Goal: Task Accomplishment & Management: Use online tool/utility

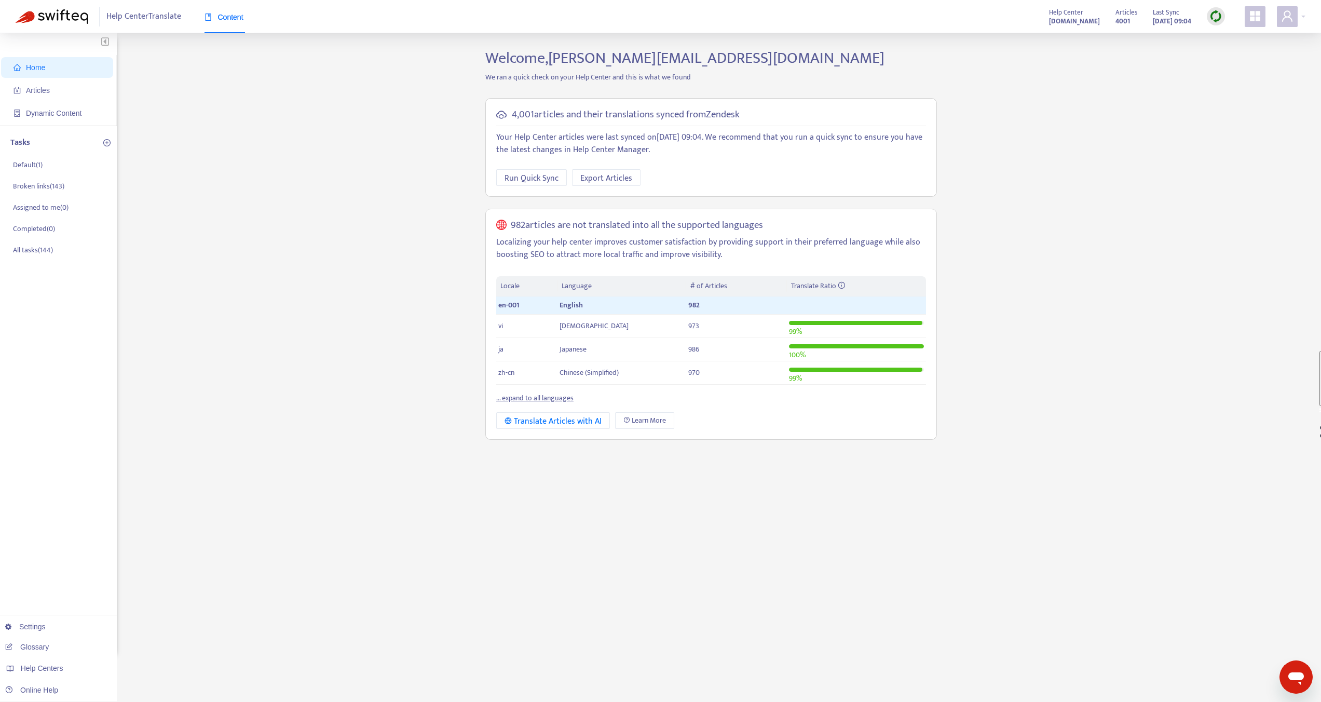
click at [1065, 23] on strong "[DOMAIN_NAME]" at bounding box center [1074, 21] width 51 height 11
click at [1299, 27] on div "Help Center Translate Content Help Center help.shopline.com Articles 4001 Last …" at bounding box center [660, 16] width 1321 height 33
click at [1295, 22] on span at bounding box center [1287, 16] width 21 height 21
click at [1234, 99] on span "Help Centers" at bounding box center [1227, 105] width 38 height 12
click at [1137, 97] on link "[DOMAIN_NAME]" at bounding box center [1105, 100] width 63 height 12
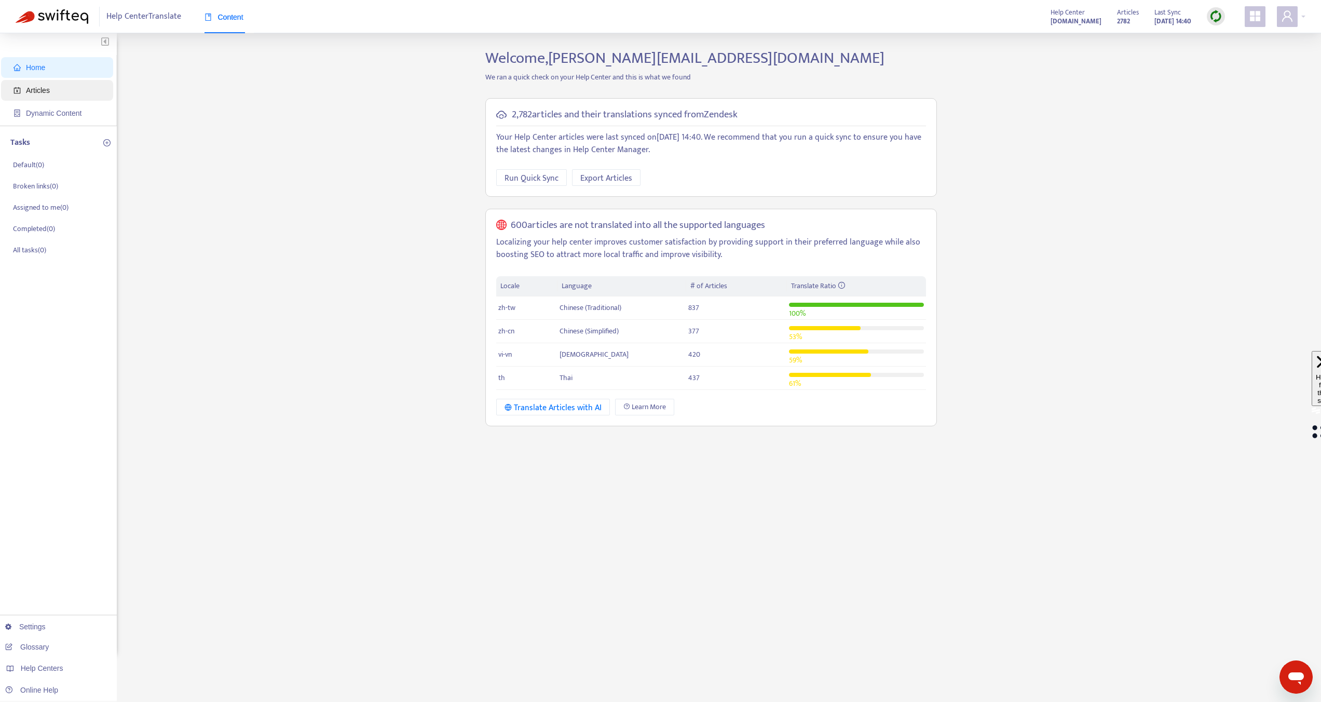
click at [23, 89] on span "Articles" at bounding box center [58, 90] width 91 height 21
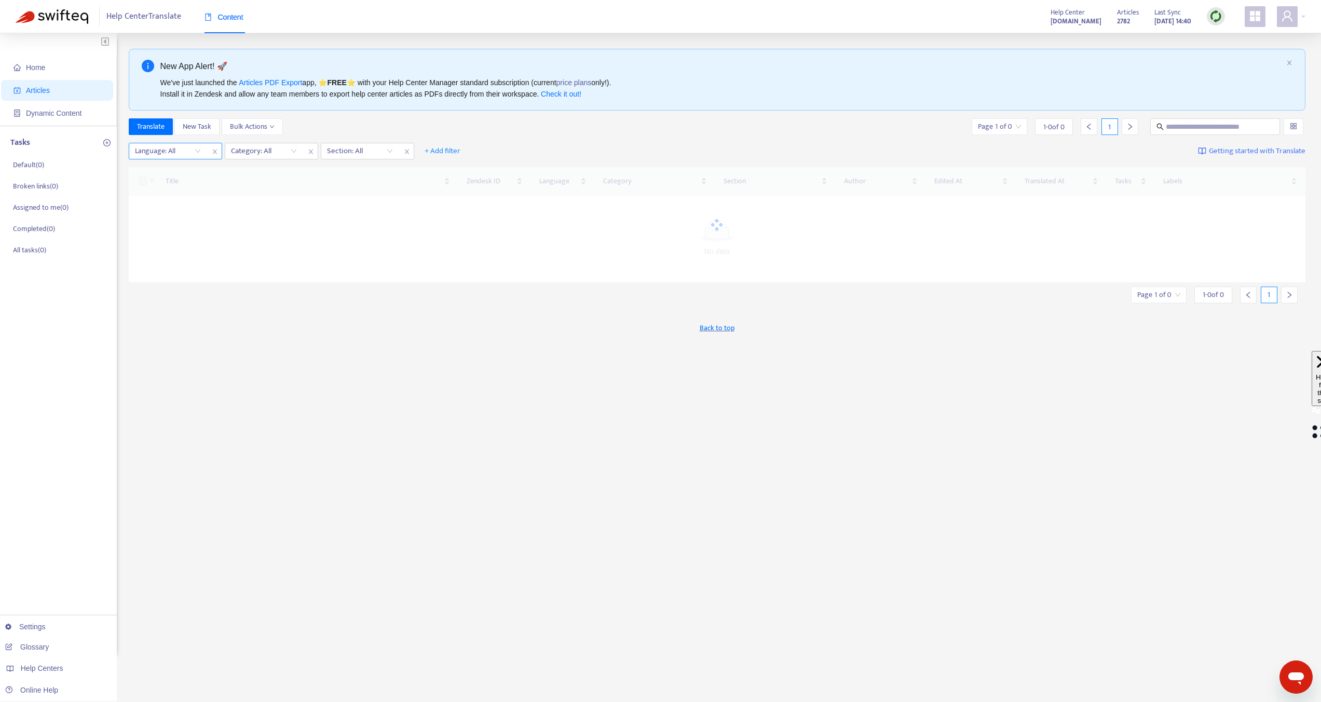
click at [167, 151] on div at bounding box center [162, 151] width 63 height 12
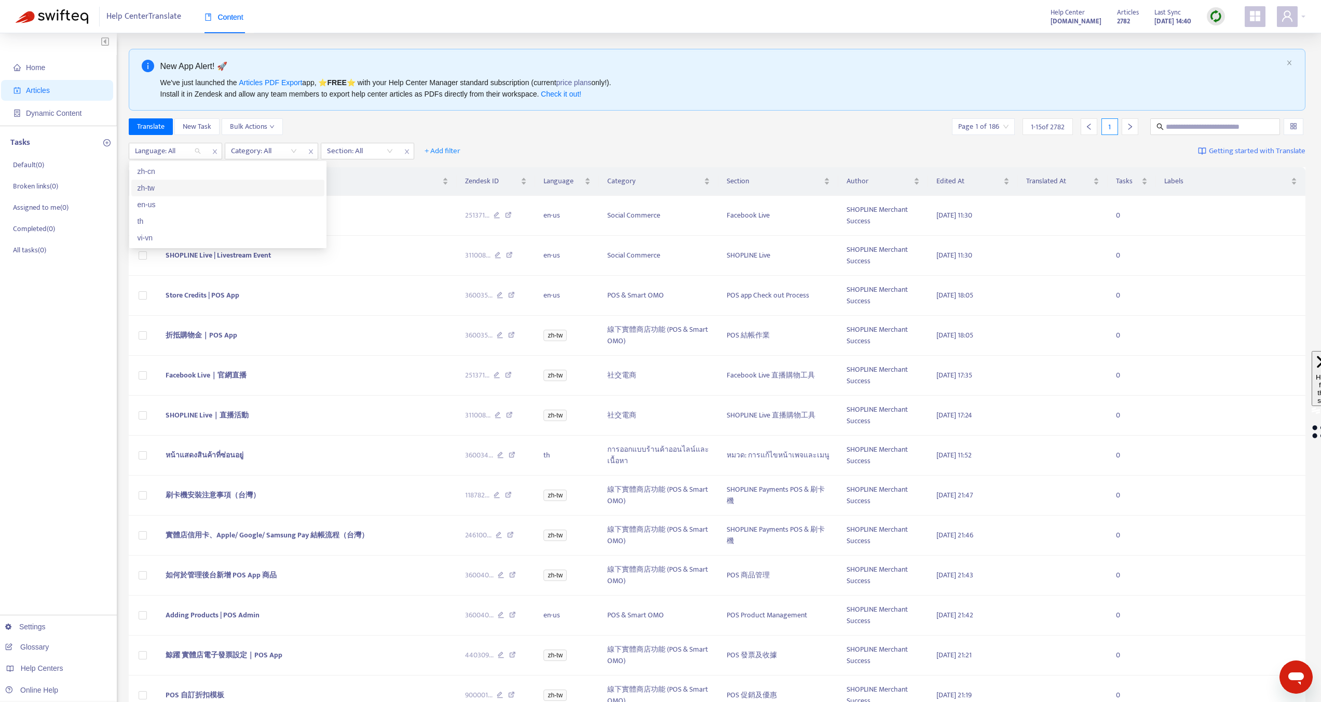
click at [158, 194] on div "zh-tw" at bounding box center [227, 188] width 193 height 17
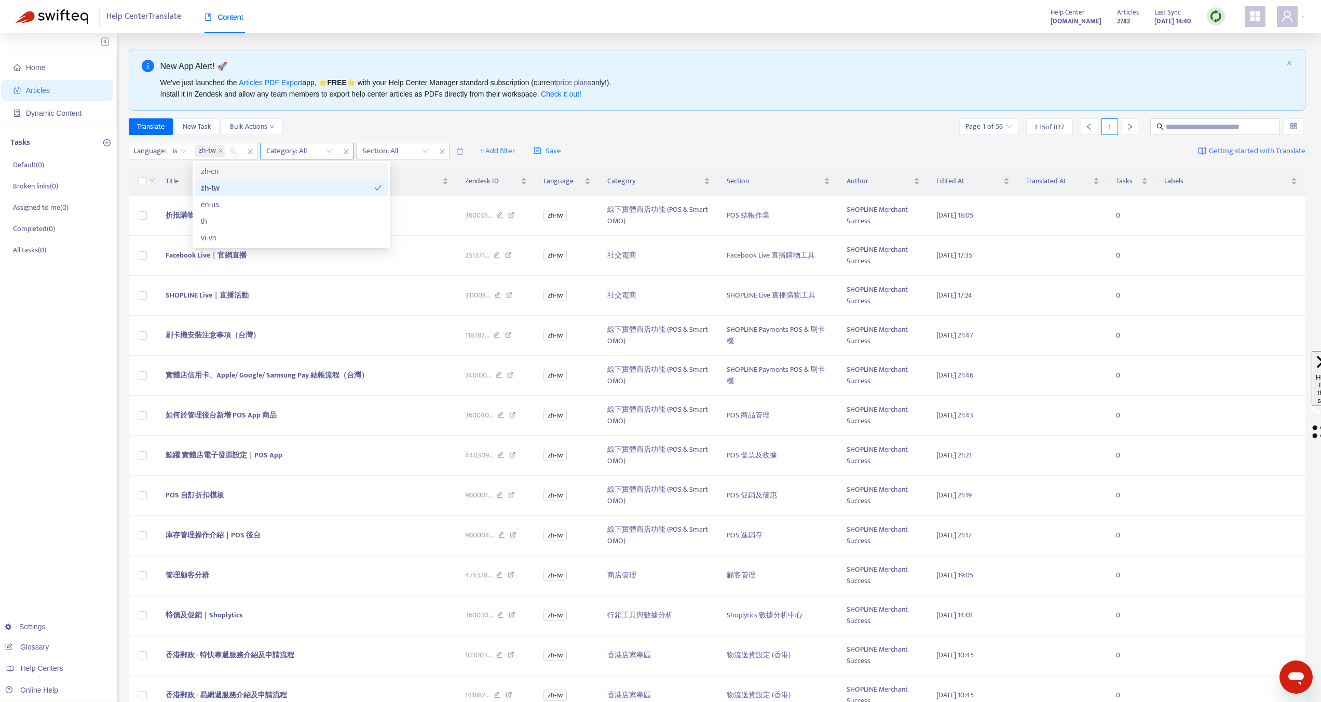
click at [295, 154] on div at bounding box center [294, 151] width 63 height 12
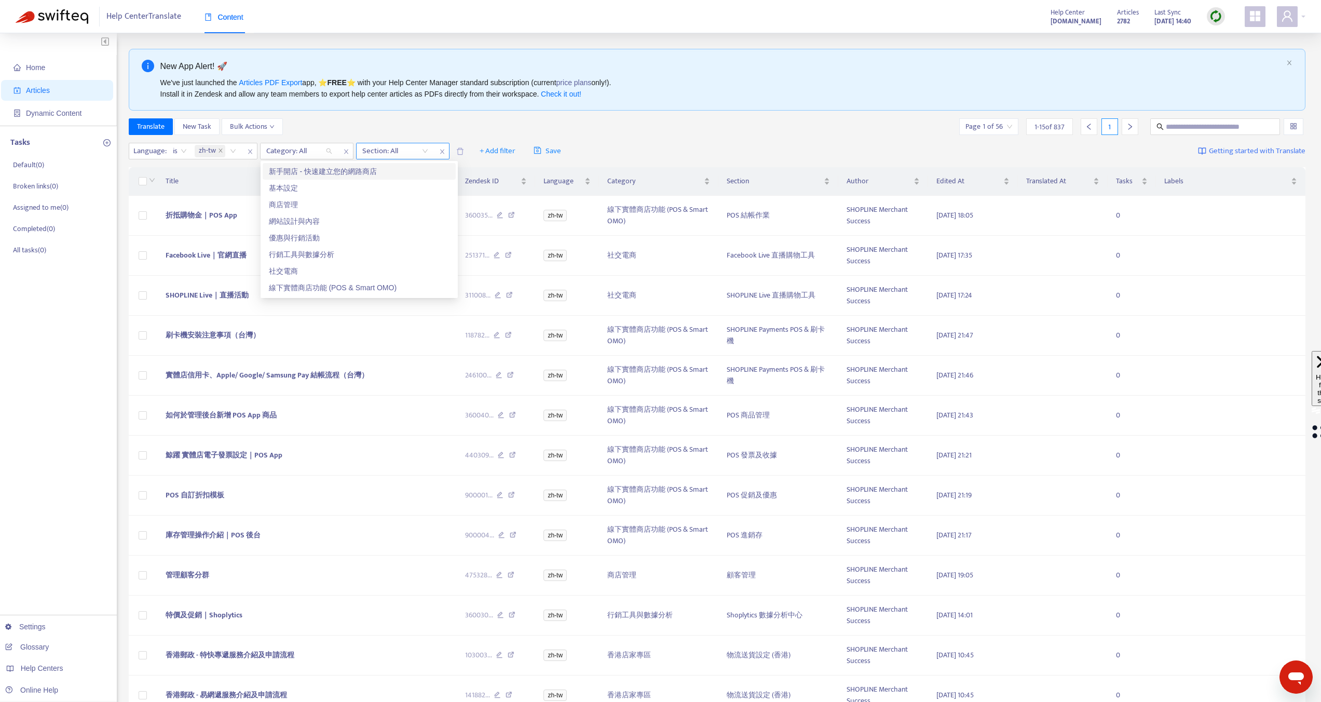
click at [402, 156] on div at bounding box center [390, 151] width 63 height 12
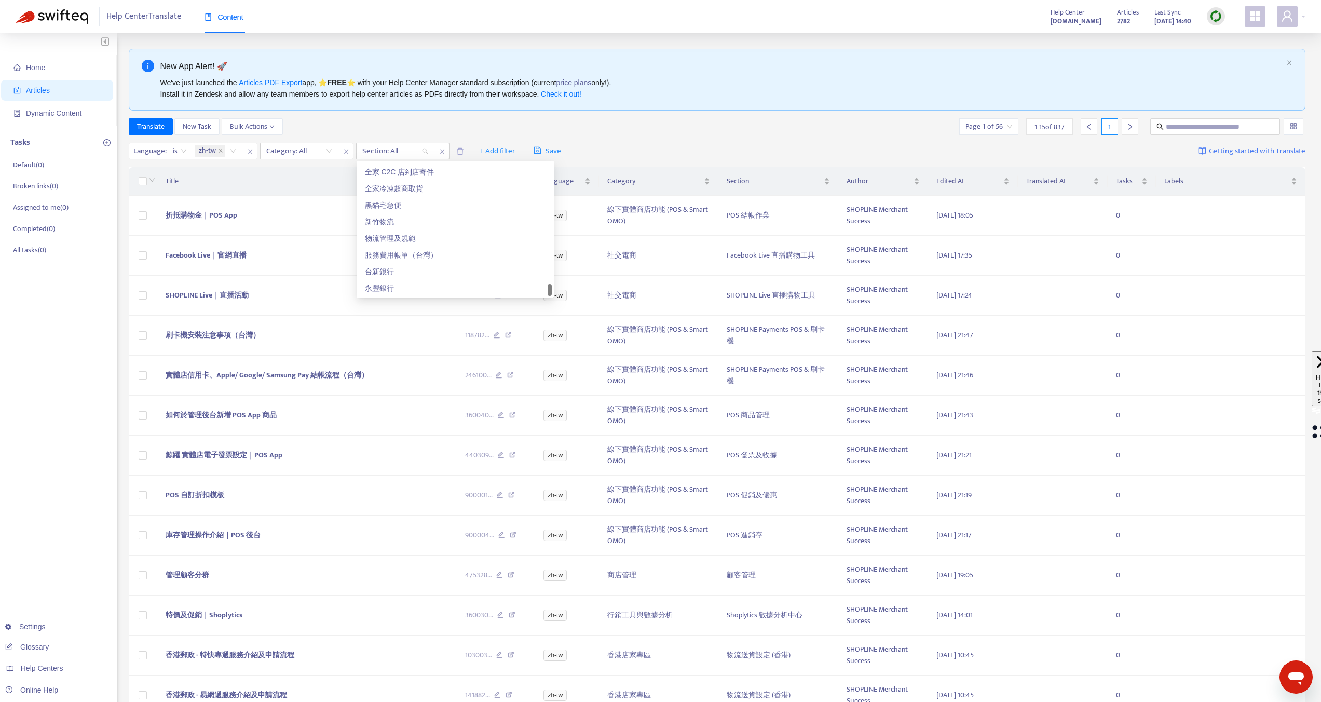
scroll to position [1645, 0]
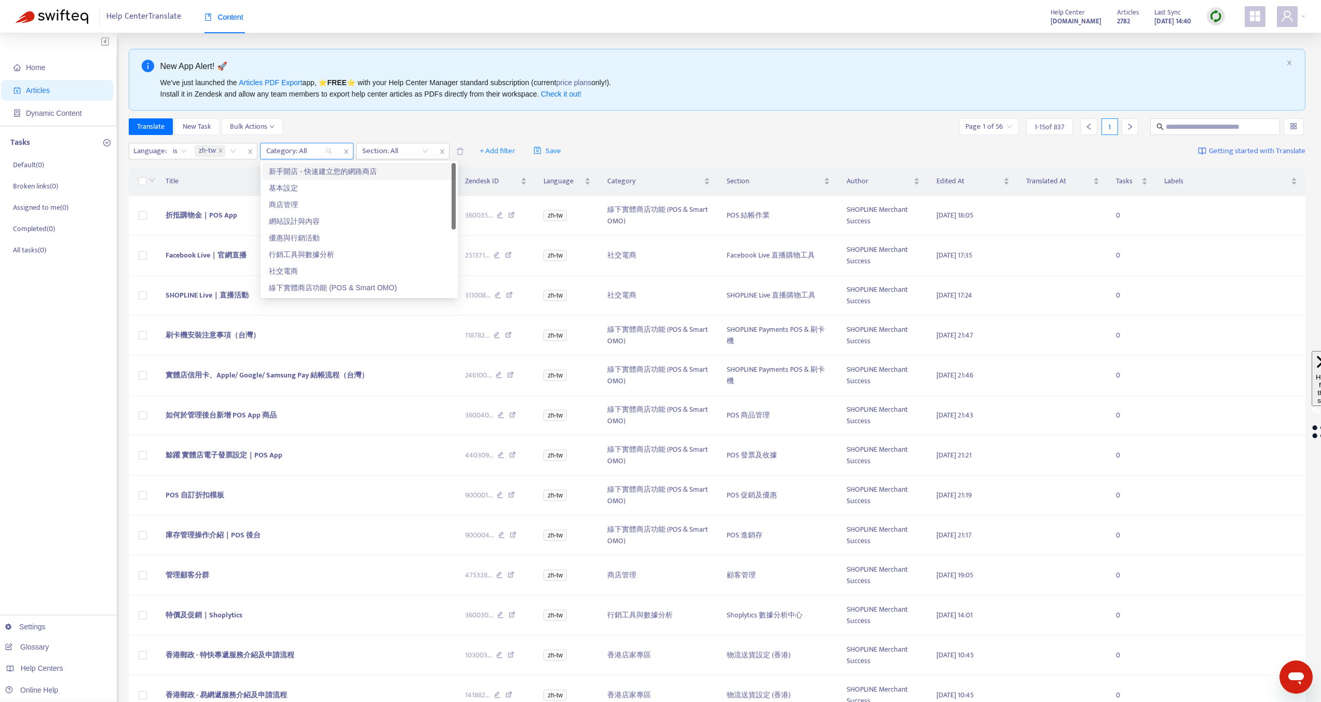
click at [316, 147] on div at bounding box center [294, 151] width 63 height 12
click at [306, 171] on div "新手開店 - 快速建立您的網路商店" at bounding box center [359, 171] width 181 height 11
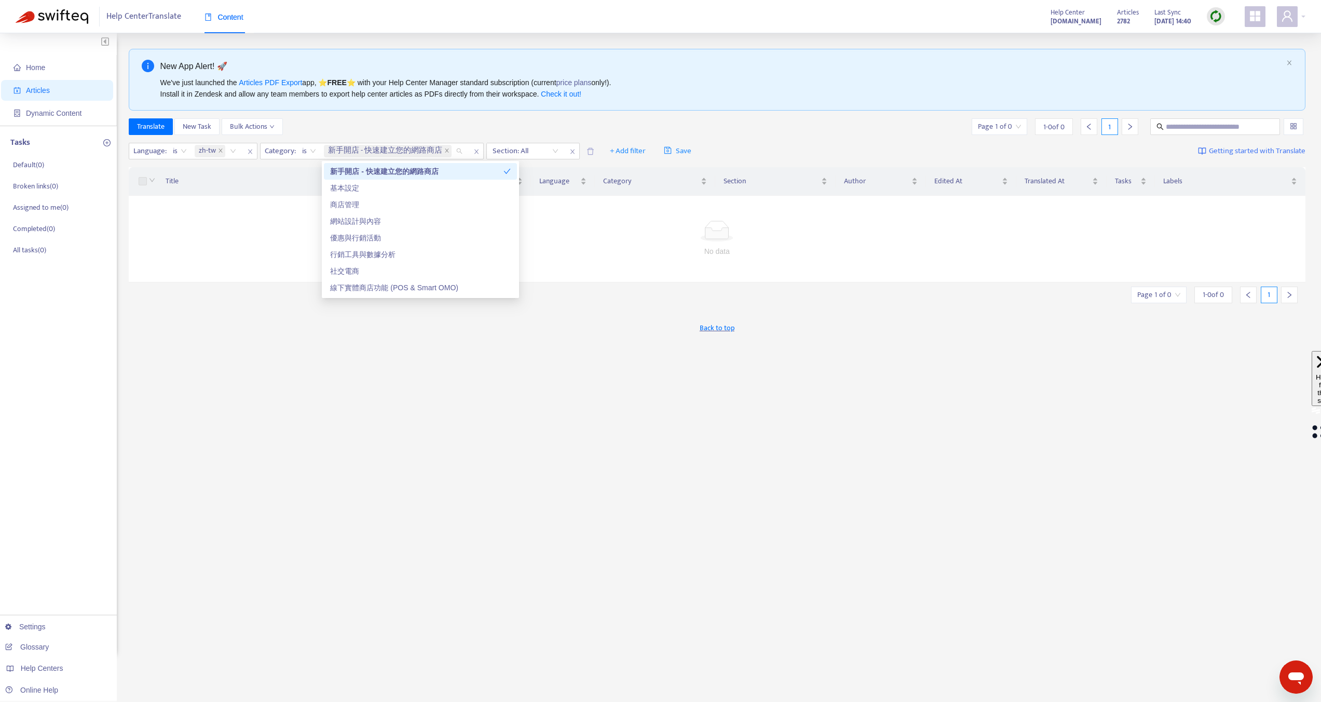
click at [542, 130] on div "Translate New Task Bulk Actions Page 1 of 0 1 - 0 of 0 1" at bounding box center [717, 126] width 1177 height 17
click at [249, 152] on icon "close" at bounding box center [250, 151] width 6 height 6
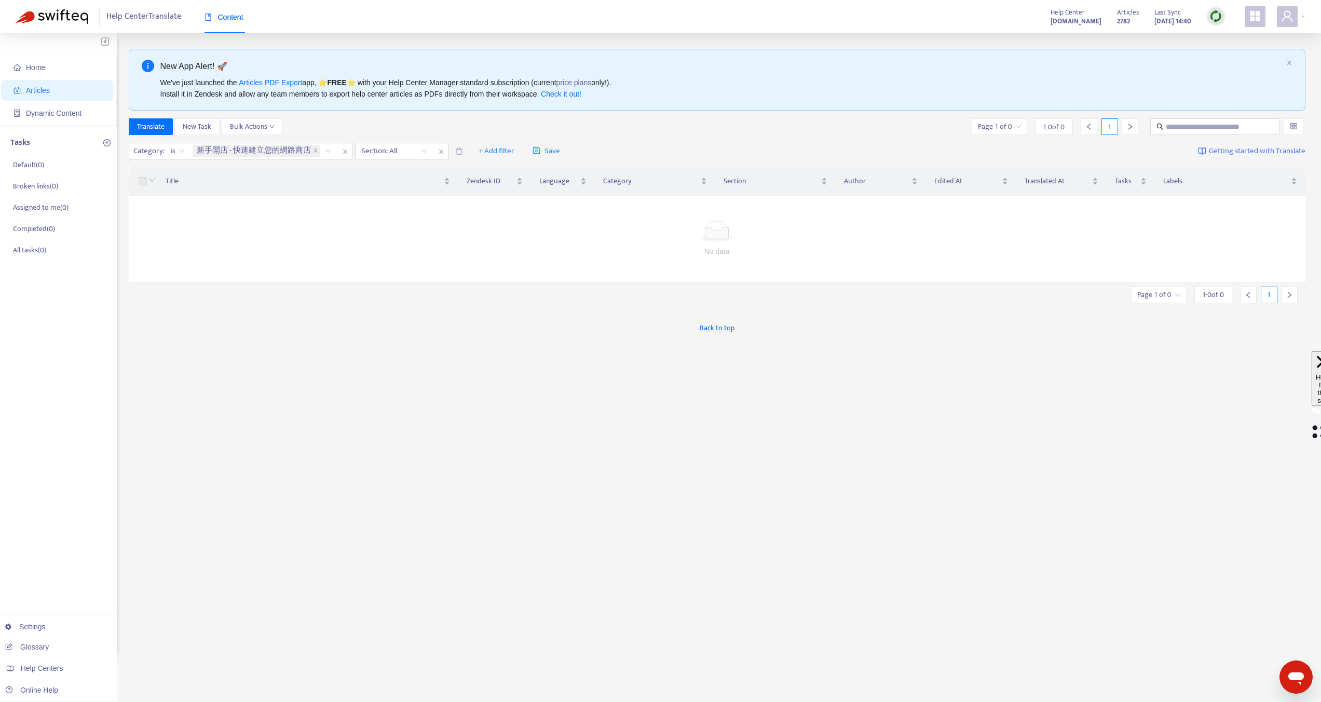
click at [374, 130] on div "Translate New Task Bulk Actions Page 1 of 0 1 - 0 of 0 1" at bounding box center [717, 126] width 1177 height 17
click at [380, 145] on div at bounding box center [389, 151] width 63 height 12
click at [378, 132] on div "Translate New Task Bulk Actions Page 1 of 0 1 - 0 of 0 1" at bounding box center [717, 126] width 1177 height 17
click at [180, 153] on span "is" at bounding box center [178, 151] width 14 height 16
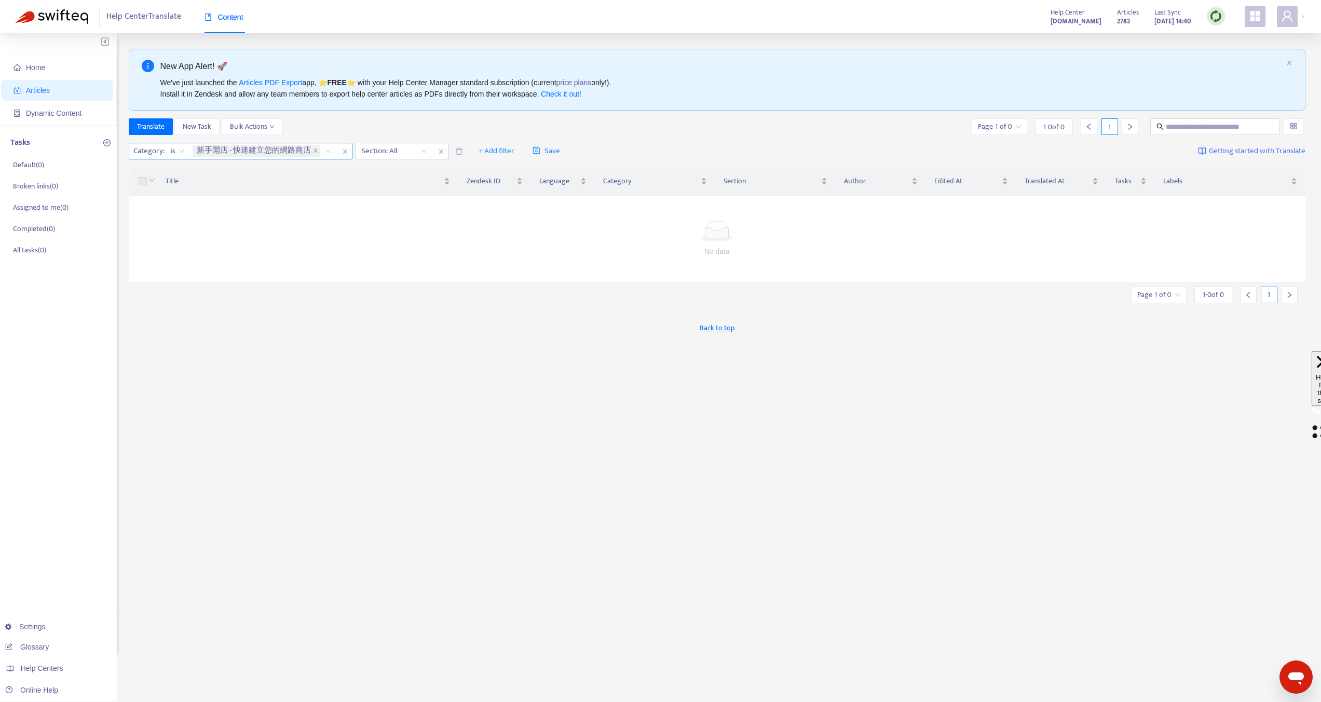
click at [148, 150] on span "Category :" at bounding box center [147, 151] width 37 height 16
click at [376, 154] on div at bounding box center [389, 151] width 63 height 12
click at [383, 183] on div "頁面及目錄設計" at bounding box center [454, 187] width 181 height 11
click at [419, 128] on div "Translate New Task Bulk Actions Page 1 of 0 1 - 0 of 0 1" at bounding box center [717, 126] width 1177 height 17
click at [480, 151] on icon "close" at bounding box center [477, 150] width 5 height 5
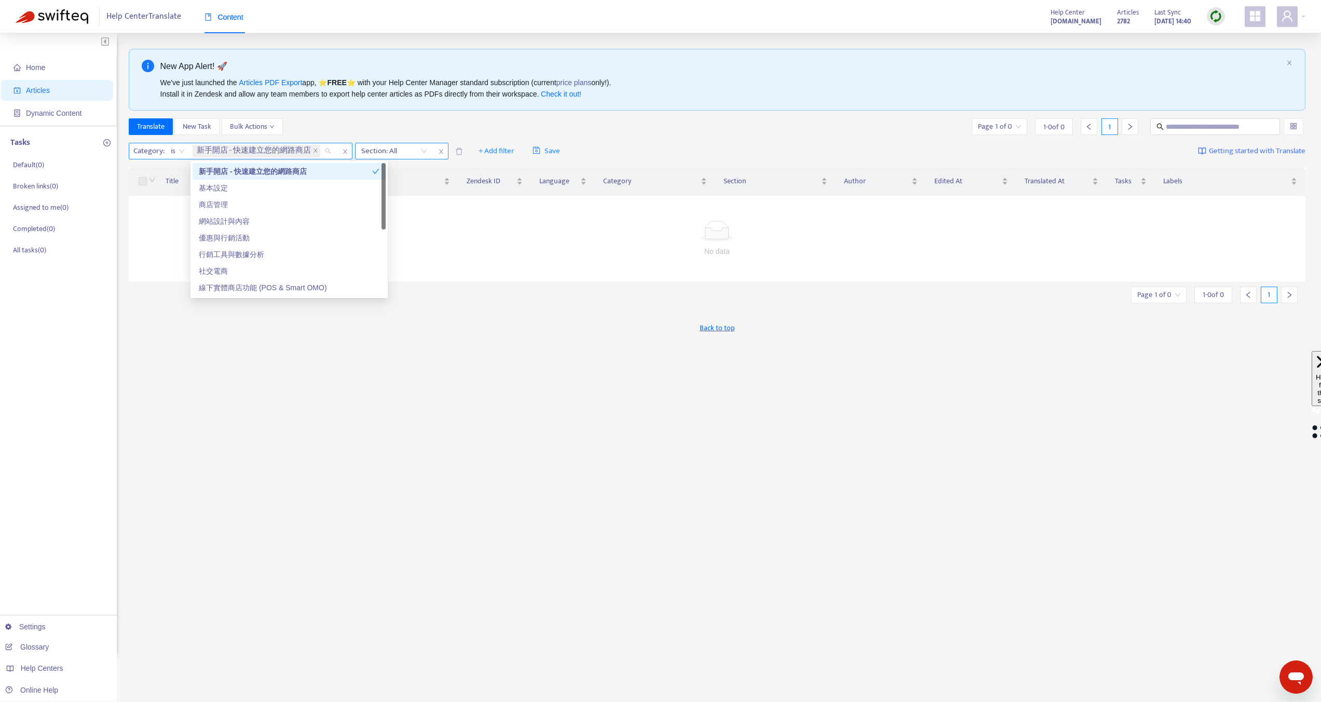
click at [327, 152] on div "新手開店 - 快速建立您的網路商店" at bounding box center [264, 151] width 146 height 16
click at [315, 153] on span "close" at bounding box center [315, 151] width 5 height 6
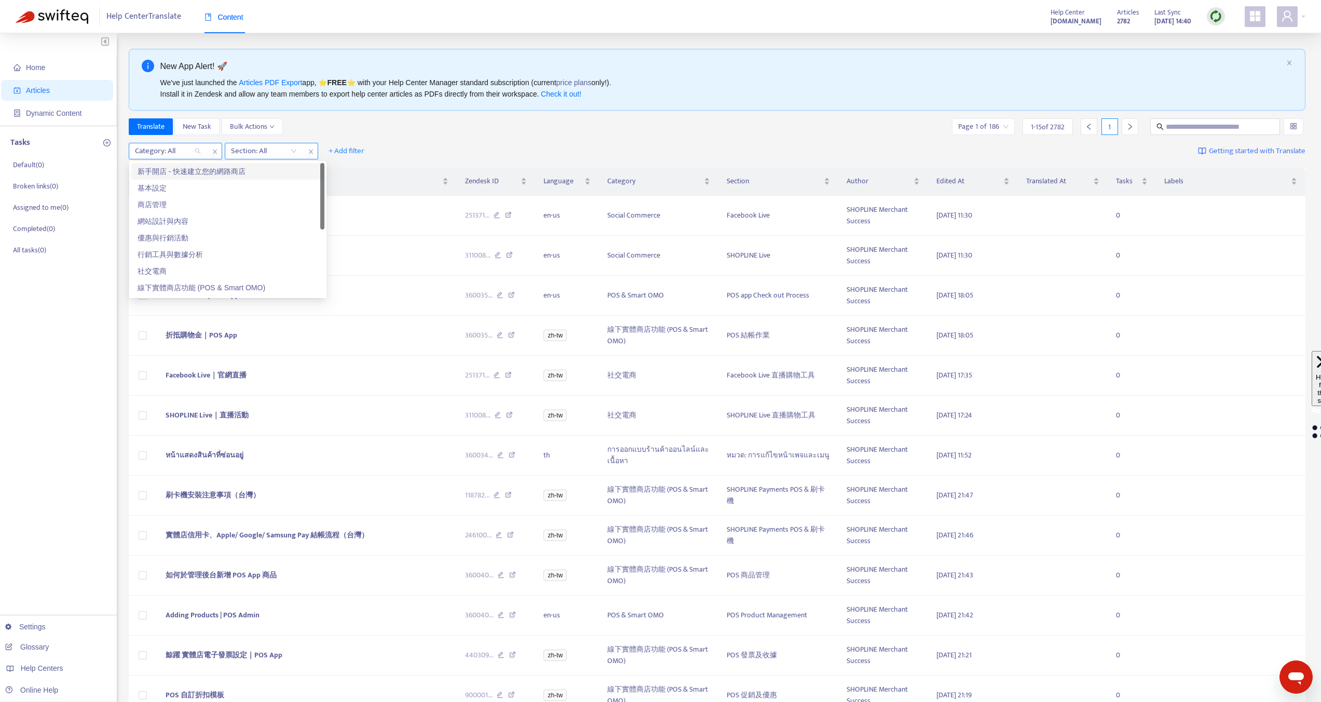
click at [363, 139] on div "Category: All Section: All + Add filter Getting started with Translate" at bounding box center [717, 151] width 1177 height 24
click at [187, 158] on div "Category: All" at bounding box center [167, 151] width 77 height 16
click at [332, 138] on div "Translate New Task Bulk Actions Page 1 of 186 1 - 15 of 2782 1" at bounding box center [717, 128] width 1177 height 21
click at [334, 145] on span "+ Add filter" at bounding box center [347, 151] width 36 height 12
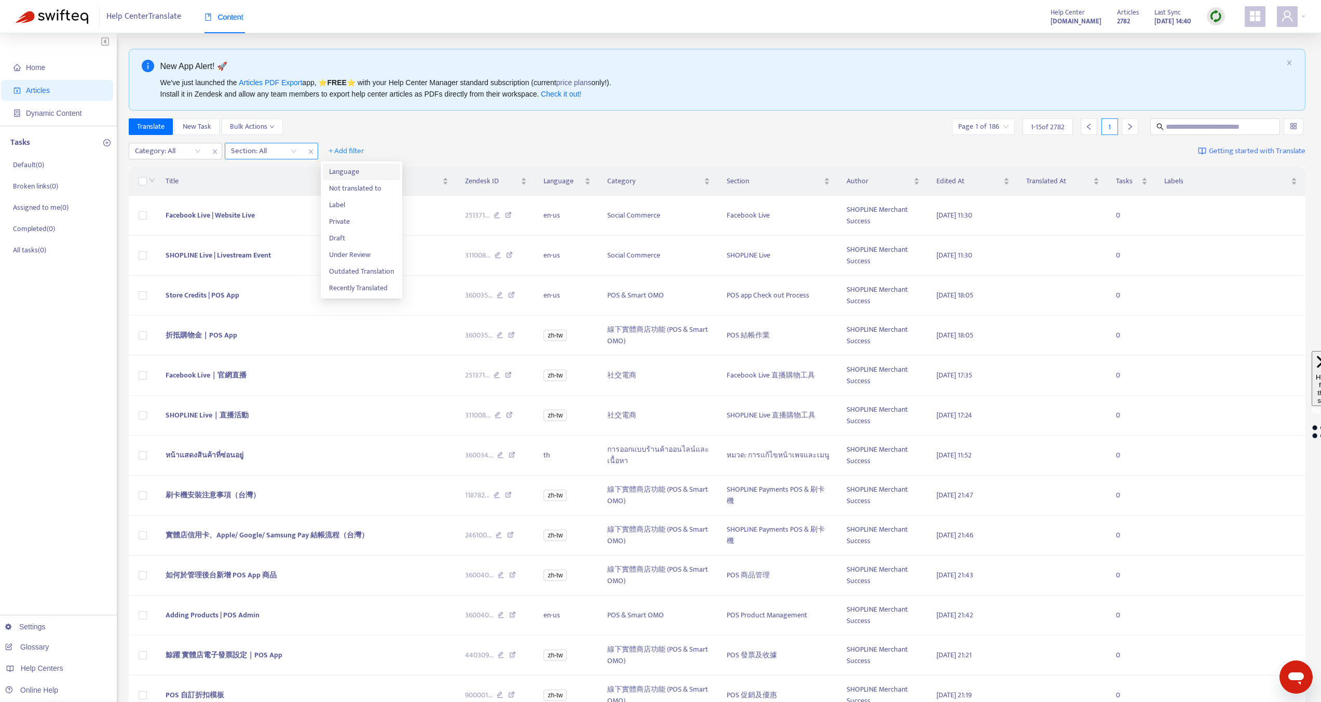
click at [340, 166] on span "Language" at bounding box center [361, 171] width 65 height 11
click at [388, 150] on div "Language: All" at bounding box center [359, 151] width 77 height 16
click at [365, 189] on div "zh-tw" at bounding box center [420, 187] width 181 height 11
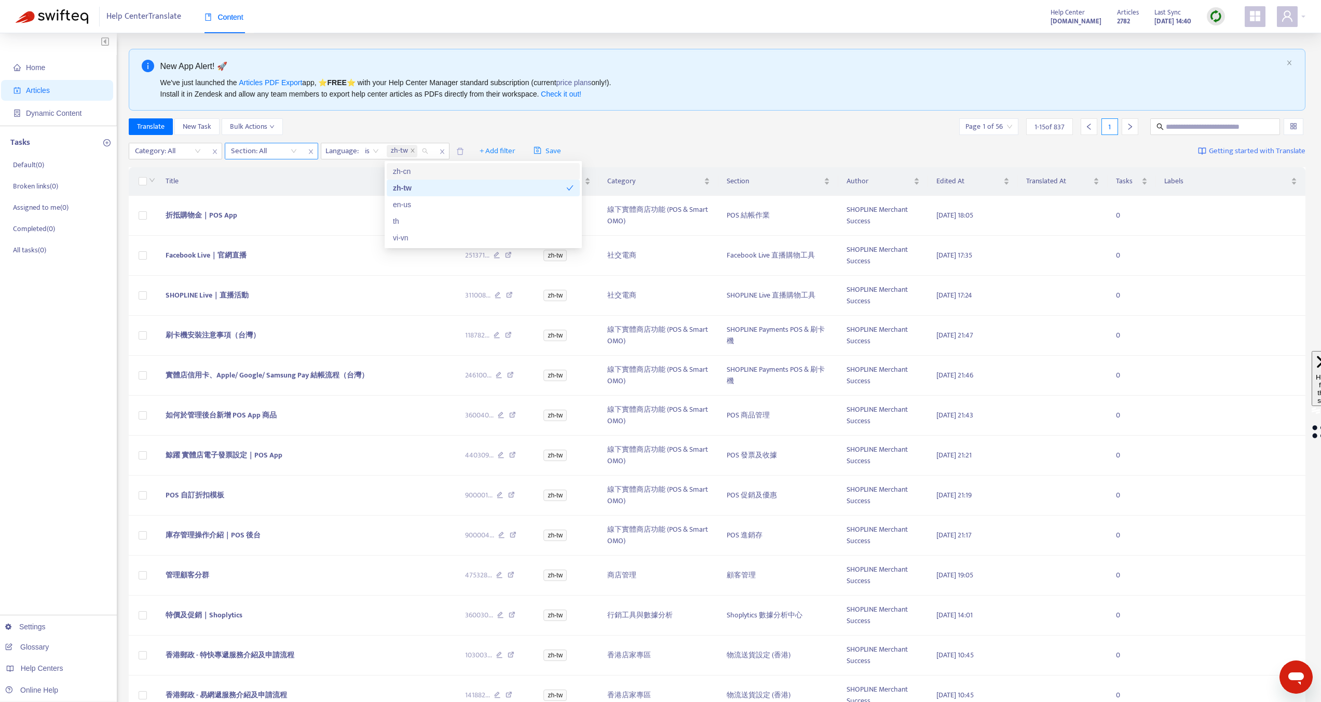
click at [454, 125] on div "Translate New Task Bulk Actions Page 1 of 56 1 - 15 of 837 1" at bounding box center [717, 126] width 1177 height 17
click at [510, 153] on span "+ Add filter" at bounding box center [498, 151] width 36 height 12
click at [514, 171] on span "Not translated to" at bounding box center [512, 171] width 65 height 11
click at [524, 152] on div "Click to sort ascending" at bounding box center [495, 161] width 82 height 18
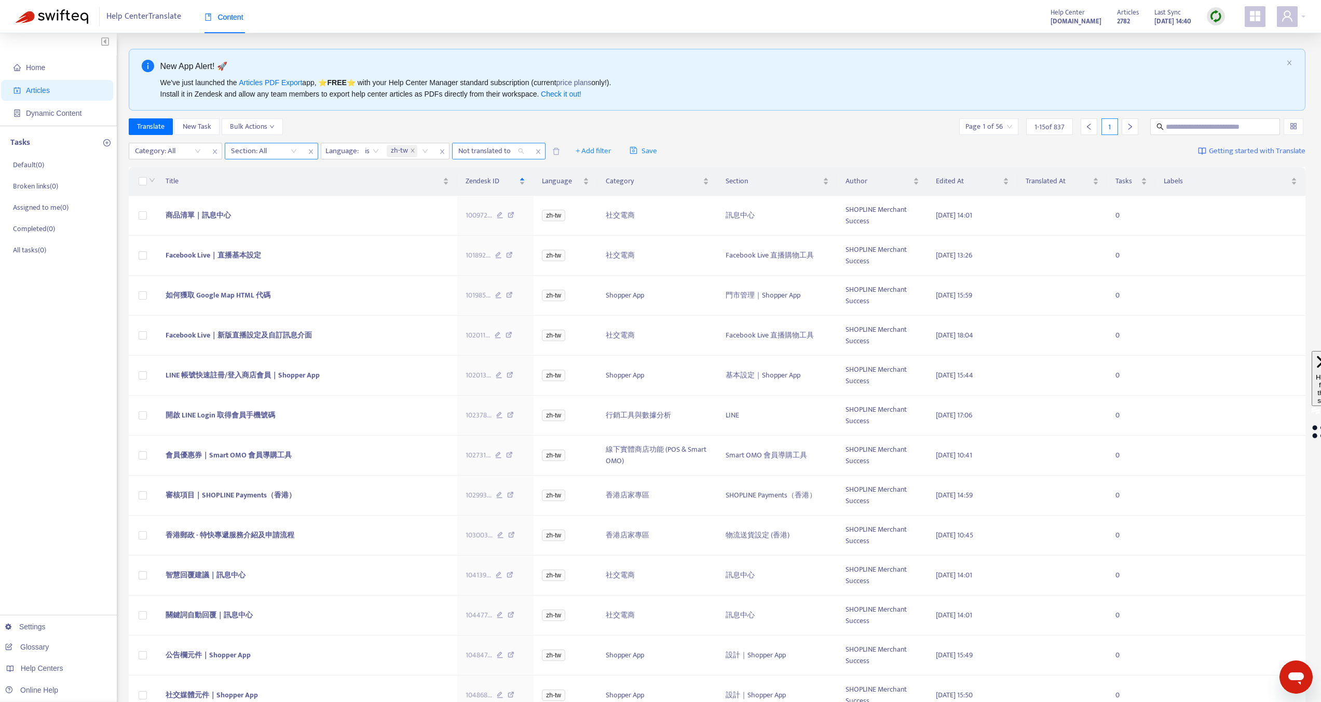
click at [505, 150] on div at bounding box center [486, 151] width 63 height 12
click at [522, 125] on div "Translate New Task Bulk Actions Page 1 of 56 1 - 15 of 837 1" at bounding box center [717, 126] width 1177 height 17
click at [247, 148] on div at bounding box center [258, 151] width 63 height 12
click at [249, 171] on div "SHOPLINE 方案" at bounding box center [324, 171] width 181 height 11
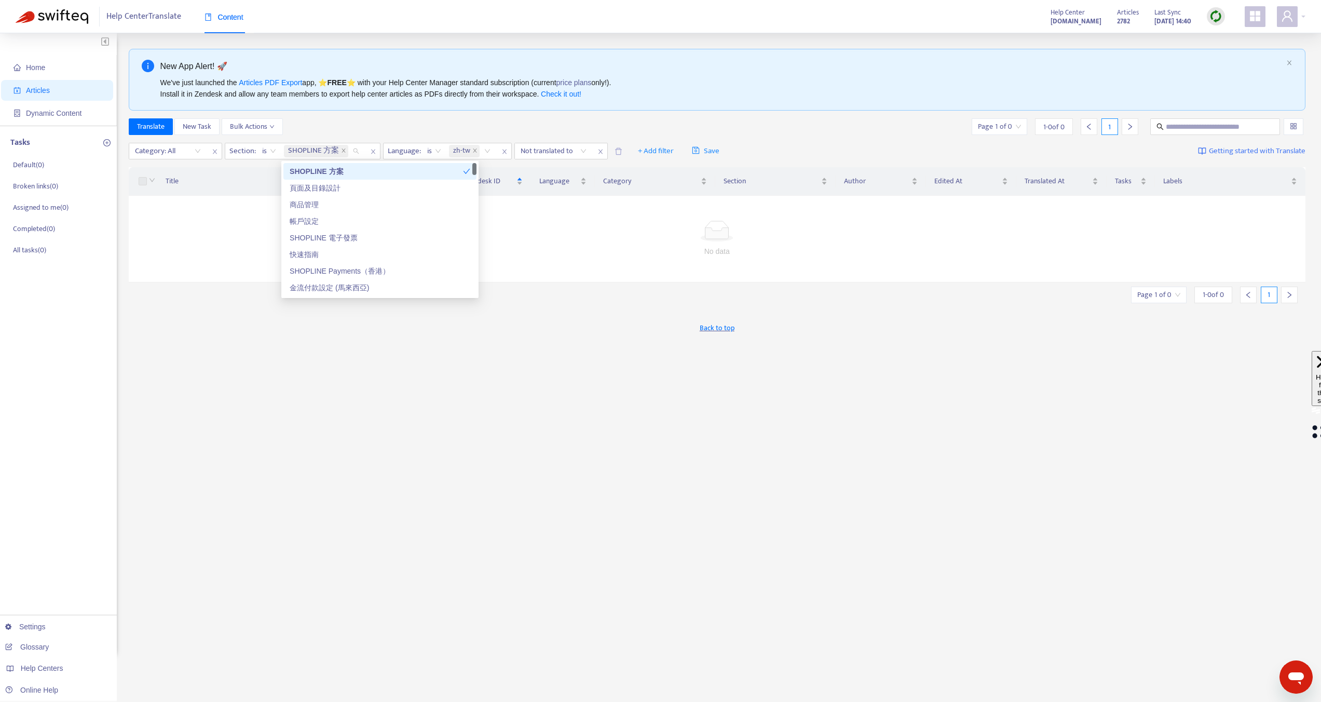
click at [347, 127] on div "Translate New Task Bulk Actions Page 1 of 0 1 - 0 of 0 1" at bounding box center [717, 126] width 1177 height 17
click at [343, 152] on icon "close" at bounding box center [343, 150] width 5 height 5
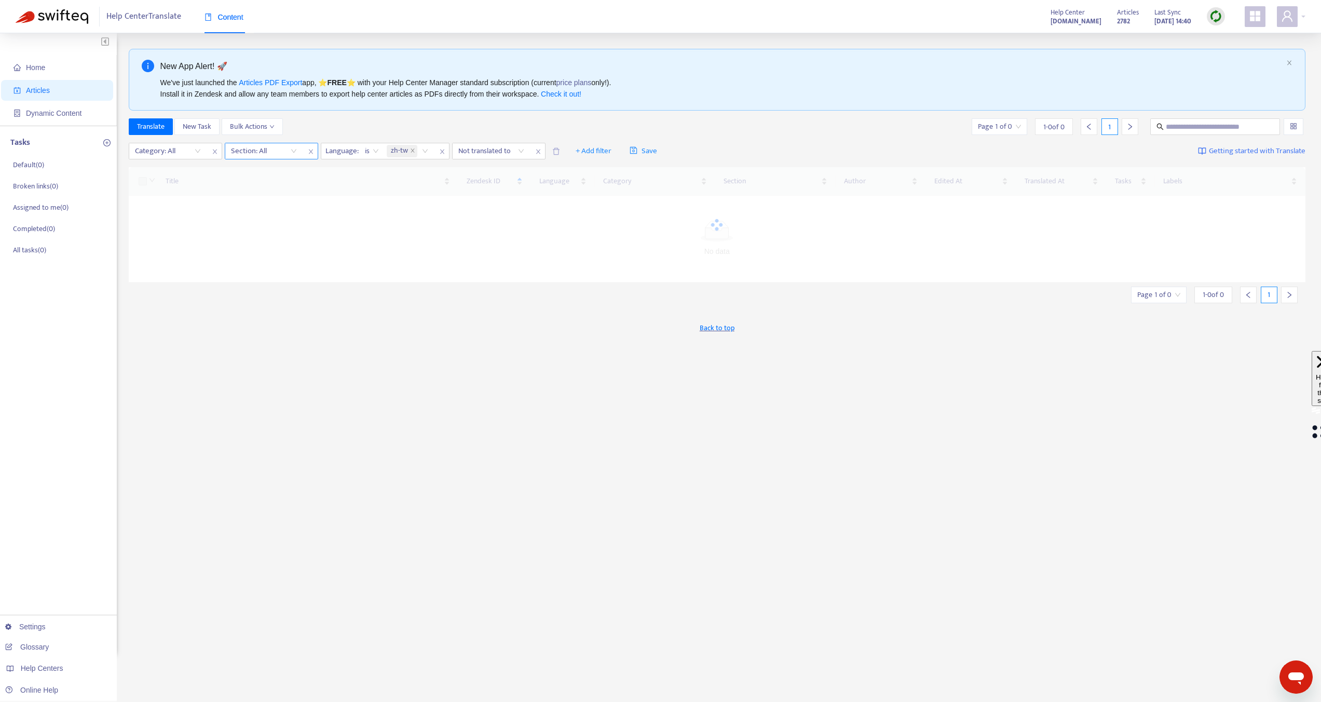
click at [276, 151] on div at bounding box center [258, 151] width 63 height 12
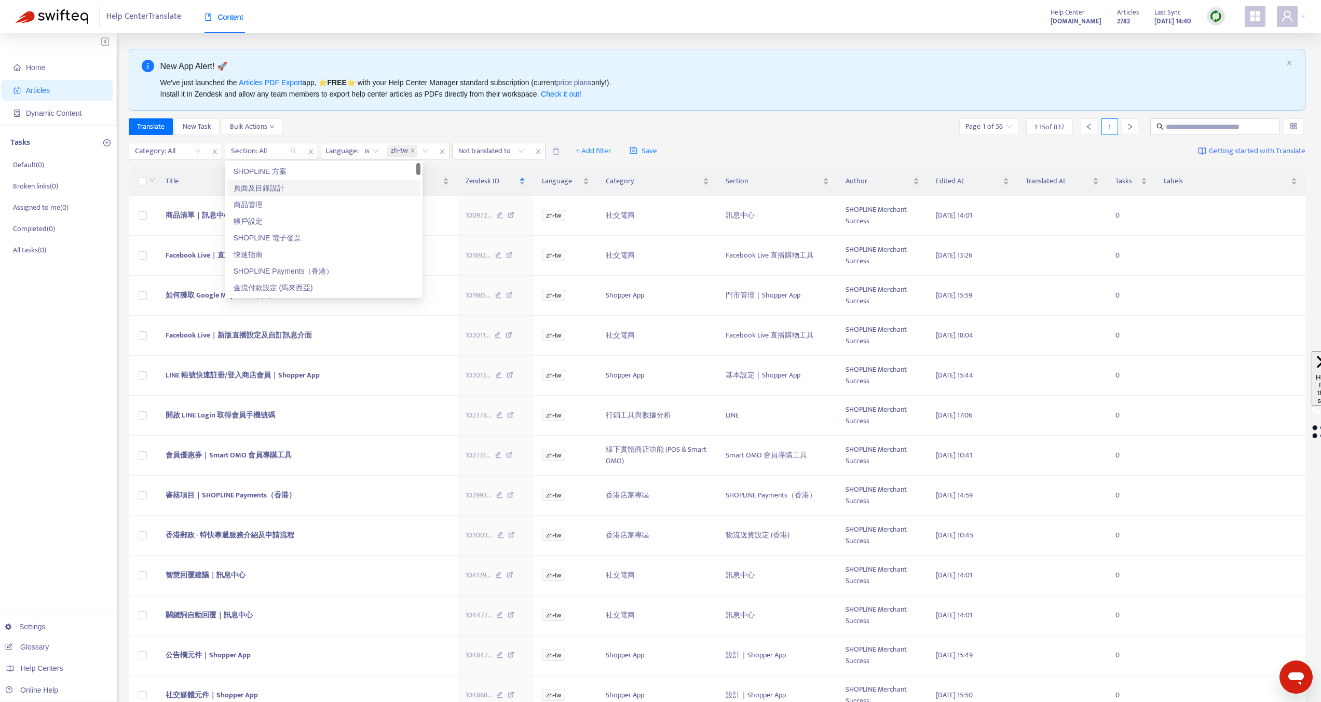
click at [263, 186] on div "頁面及目錄設計" at bounding box center [324, 187] width 181 height 11
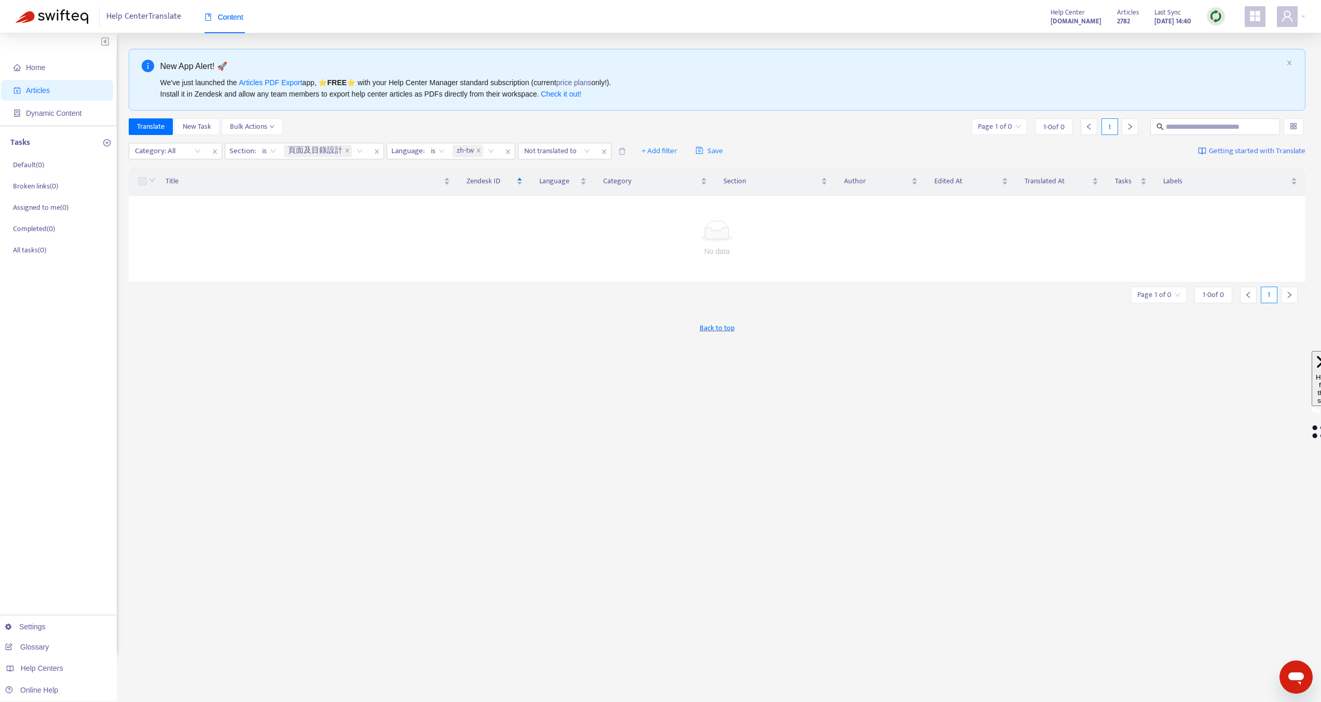
click at [355, 139] on div "Category: All Section : is 頁面及目錄設計 Language : is zh-tw Not translated to + Add …" at bounding box center [717, 151] width 1177 height 24
click at [342, 149] on span "頁面及目錄設計" at bounding box center [315, 151] width 55 height 12
click at [346, 153] on icon "close" at bounding box center [347, 150] width 5 height 5
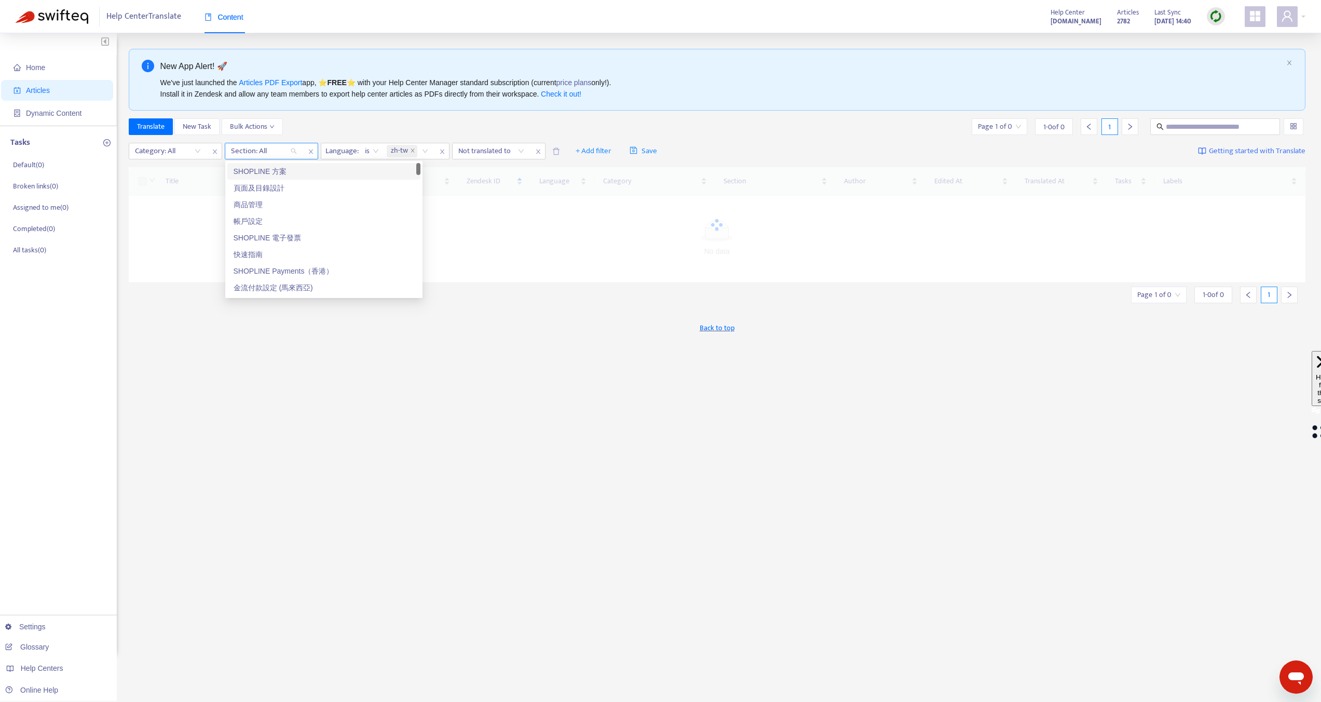
click at [283, 157] on div "Section: All" at bounding box center [263, 151] width 77 height 16
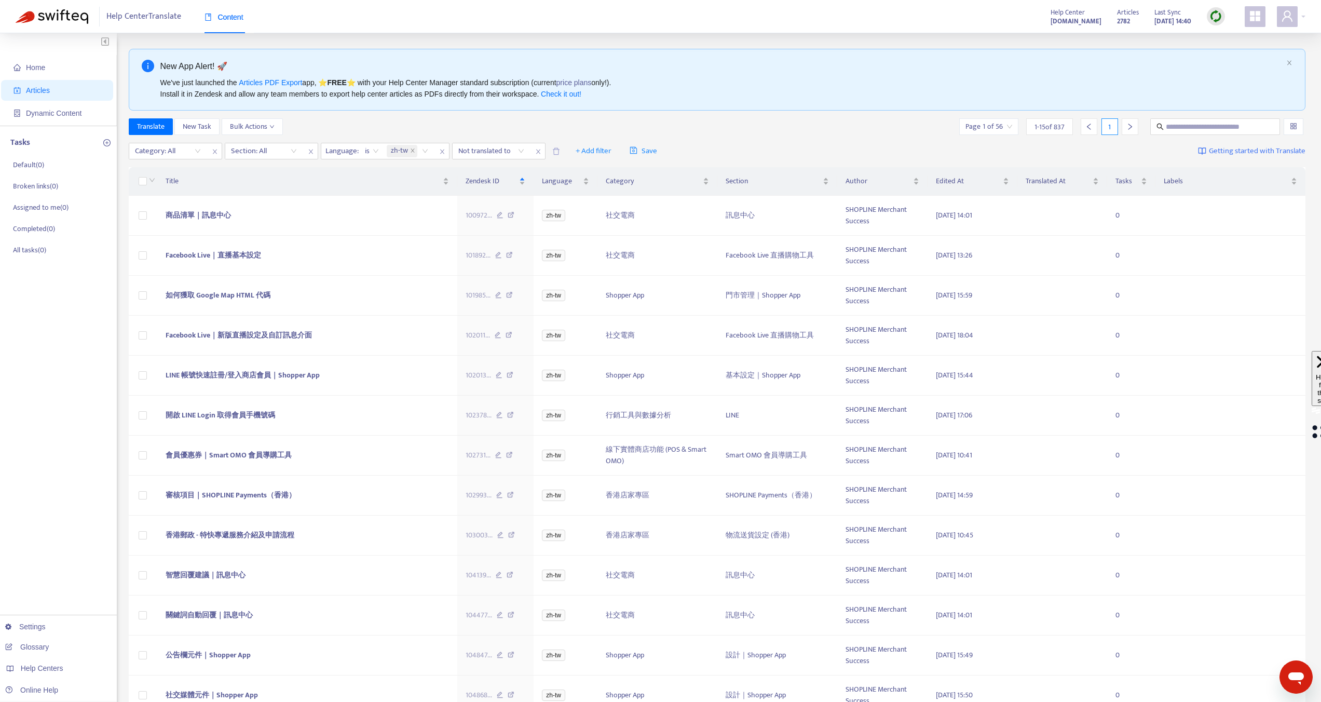
click at [282, 156] on div at bounding box center [258, 151] width 63 height 12
click at [257, 222] on div "帳戶設定" at bounding box center [324, 220] width 181 height 11
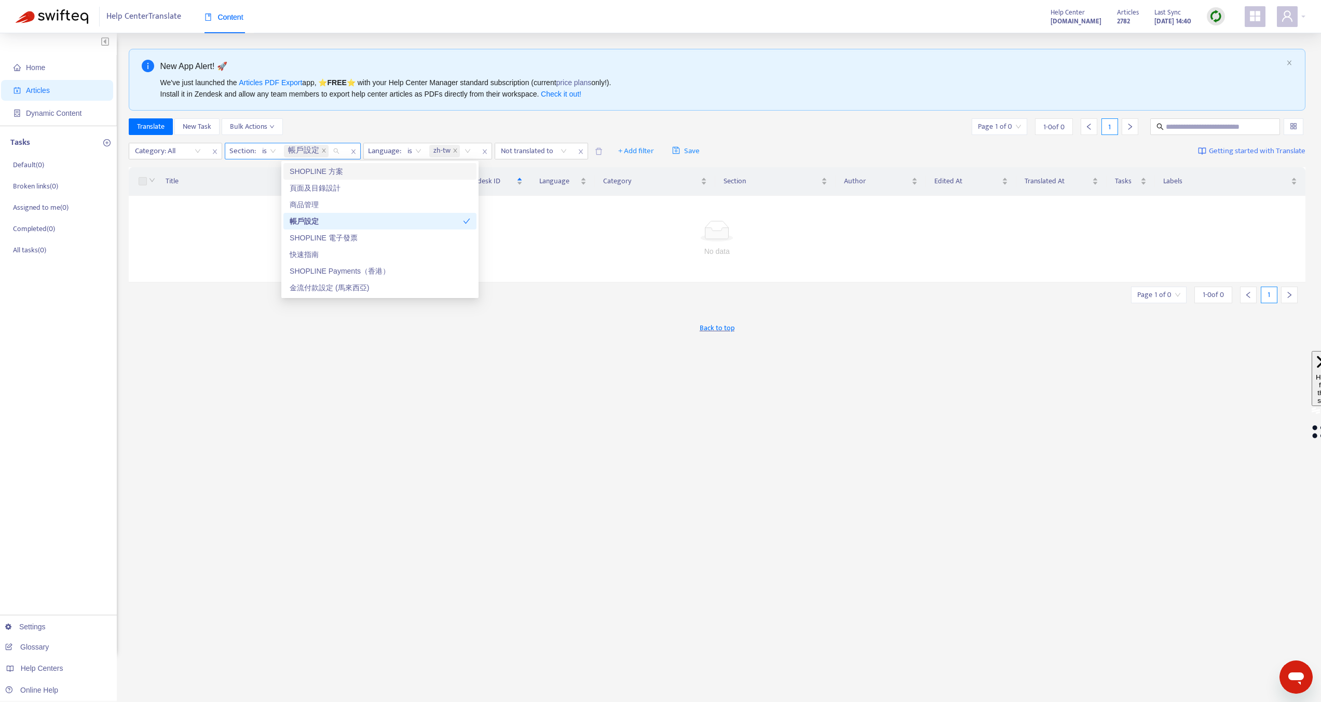
click at [320, 149] on span "帳戶設定" at bounding box center [306, 151] width 45 height 12
click at [322, 150] on icon "close" at bounding box center [323, 150] width 5 height 5
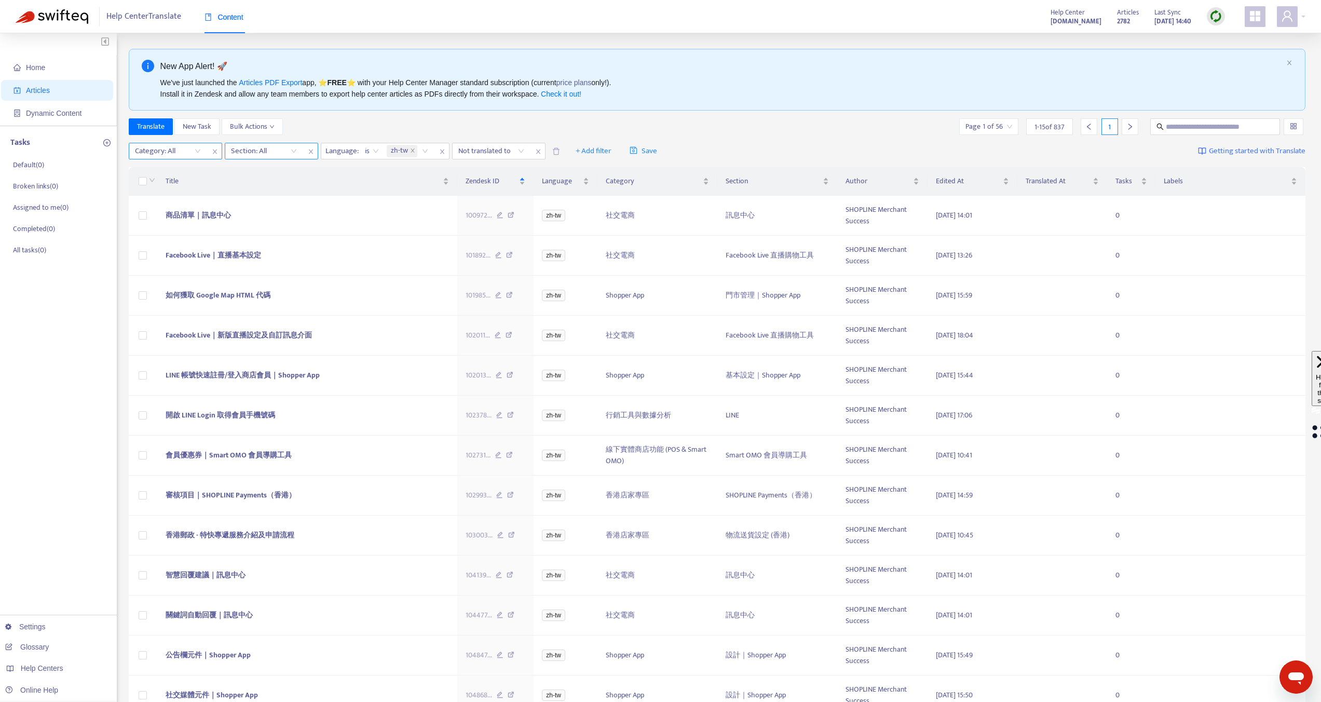
click at [210, 150] on span "close" at bounding box center [214, 151] width 13 height 12
click at [195, 151] on div "Section: All" at bounding box center [167, 151] width 77 height 16
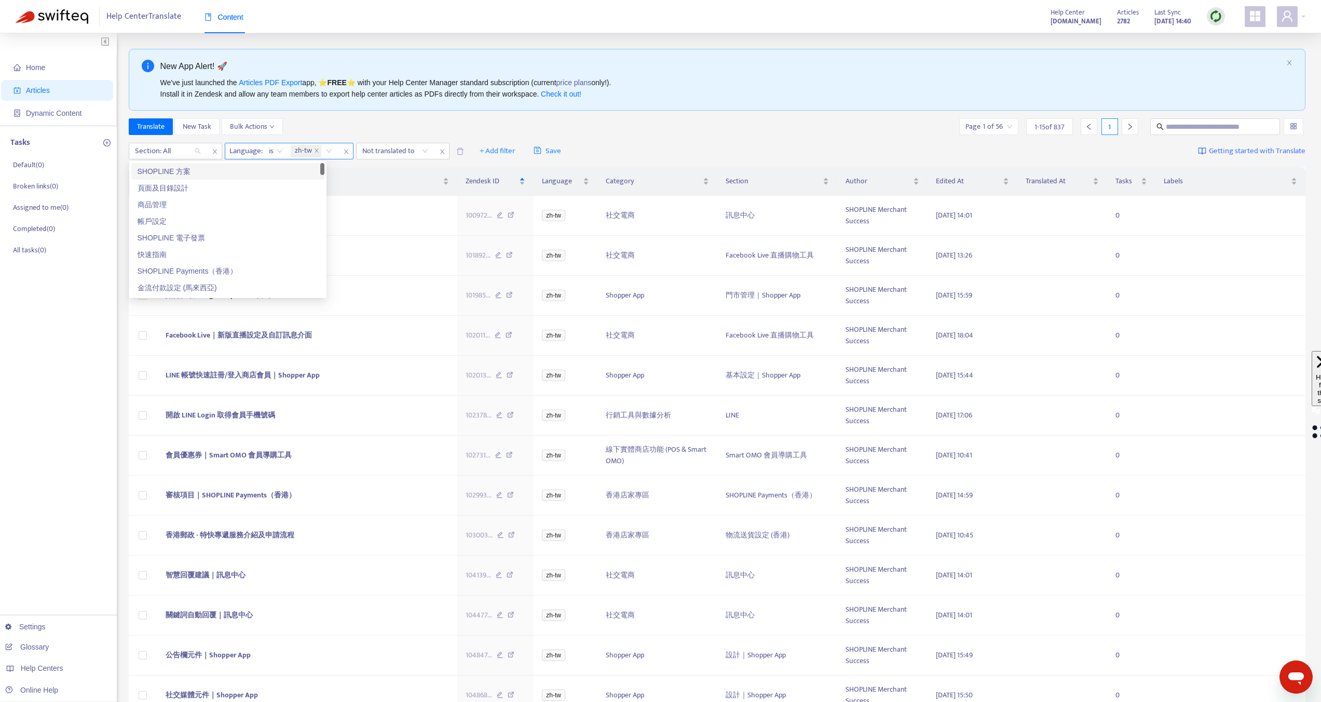
click at [195, 170] on div "SHOPLINE 方案" at bounding box center [228, 171] width 181 height 11
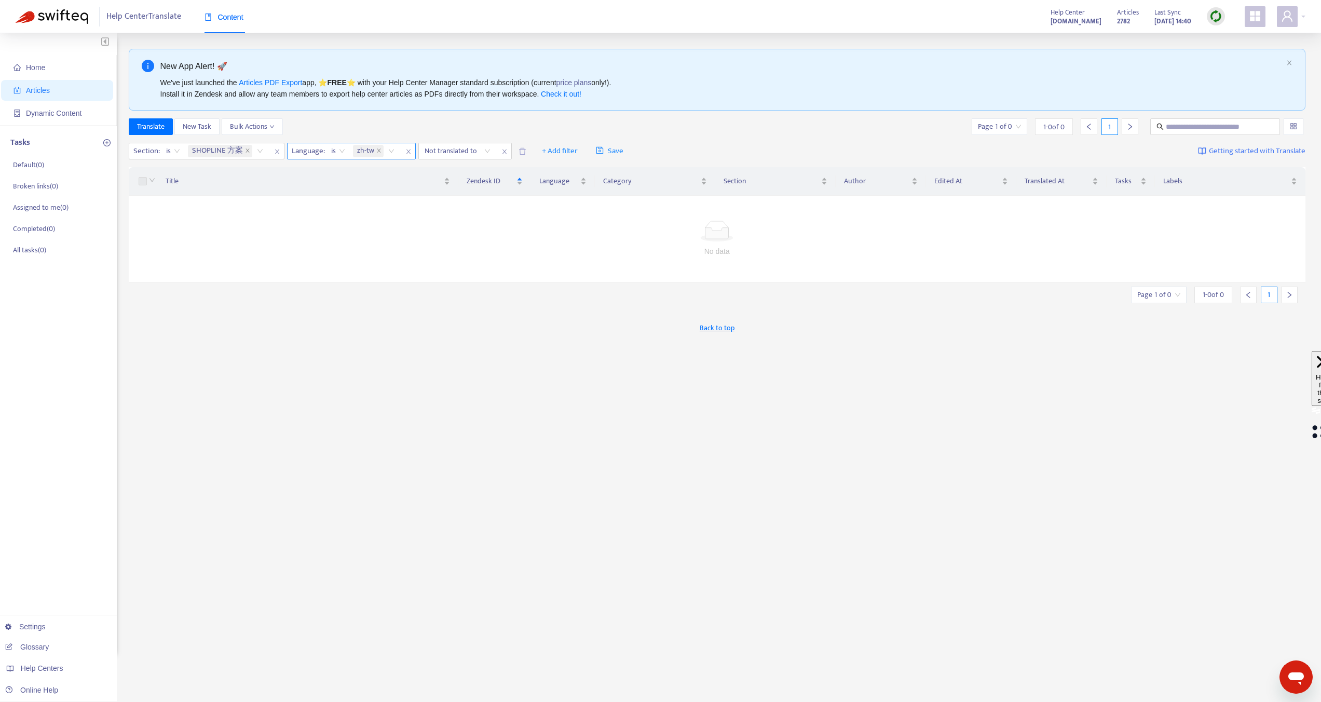
click at [349, 130] on div "Translate New Task Bulk Actions Page 1 of 0 1 - 0 of 0 1" at bounding box center [717, 126] width 1177 height 17
click at [552, 151] on span "+ Add filter" at bounding box center [560, 151] width 36 height 12
click at [248, 153] on span "close" at bounding box center [247, 151] width 5 height 6
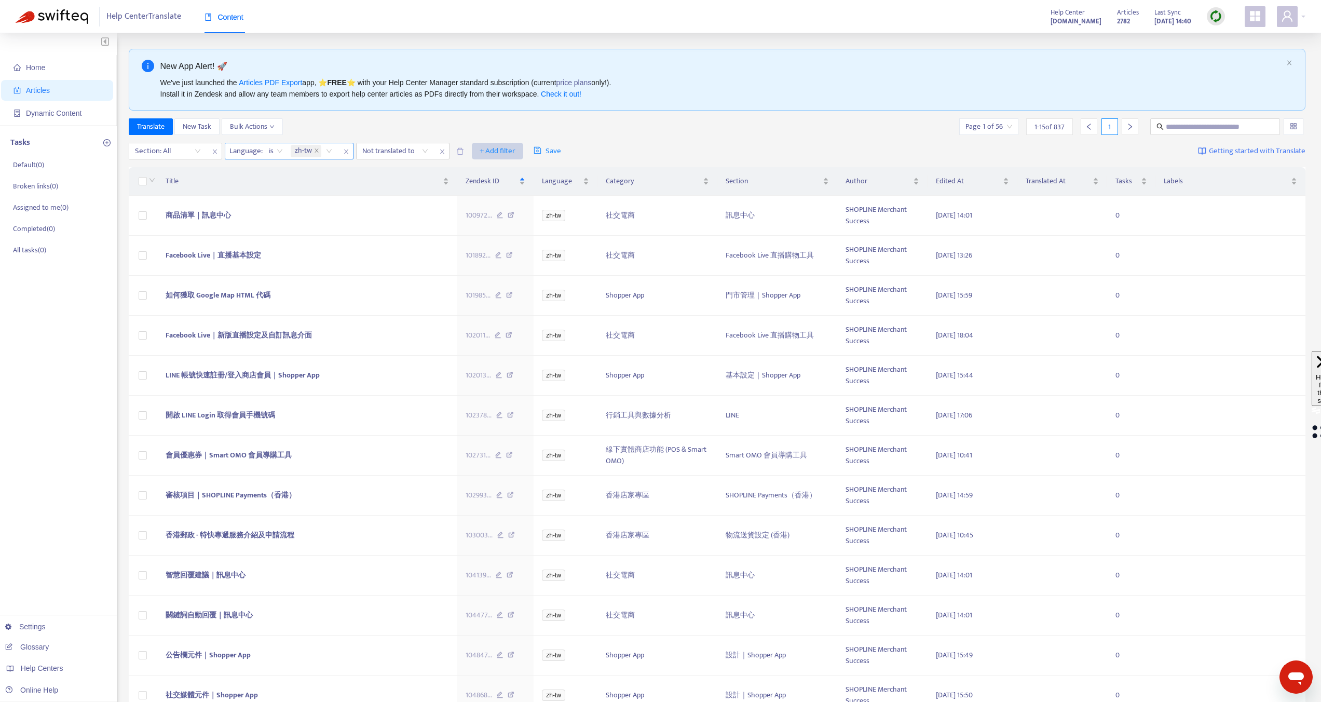
click at [480, 152] on span "+ Add filter" at bounding box center [498, 151] width 36 height 12
click at [485, 172] on span "Category" at bounding box center [512, 171] width 65 height 11
click at [508, 150] on div at bounding box center [486, 151] width 63 height 12
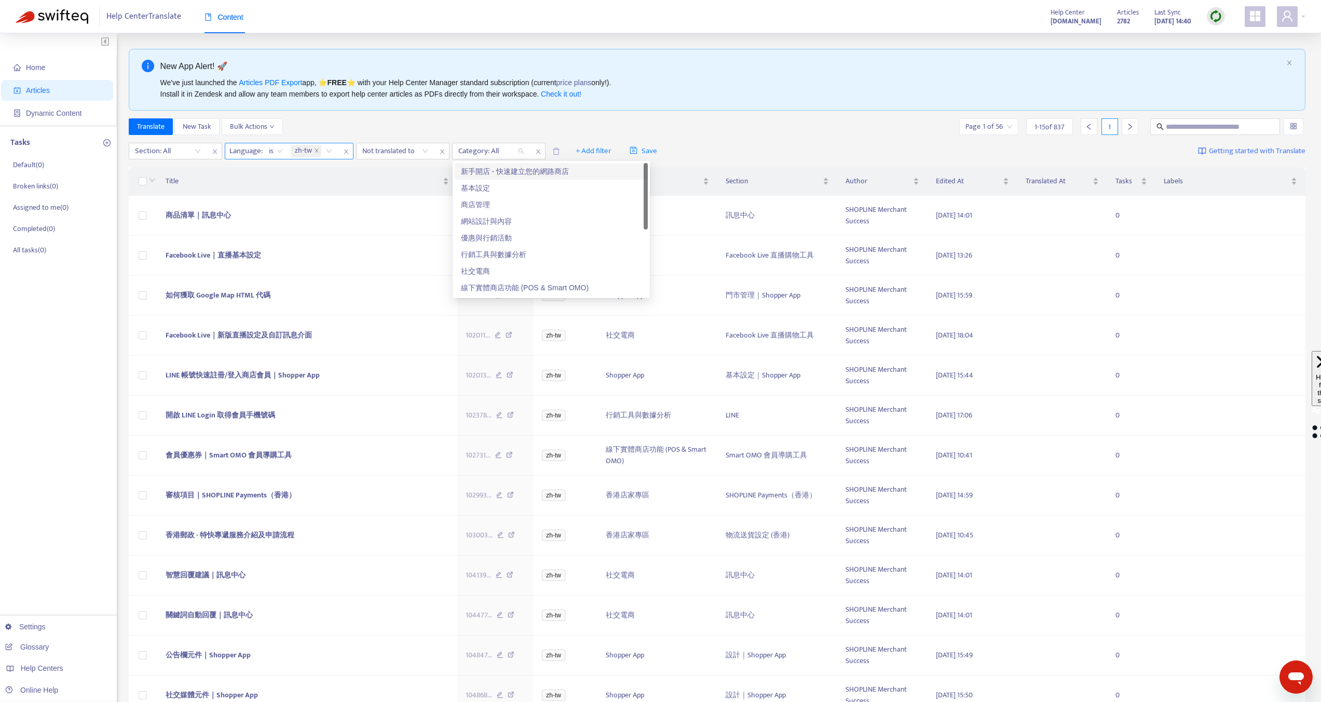
click at [508, 172] on div "新手開店 - 快速建立您的網路商店" at bounding box center [551, 171] width 181 height 11
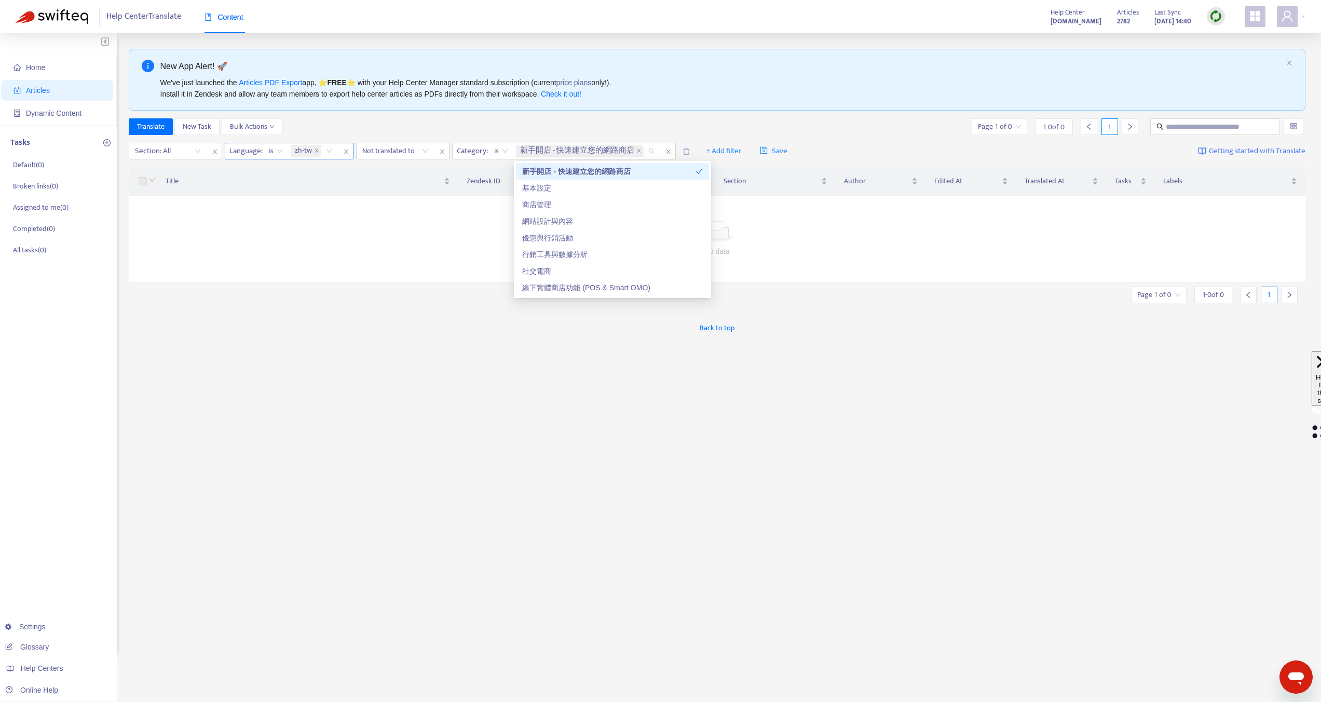
click at [536, 127] on div "Translate New Task Bulk Actions Page 1 of 0 1 - 0 of 0 1" at bounding box center [717, 126] width 1177 height 17
click at [640, 151] on icon "close" at bounding box center [638, 150] width 5 height 5
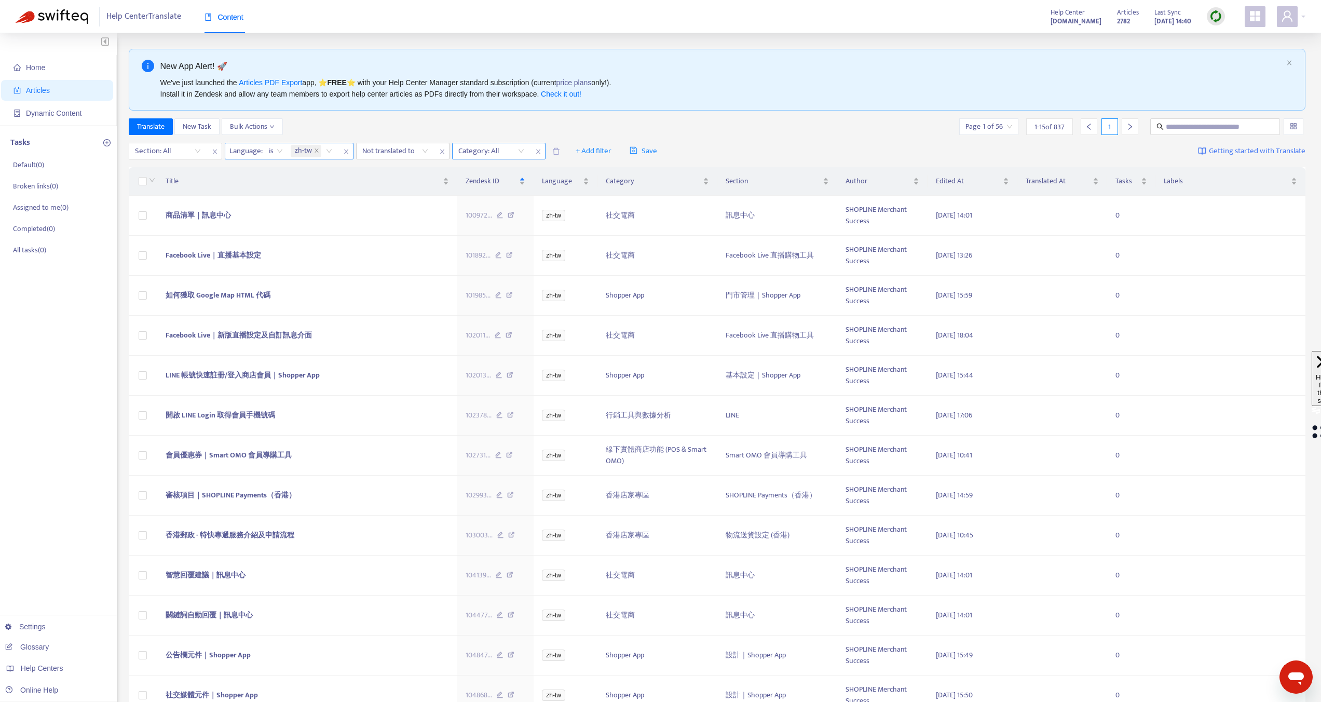
click at [517, 157] on div at bounding box center [486, 151] width 63 height 12
click at [520, 283] on div "SHOPLINE 方案及模組" at bounding box center [551, 287] width 181 height 11
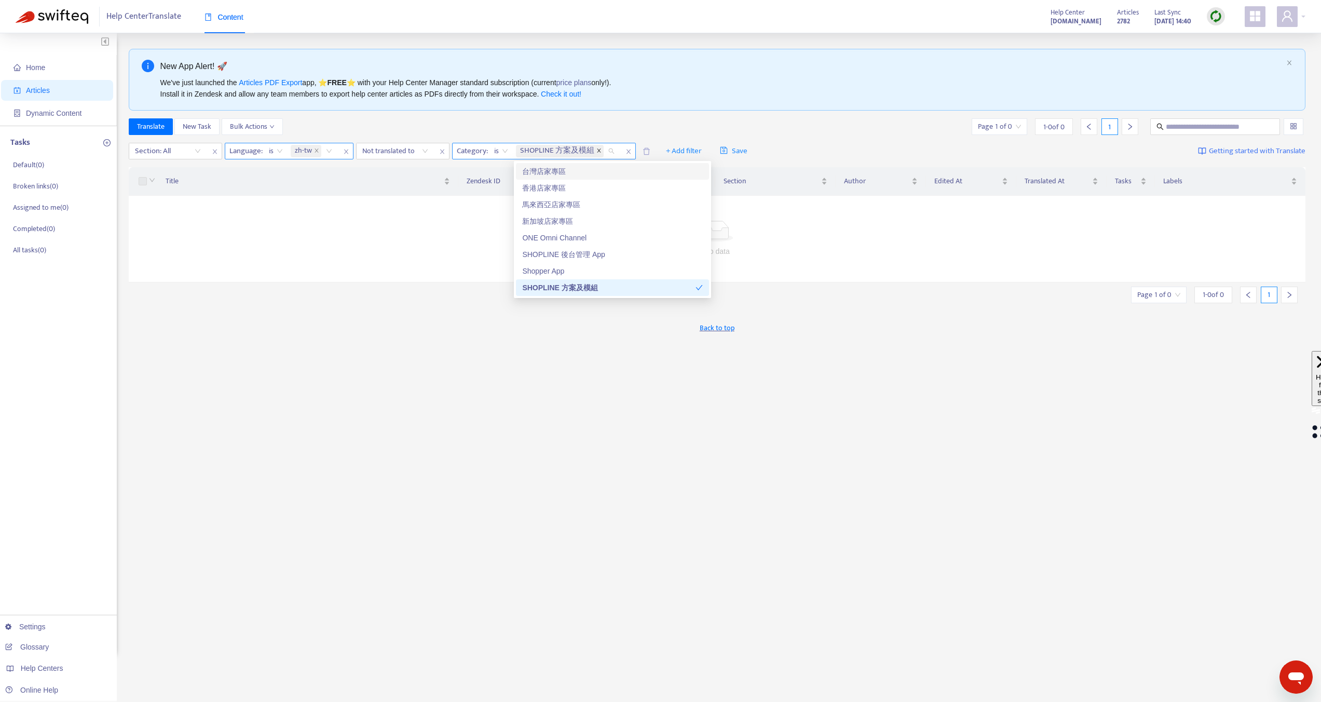
click at [597, 152] on icon "close" at bounding box center [598, 150] width 5 height 5
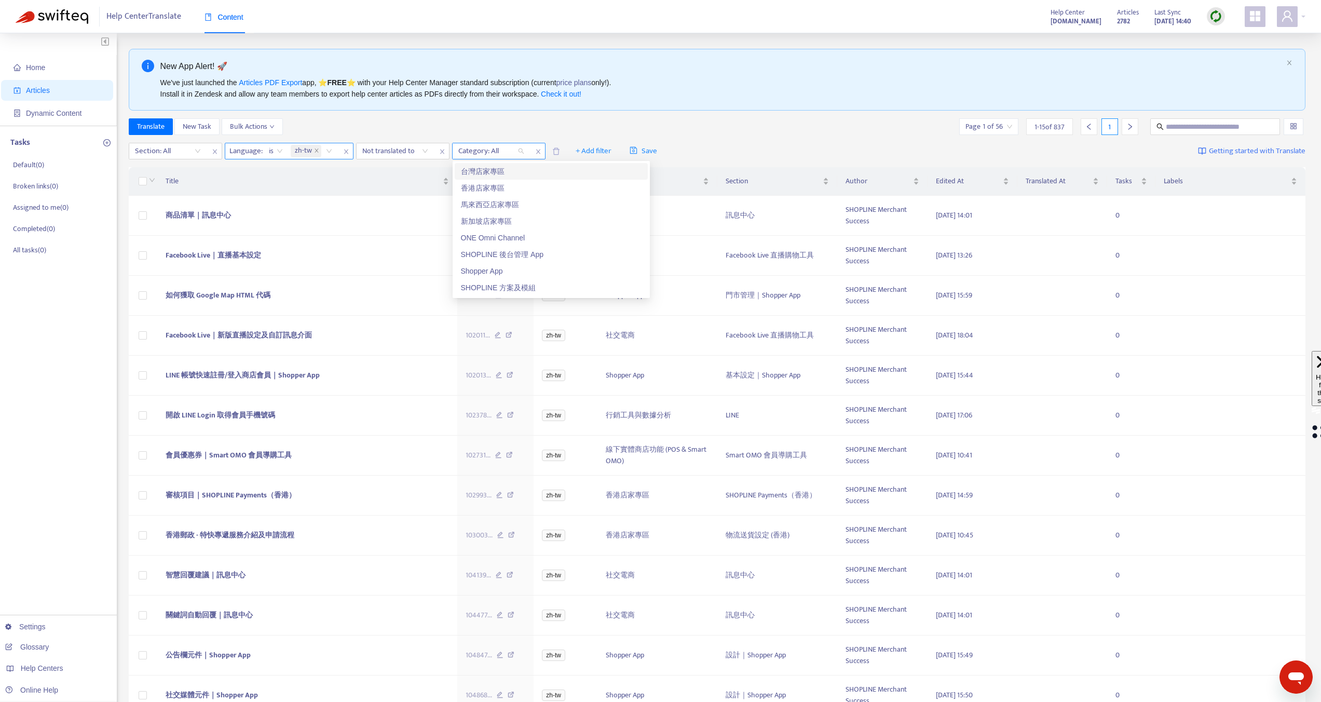
click at [487, 131] on div "Translate New Task Bulk Actions Page 1 of 56 1 - 15 of 837 1" at bounding box center [717, 126] width 1177 height 17
click at [441, 154] on icon "close" at bounding box center [442, 151] width 6 height 6
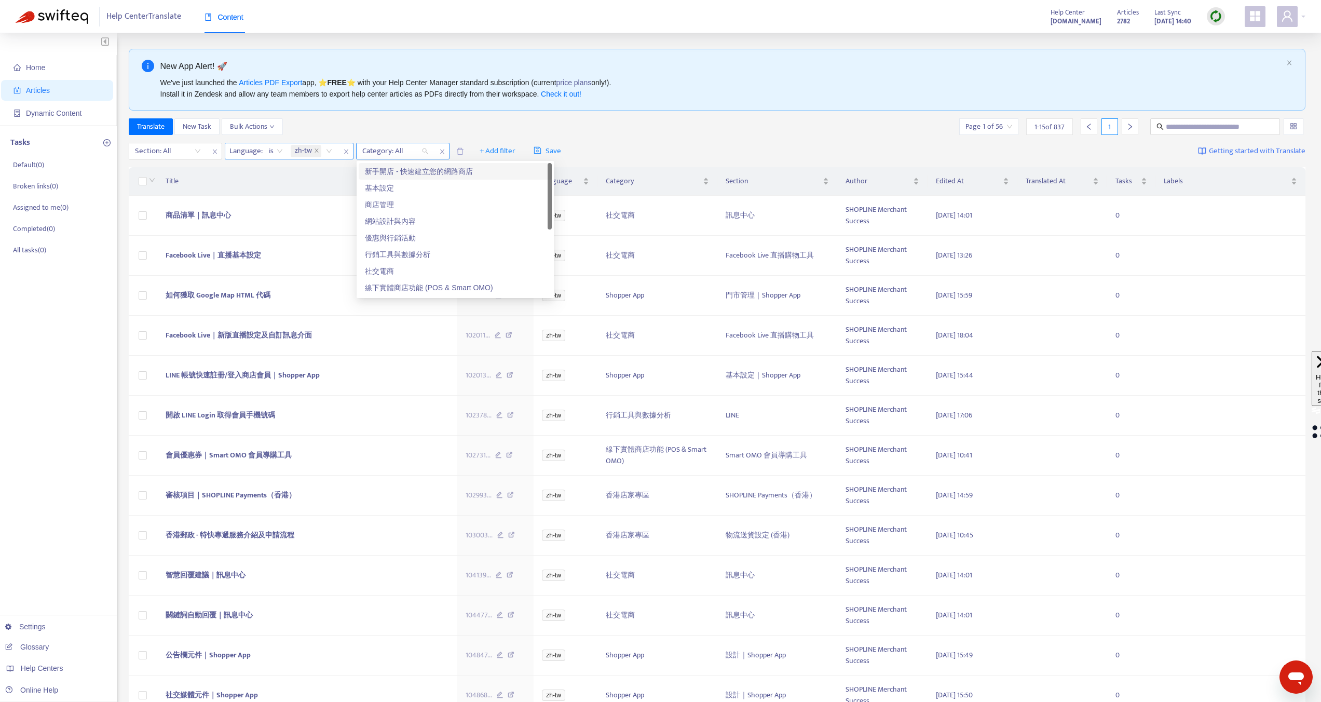
click at [417, 150] on div at bounding box center [390, 151] width 63 height 12
click at [413, 172] on div "新手開店 - 快速建立您的網路商店" at bounding box center [455, 171] width 181 height 11
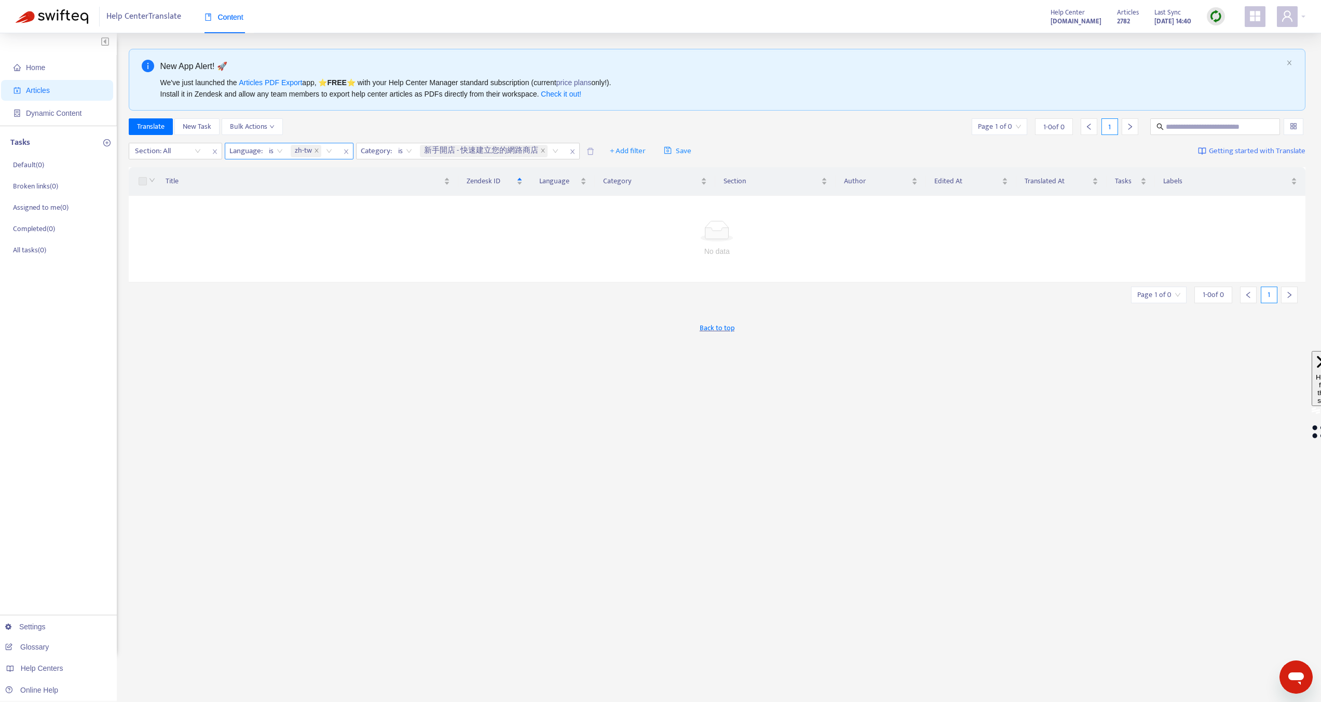
click at [413, 175] on div "Title" at bounding box center [308, 180] width 284 height 11
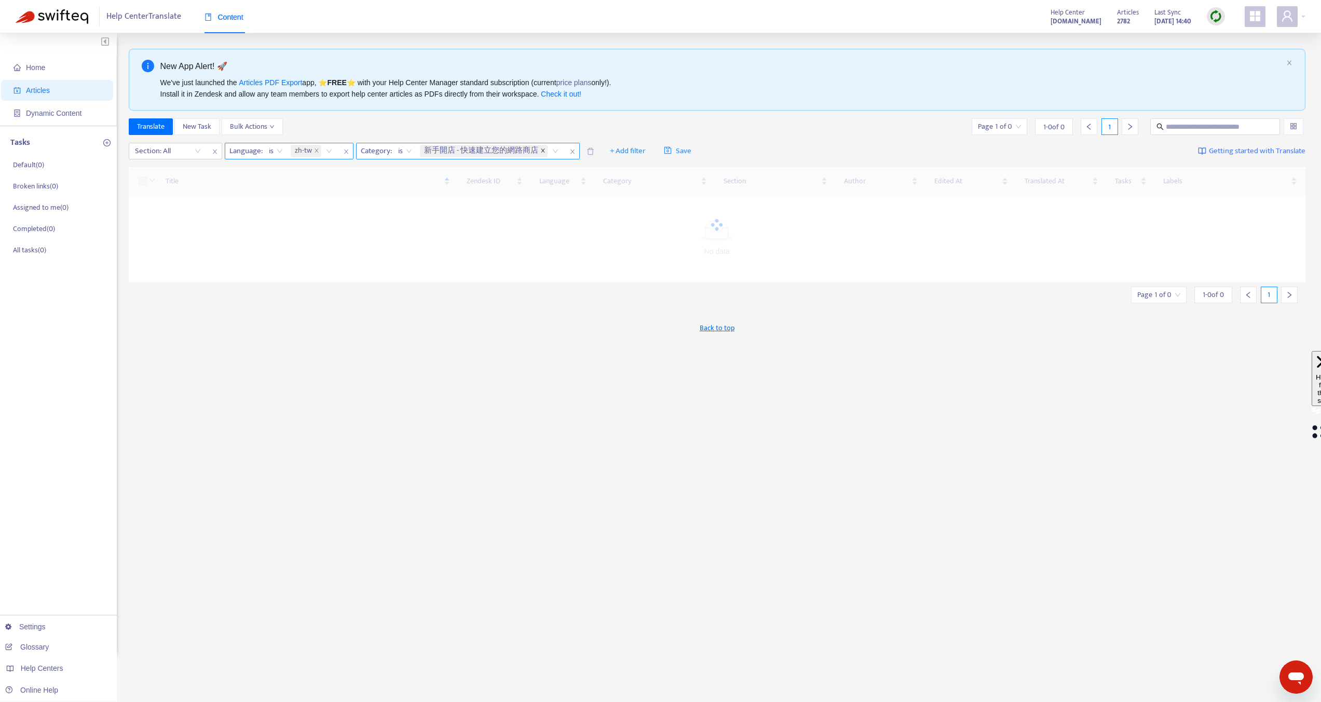
click at [545, 153] on icon "close" at bounding box center [542, 150] width 5 height 5
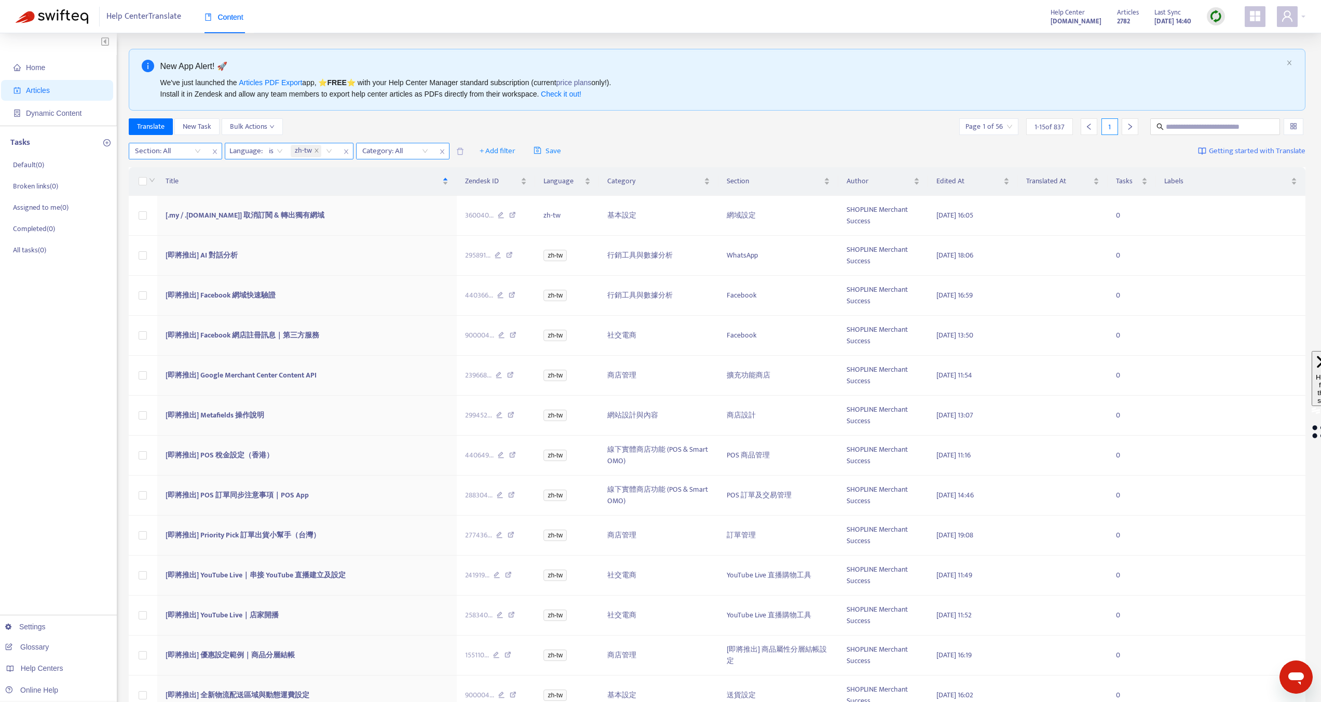
click at [195, 156] on div "Section: All" at bounding box center [167, 151] width 77 height 16
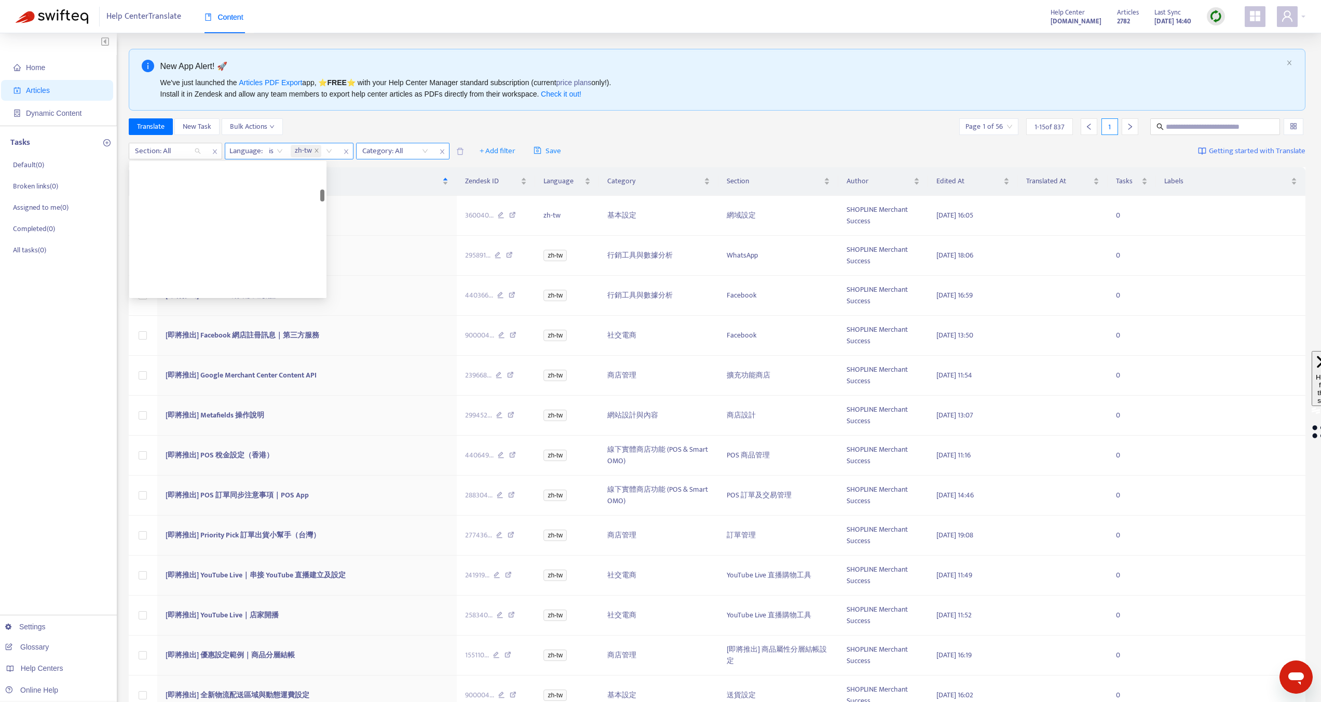
scroll to position [0, 0]
click at [183, 174] on div "SHOPLINE 方案" at bounding box center [228, 171] width 181 height 11
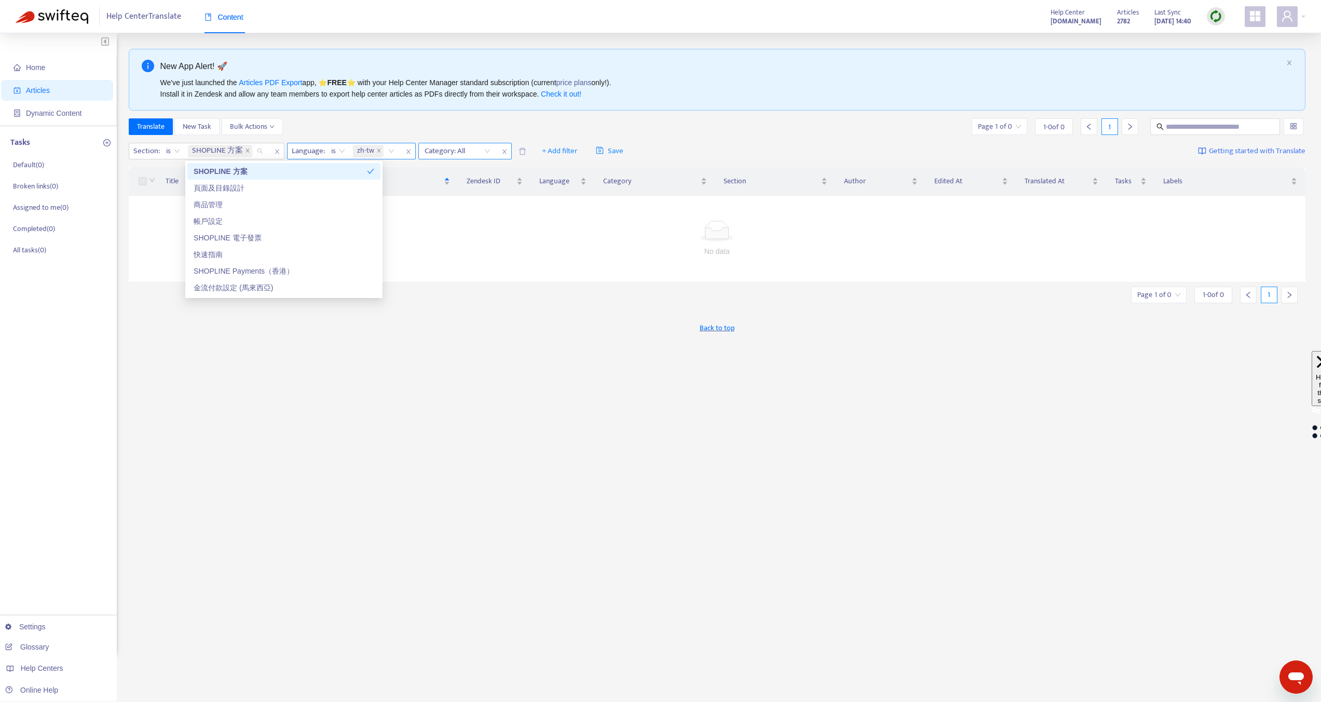
click at [371, 132] on div "Translate New Task Bulk Actions Page 1 of 0 1 - 0 of 0 1" at bounding box center [717, 126] width 1177 height 17
click at [246, 151] on icon "close" at bounding box center [248, 151] width 4 height 4
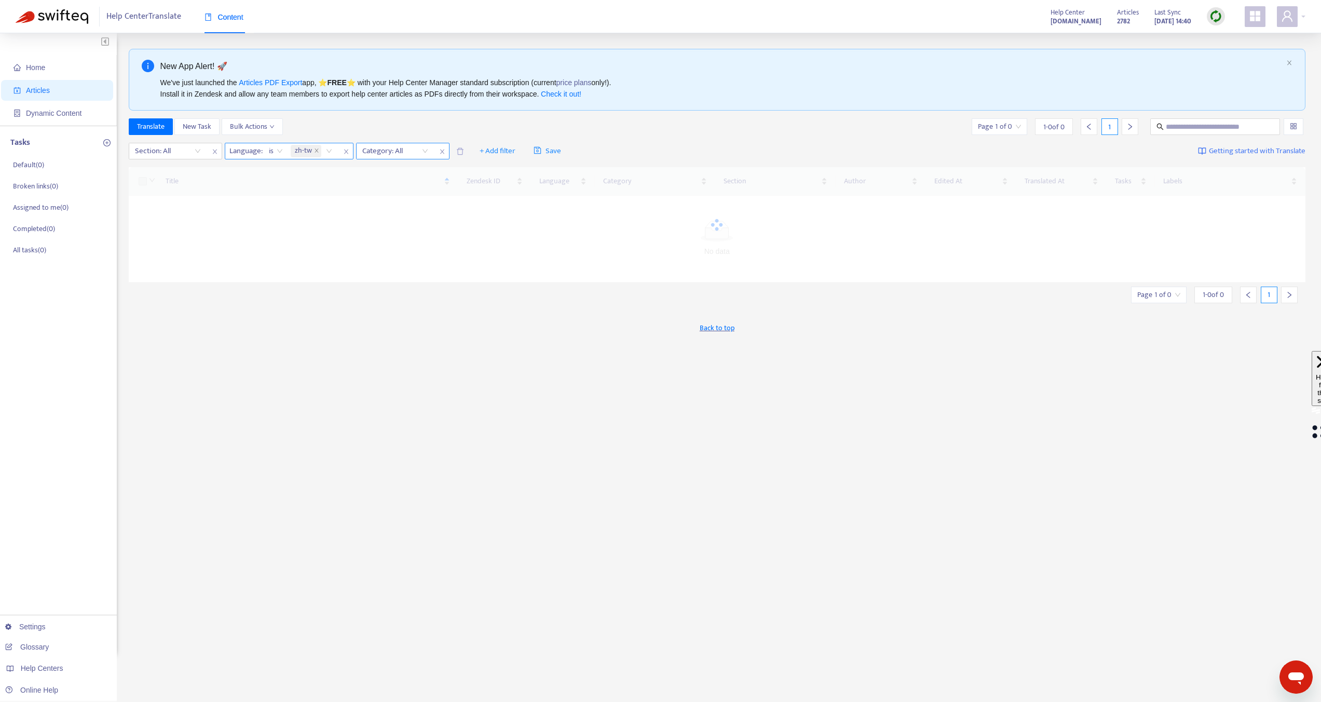
click at [403, 156] on div at bounding box center [390, 151] width 63 height 12
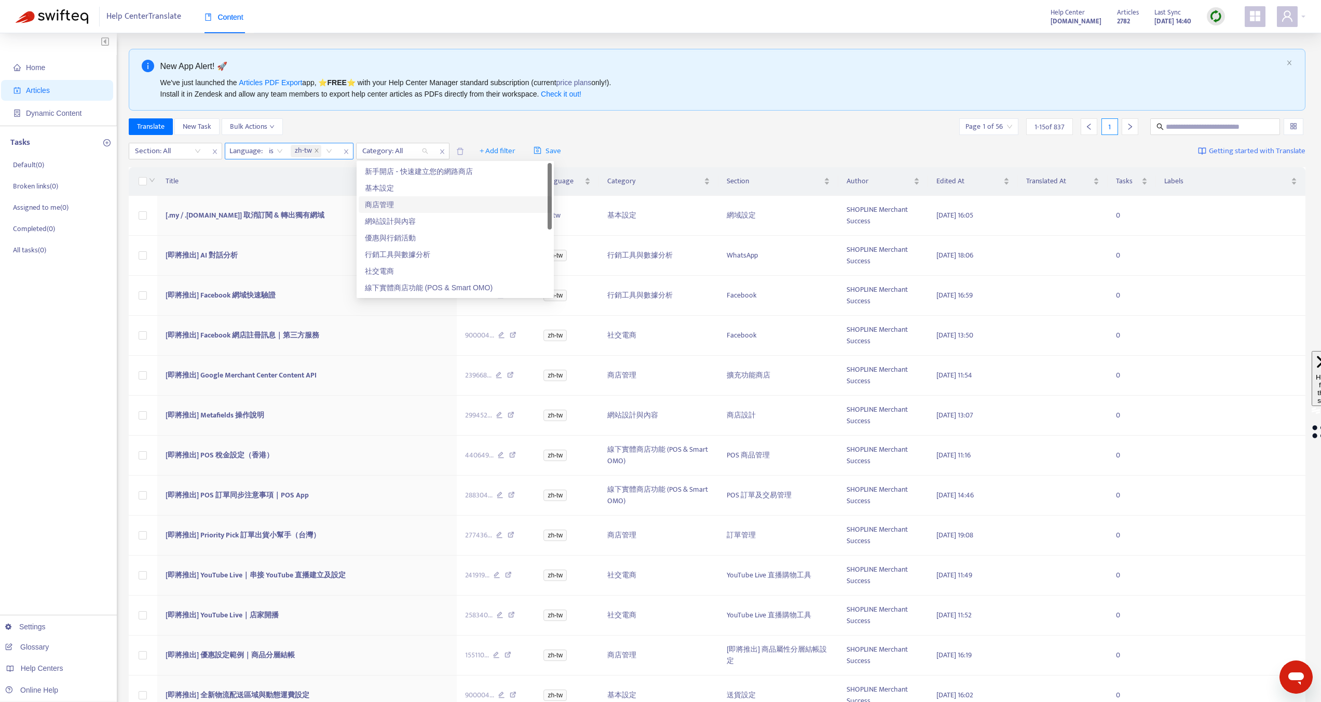
click at [656, 153] on div "Section: All Language : is zh-tw Category: All + Add filter Save Getting starte…" at bounding box center [717, 151] width 1177 height 24
click at [199, 129] on span "New Task" at bounding box center [197, 126] width 29 height 11
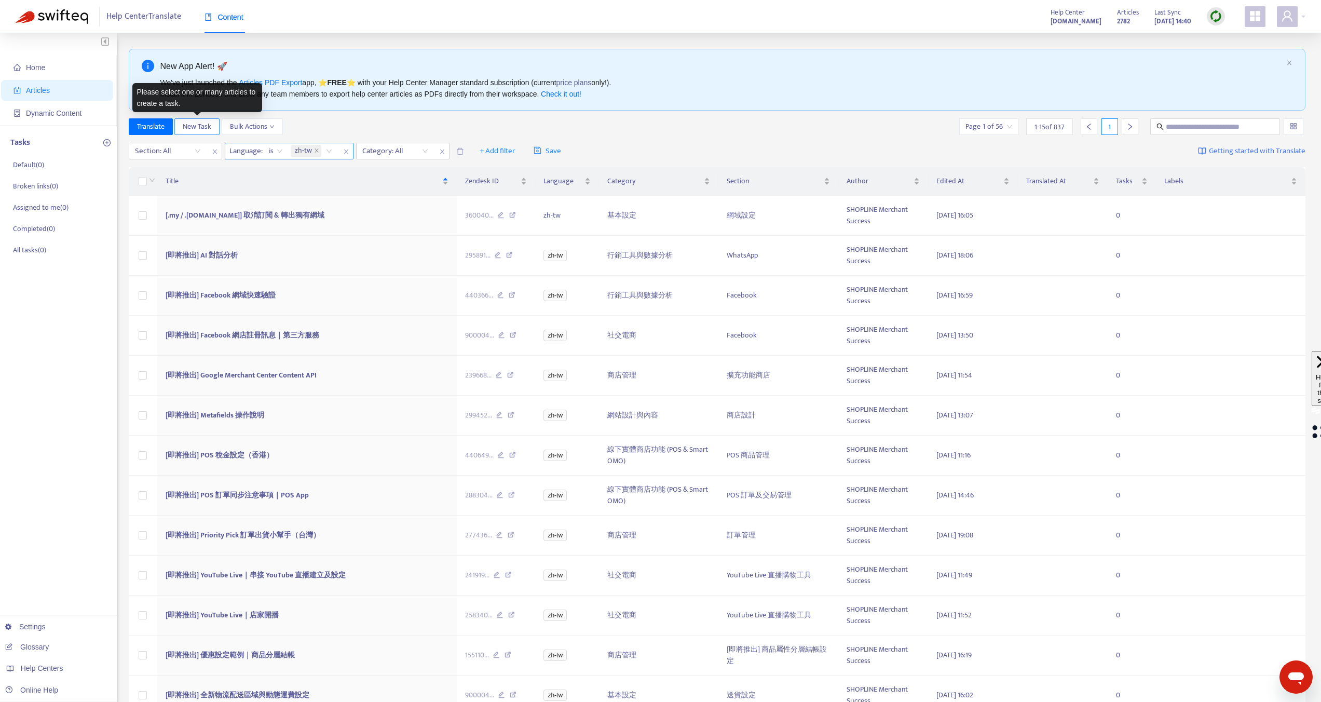
click at [192, 127] on span "New Task" at bounding box center [197, 126] width 29 height 11
click at [149, 129] on span "Translate" at bounding box center [151, 126] width 28 height 11
click at [671, 144] on div "Section: All Language : is zh-tw Category: All + Add filter Save Getting starte…" at bounding box center [717, 151] width 1177 height 24
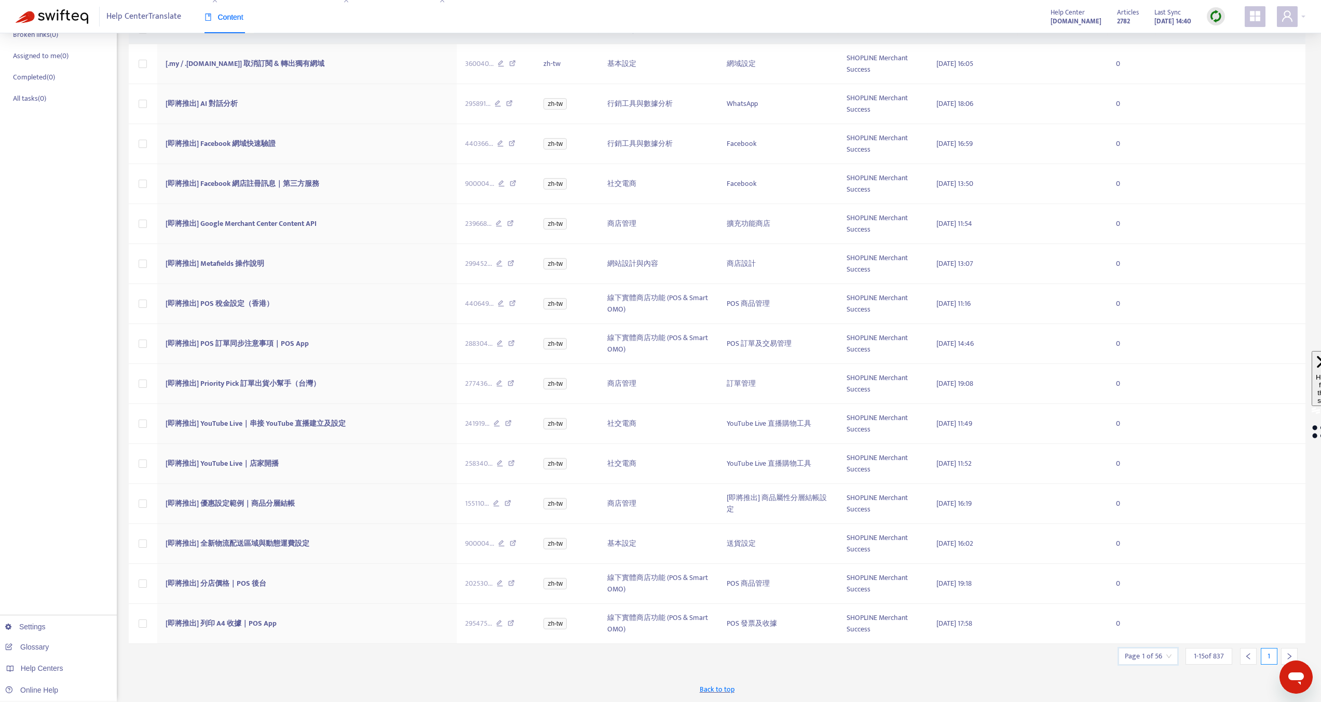
click at [1168, 659] on input "search" at bounding box center [1148, 656] width 47 height 16
click at [1263, 632] on span "15" at bounding box center [1263, 628] width 65 height 16
click at [1239, 611] on div "50" at bounding box center [1204, 606] width 181 height 11
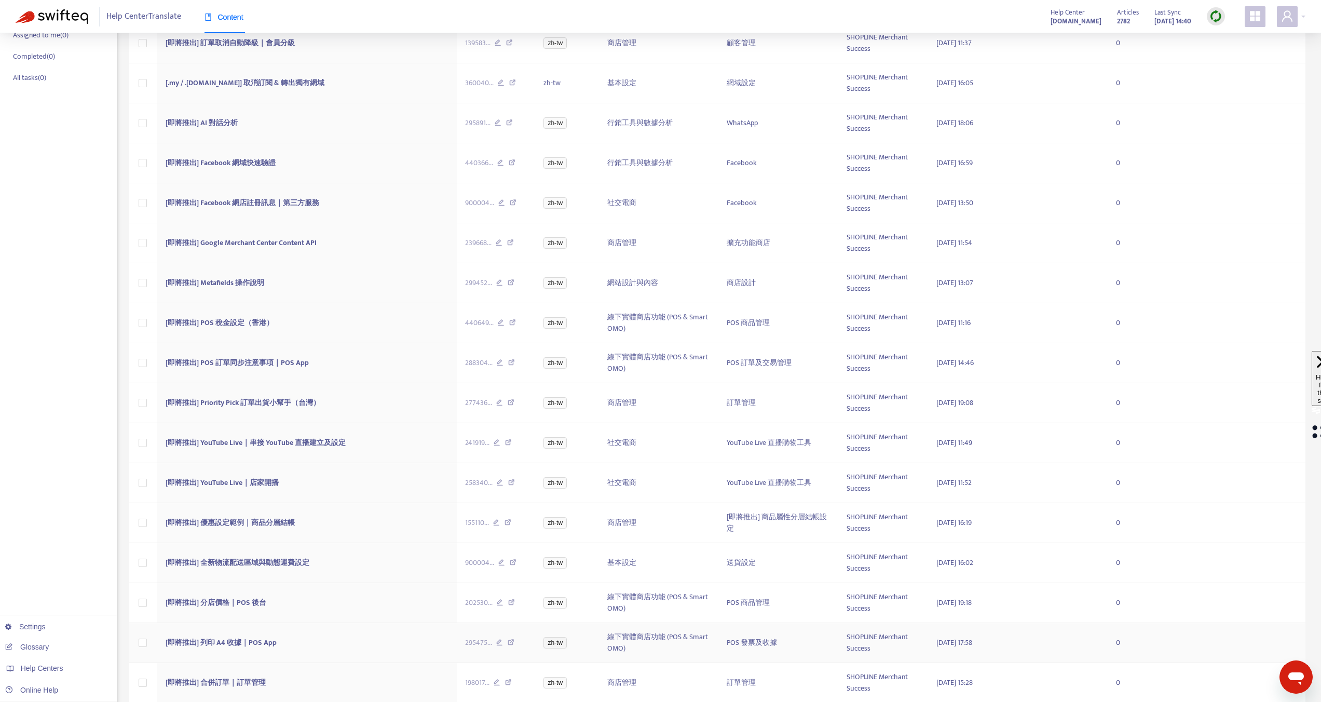
scroll to position [0, 0]
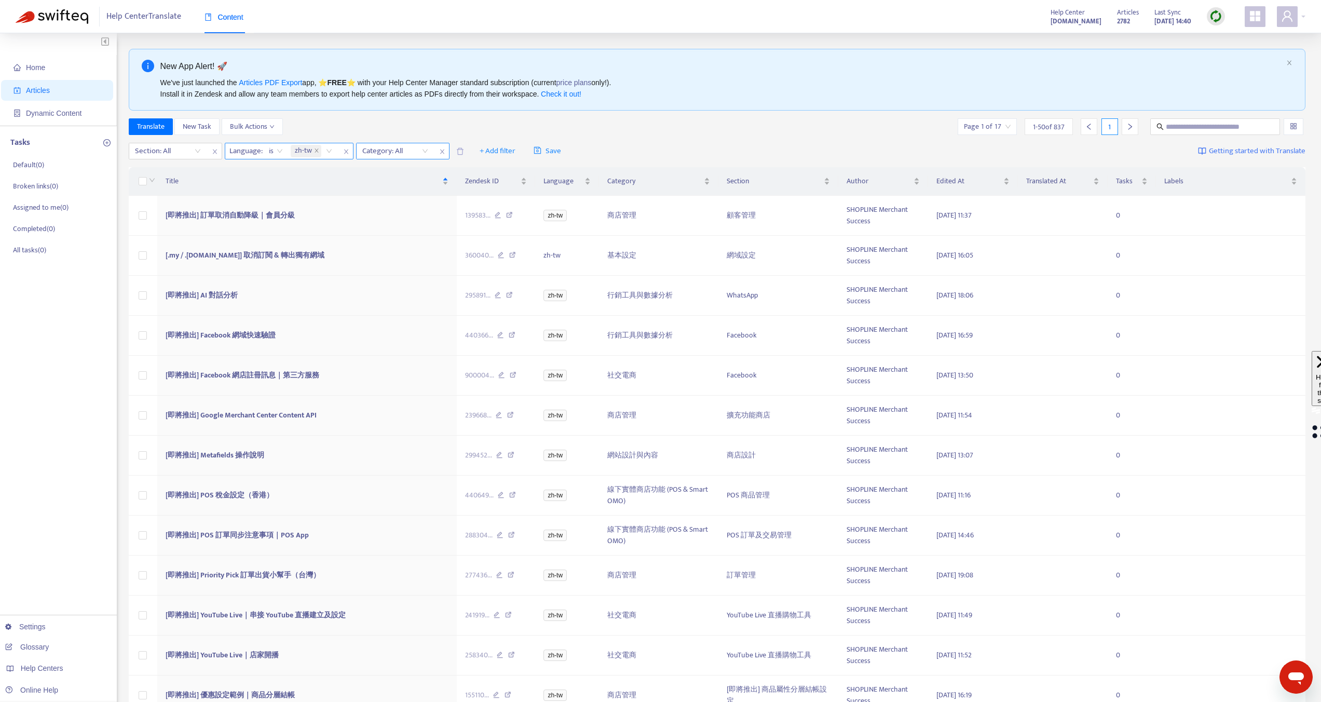
click at [389, 153] on div at bounding box center [390, 151] width 63 height 12
click at [178, 152] on div at bounding box center [162, 151] width 63 height 12
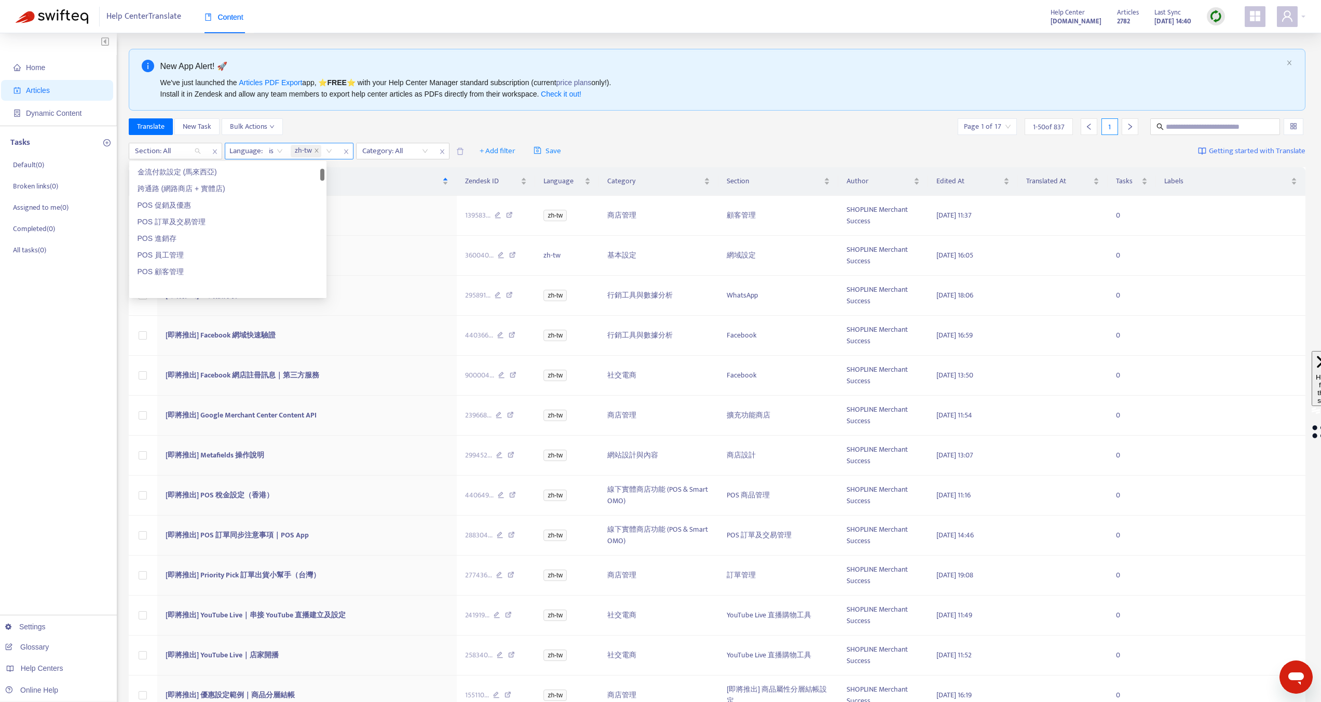
scroll to position [144, 0]
click at [185, 210] on div "POS 進銷存" at bounding box center [228, 209] width 181 height 11
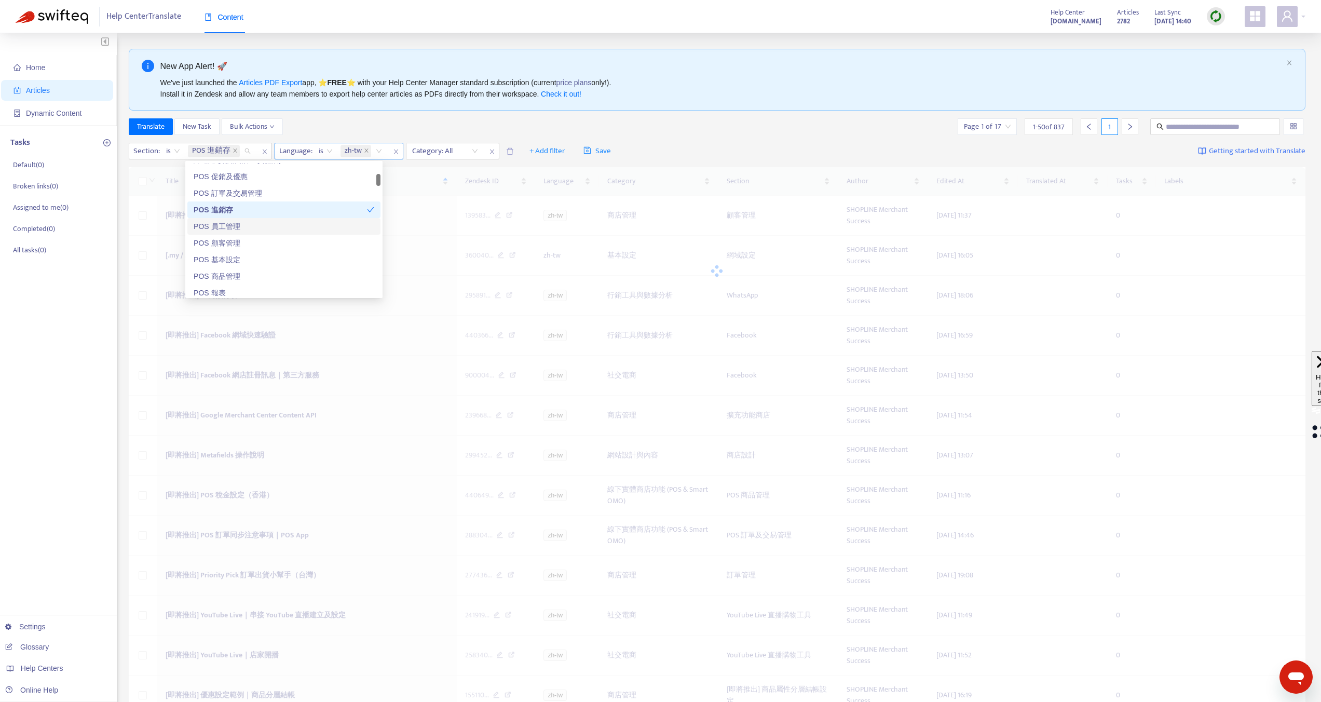
click at [215, 231] on div "POS 員工管理" at bounding box center [284, 226] width 181 height 11
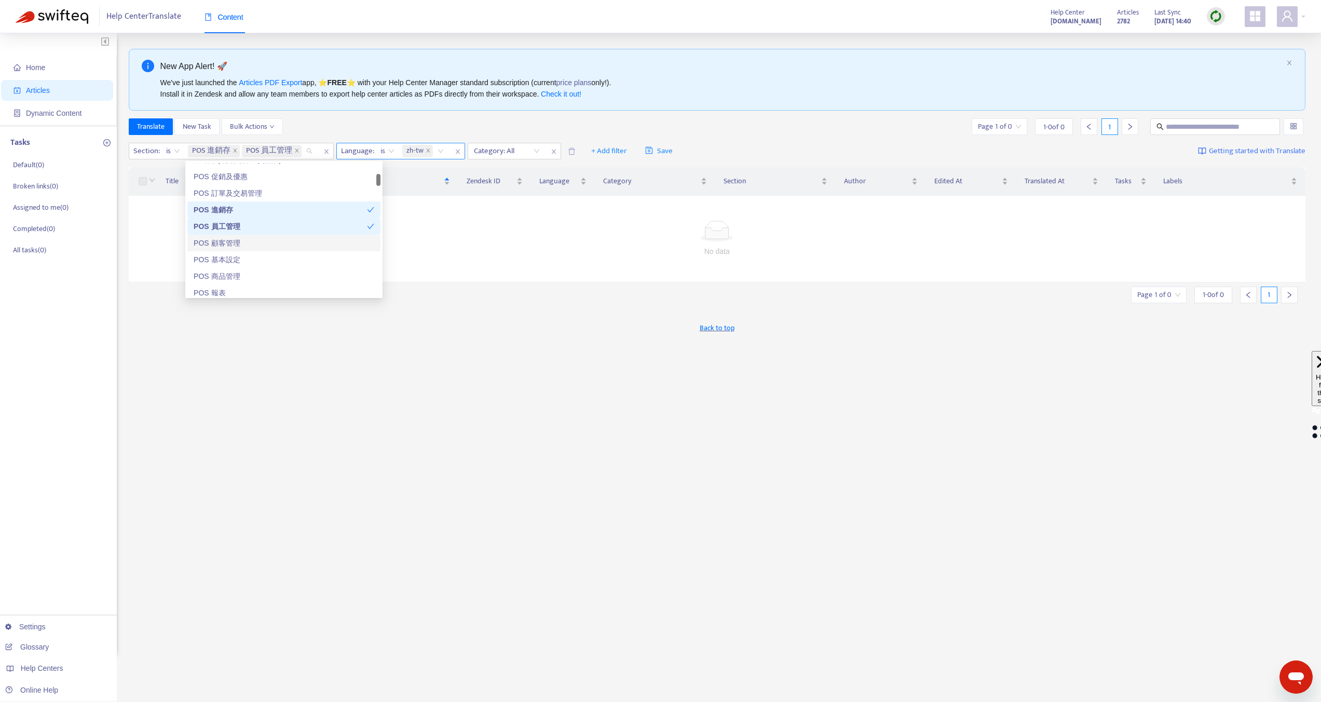
click at [215, 242] on div "POS 顧客管理" at bounding box center [284, 242] width 181 height 11
click at [216, 265] on div "POS 基本設定" at bounding box center [284, 259] width 181 height 11
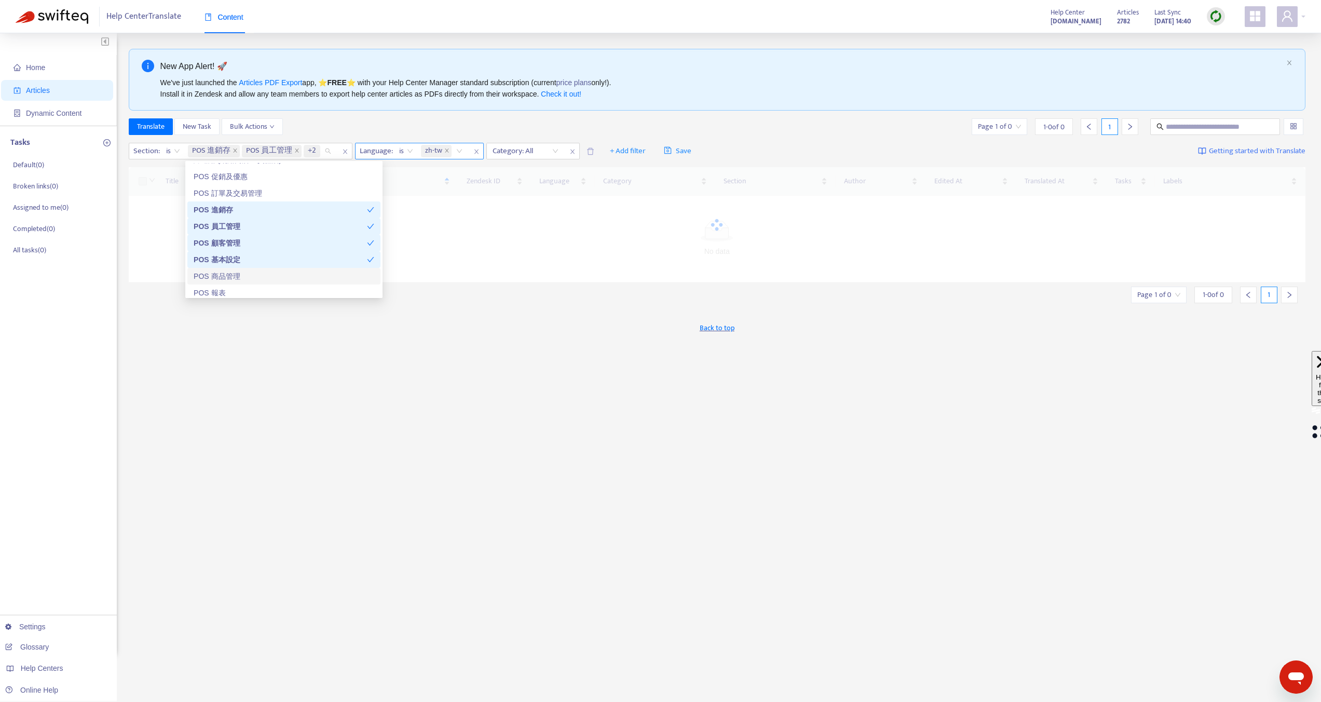
click at [218, 286] on div "POS 報表" at bounding box center [283, 292] width 193 height 17
click at [220, 281] on div "POS 商品管理" at bounding box center [284, 275] width 181 height 11
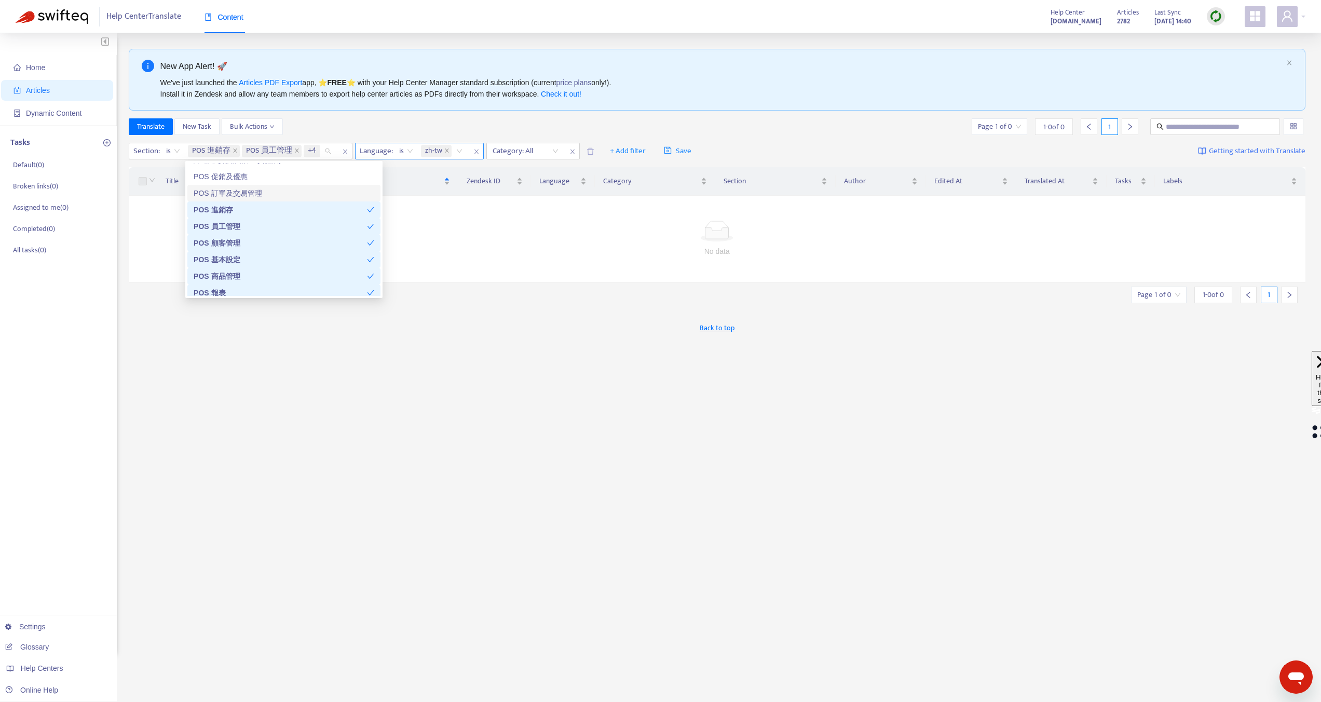
click at [236, 185] on div "POS 訂單及交易管理" at bounding box center [283, 193] width 193 height 17
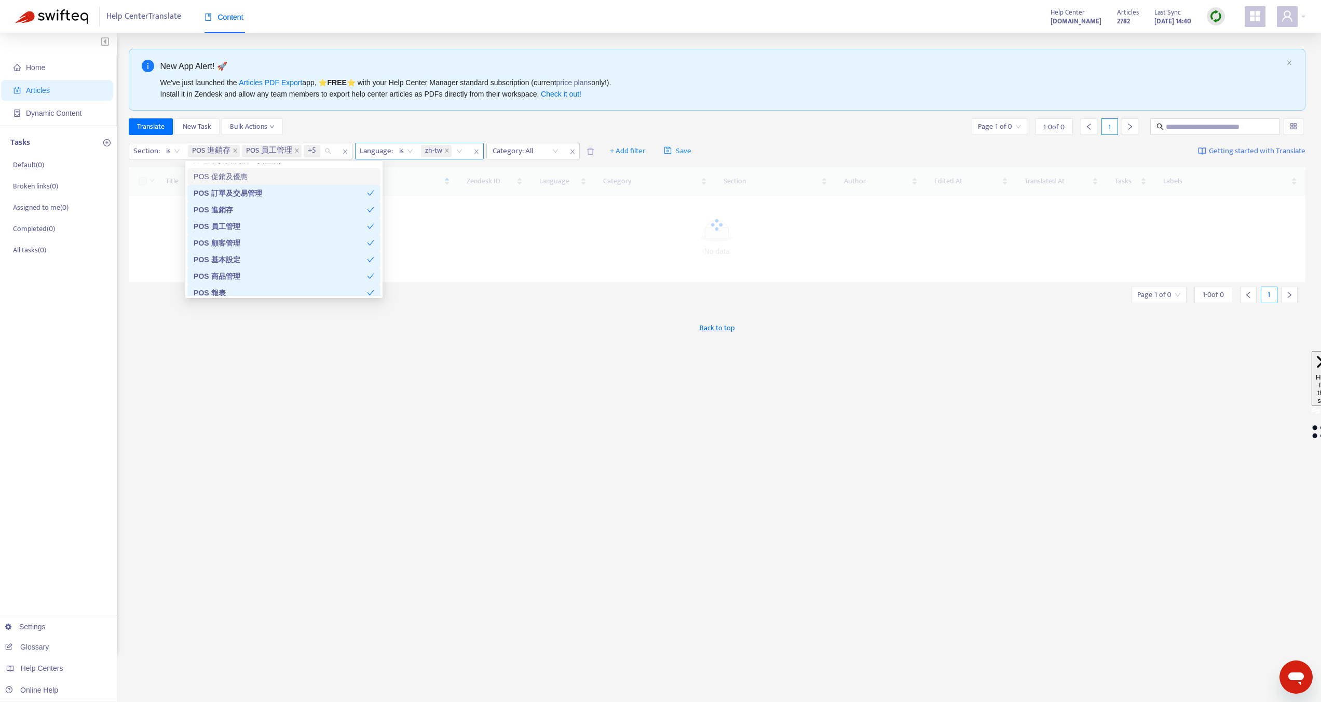
click at [236, 181] on div "POS 促銷及優惠" at bounding box center [284, 176] width 181 height 11
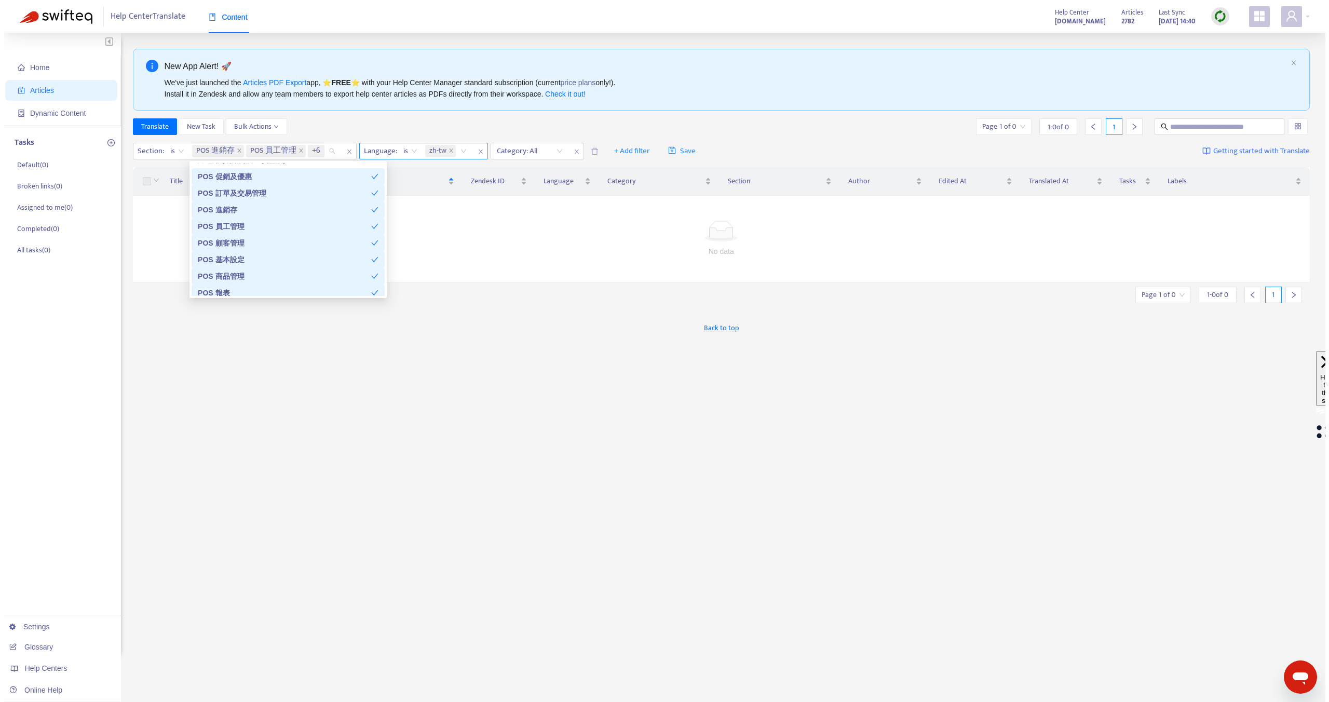
scroll to position [0, 0]
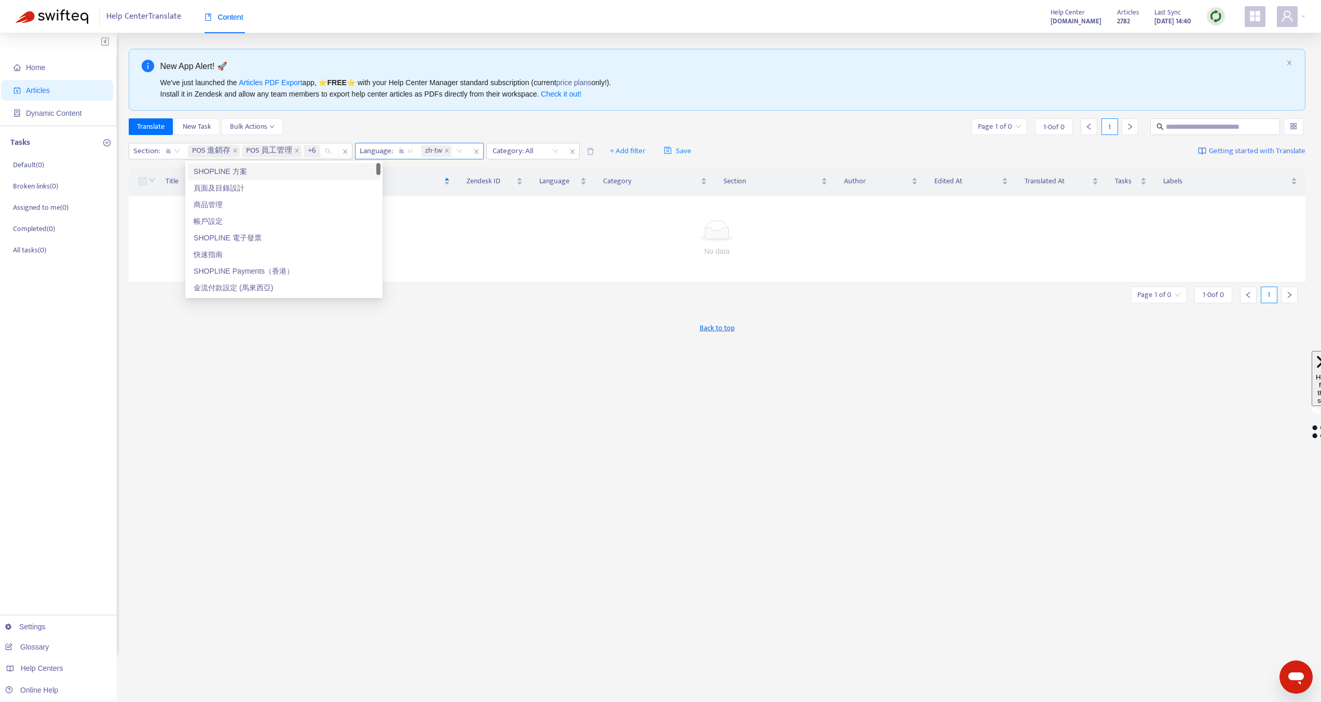
click at [239, 175] on div "SHOPLINE 方案" at bounding box center [284, 171] width 181 height 11
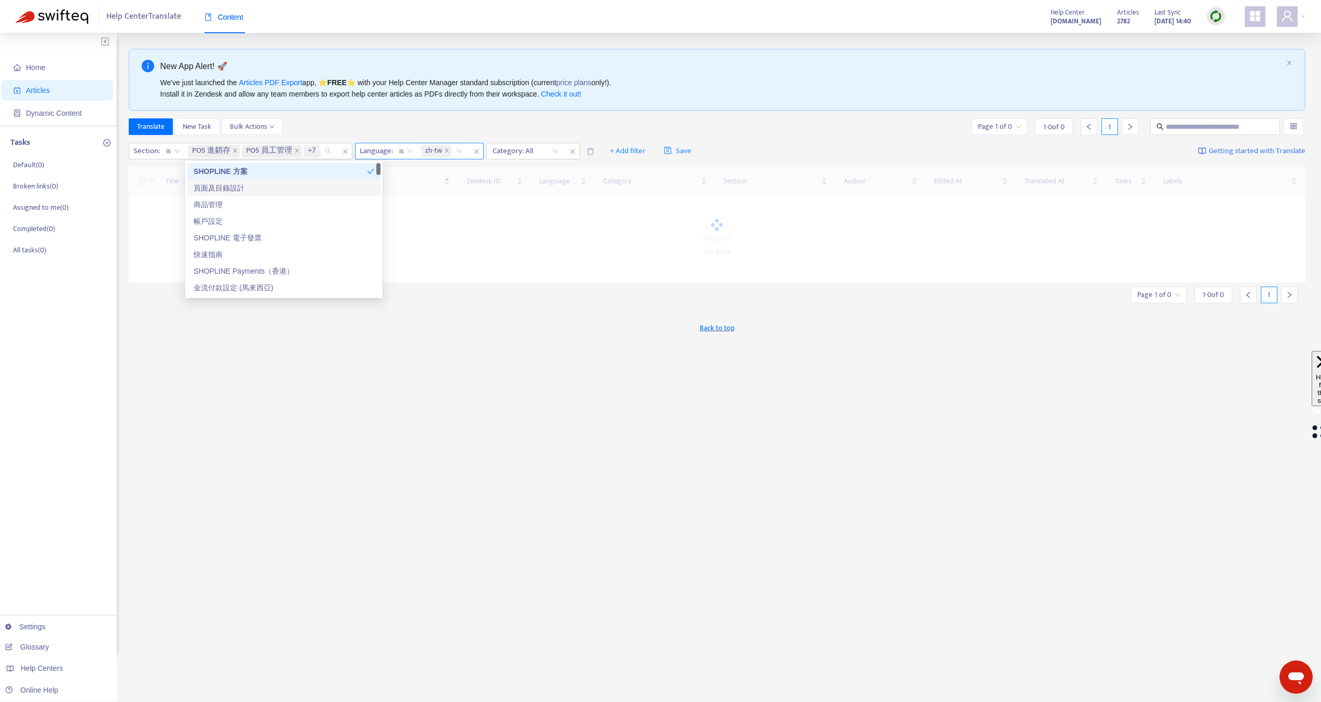
click at [238, 182] on div "頁面及目錄設計" at bounding box center [284, 187] width 181 height 11
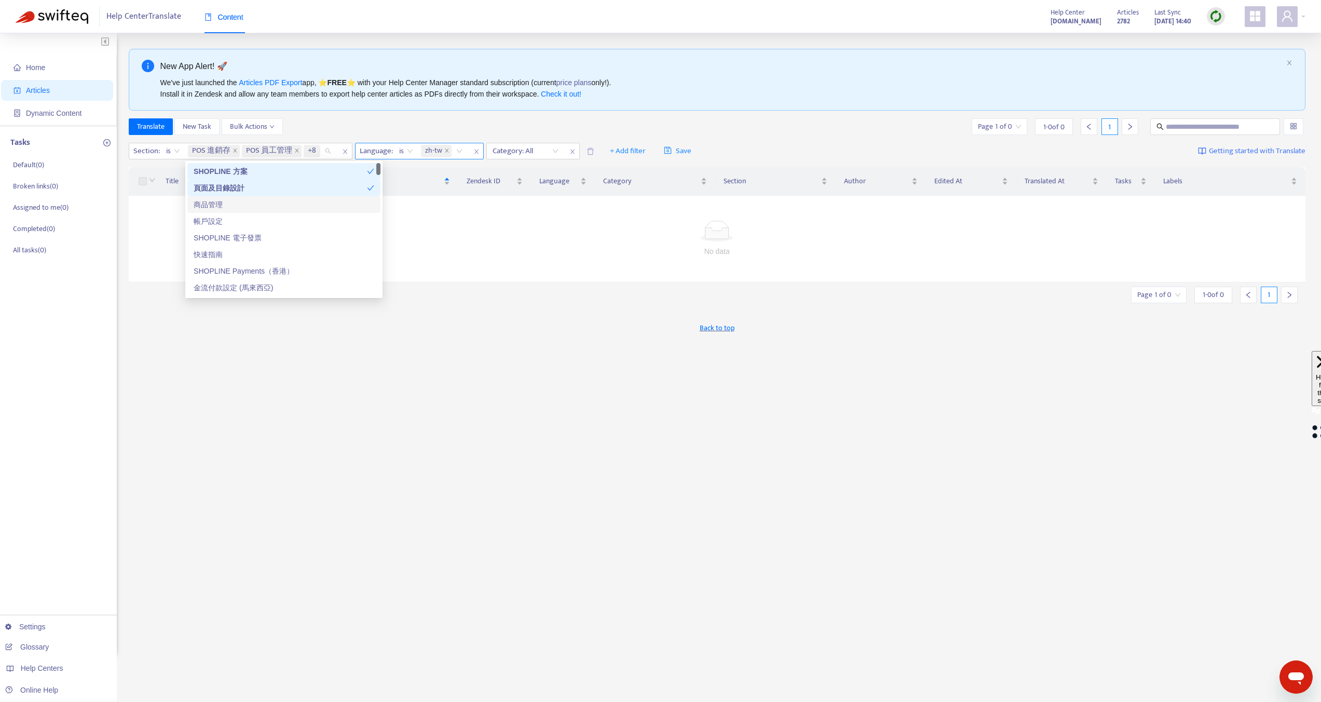
click at [236, 199] on div "商品管理" at bounding box center [284, 204] width 181 height 11
click at [324, 130] on div "Translate New Task Bulk Actions Page 1 of 0 1 - 0 of 0 1" at bounding box center [717, 126] width 1177 height 17
click at [343, 152] on icon "close" at bounding box center [345, 151] width 6 height 6
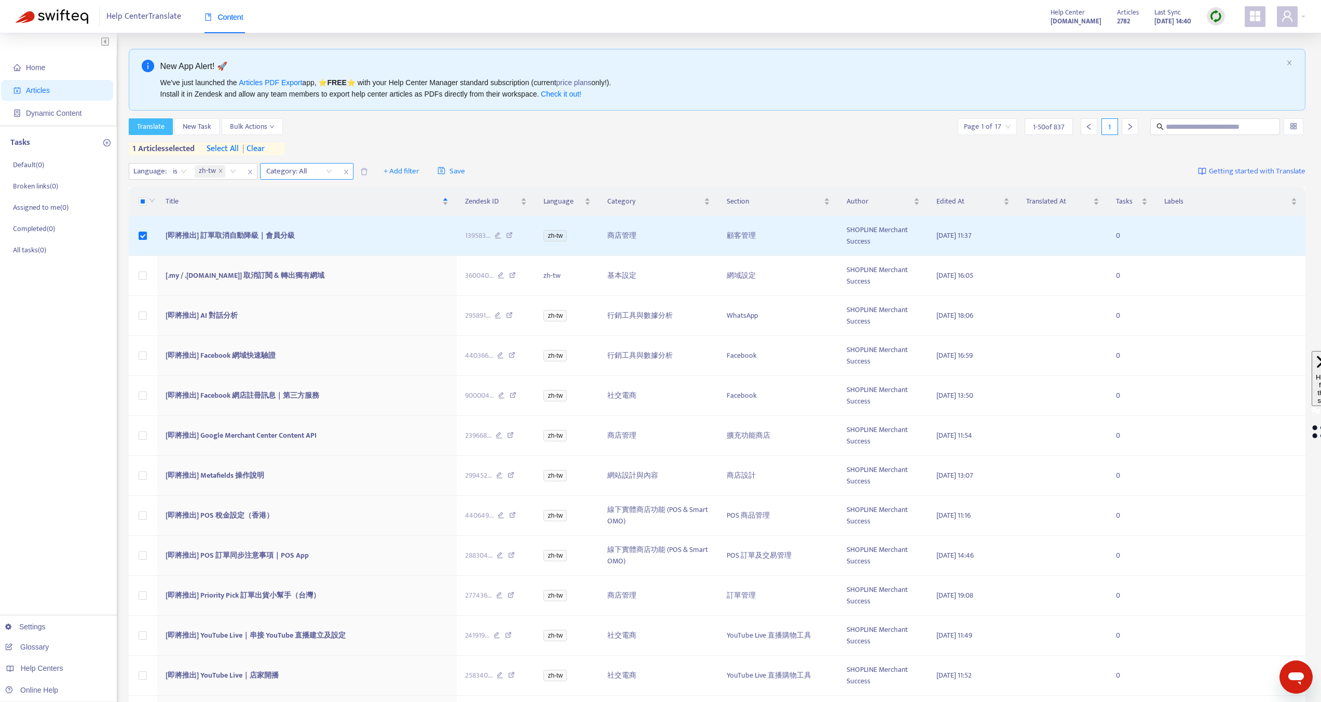
click at [162, 121] on span "Translate" at bounding box center [151, 126] width 28 height 11
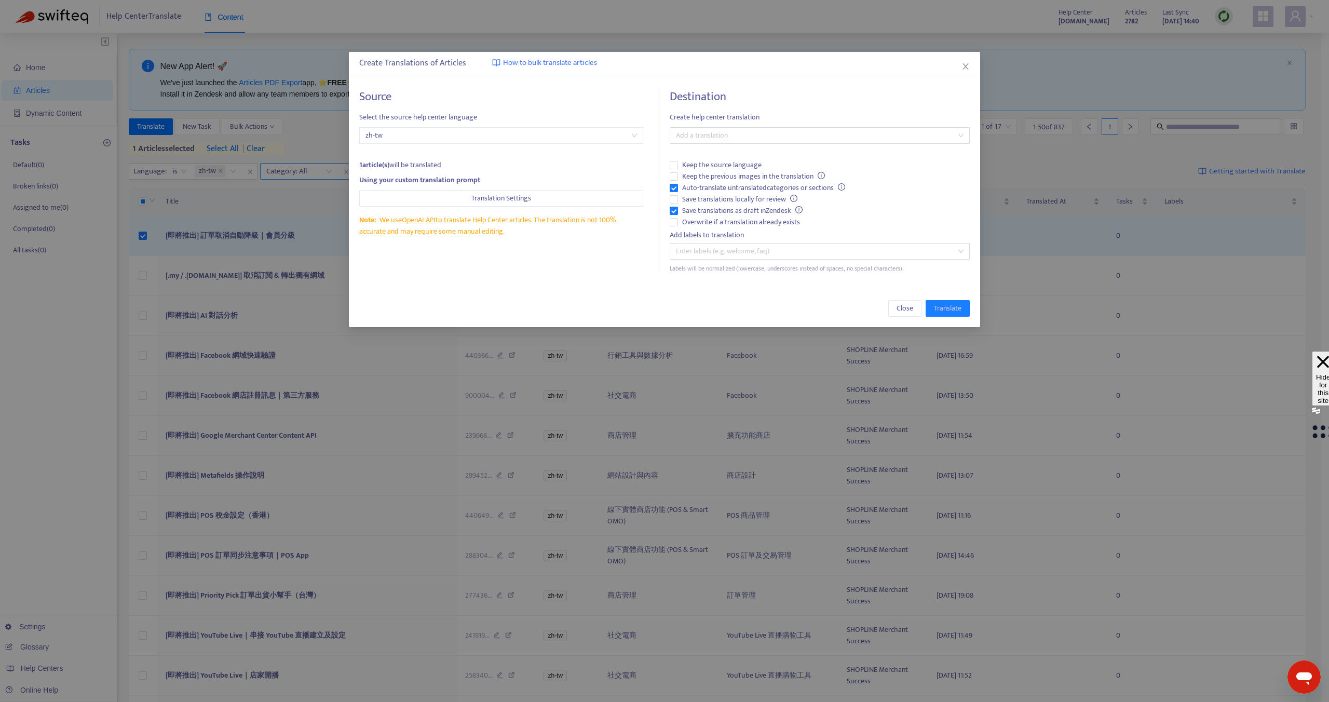
click at [429, 135] on span "zh-tw" at bounding box center [501, 136] width 272 height 16
click at [427, 157] on div "zh-tw" at bounding box center [502, 156] width 268 height 11
click at [964, 66] on icon "close" at bounding box center [965, 66] width 8 height 8
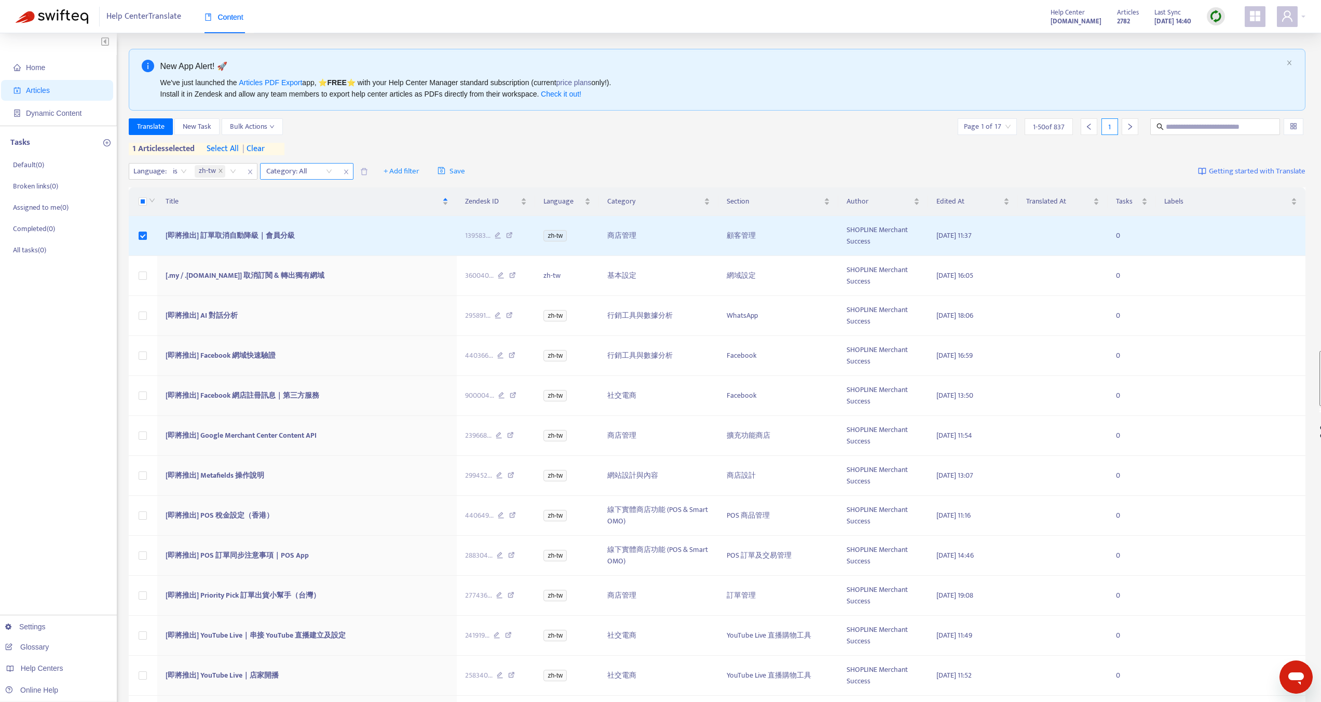
click at [1210, 15] on img at bounding box center [1216, 16] width 13 height 13
click at [1227, 53] on link "Full Sync" at bounding box center [1233, 54] width 37 height 12
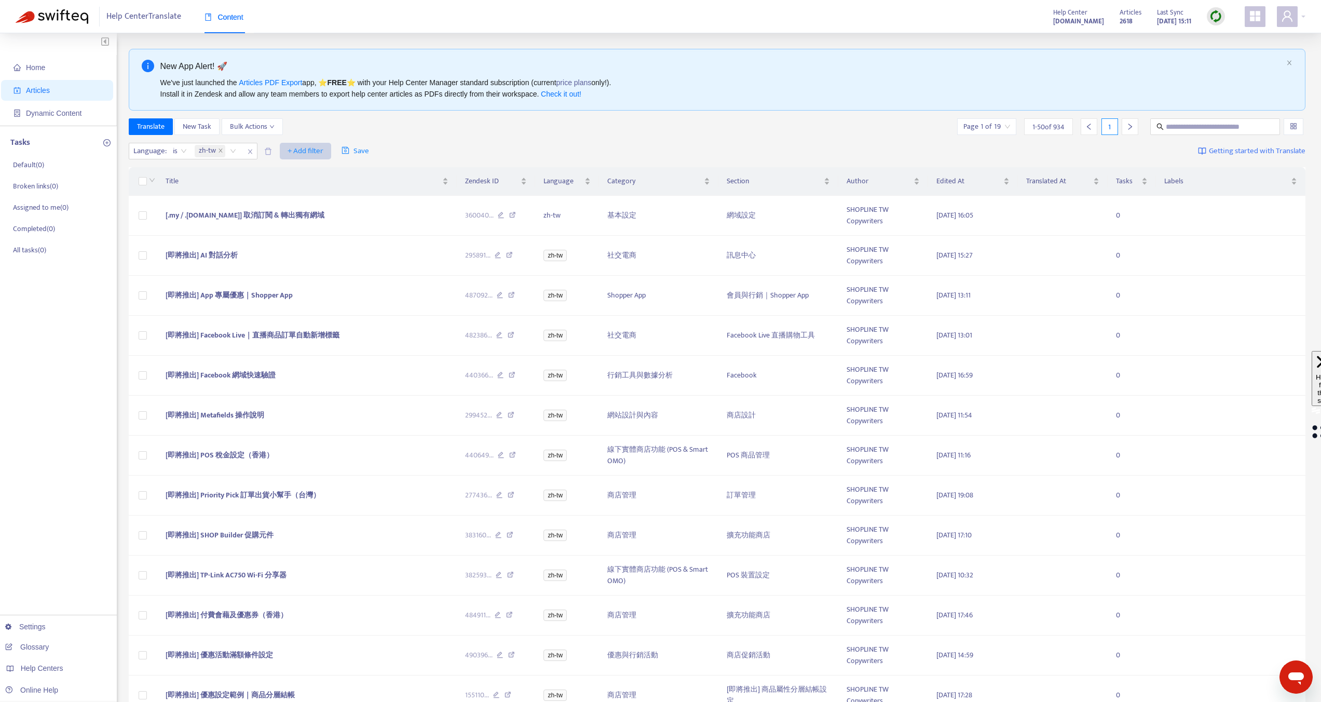
click at [306, 154] on span "+ Add filter" at bounding box center [306, 151] width 36 height 12
click at [313, 174] on span "Default Language" at bounding box center [320, 171] width 65 height 11
click at [301, 149] on span "+ Add filter" at bounding box center [306, 151] width 36 height 12
click at [297, 169] on span "Default Language" at bounding box center [320, 171] width 65 height 11
click at [303, 151] on span "+ Add filter" at bounding box center [306, 151] width 36 height 12
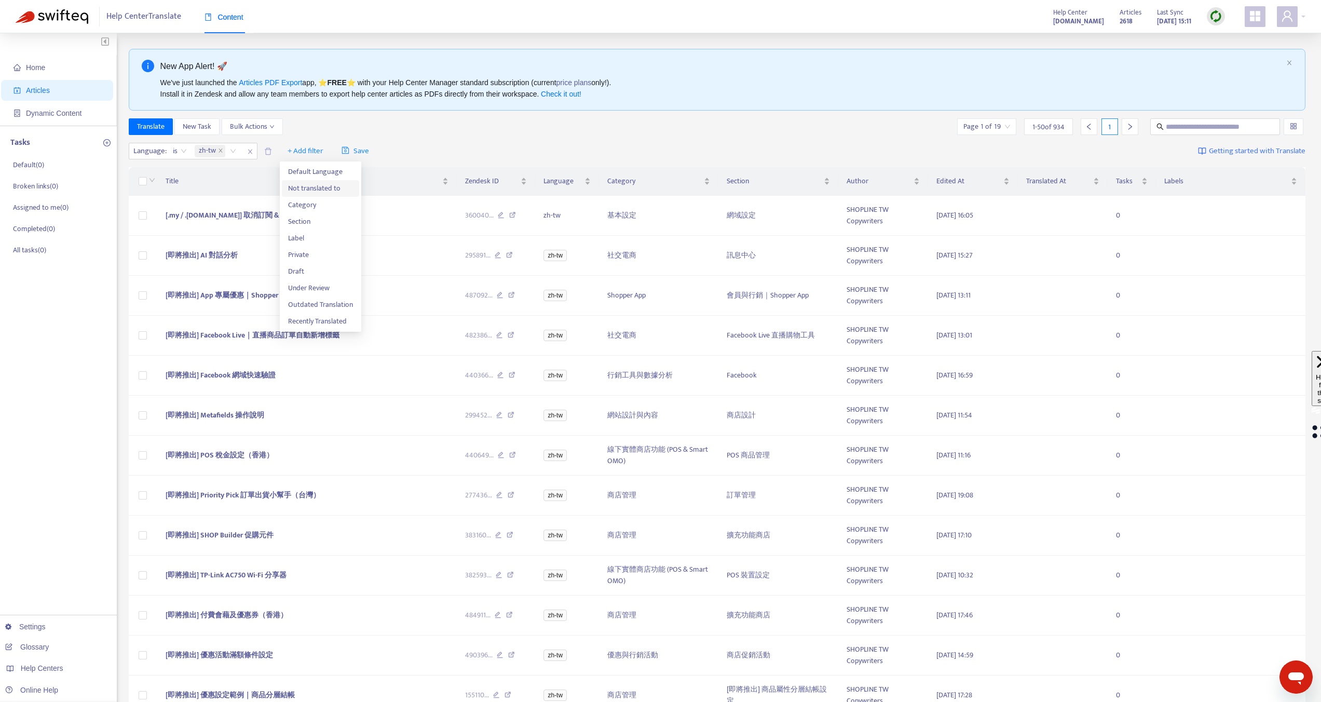
click at [308, 190] on span "Not translated to" at bounding box center [320, 188] width 65 height 11
click at [338, 145] on div "Not translated to" at bounding box center [306, 151] width 93 height 17
click at [333, 145] on div "Not translated to" at bounding box center [299, 151] width 77 height 16
click at [271, 223] on div "ja" at bounding box center [359, 220] width 181 height 11
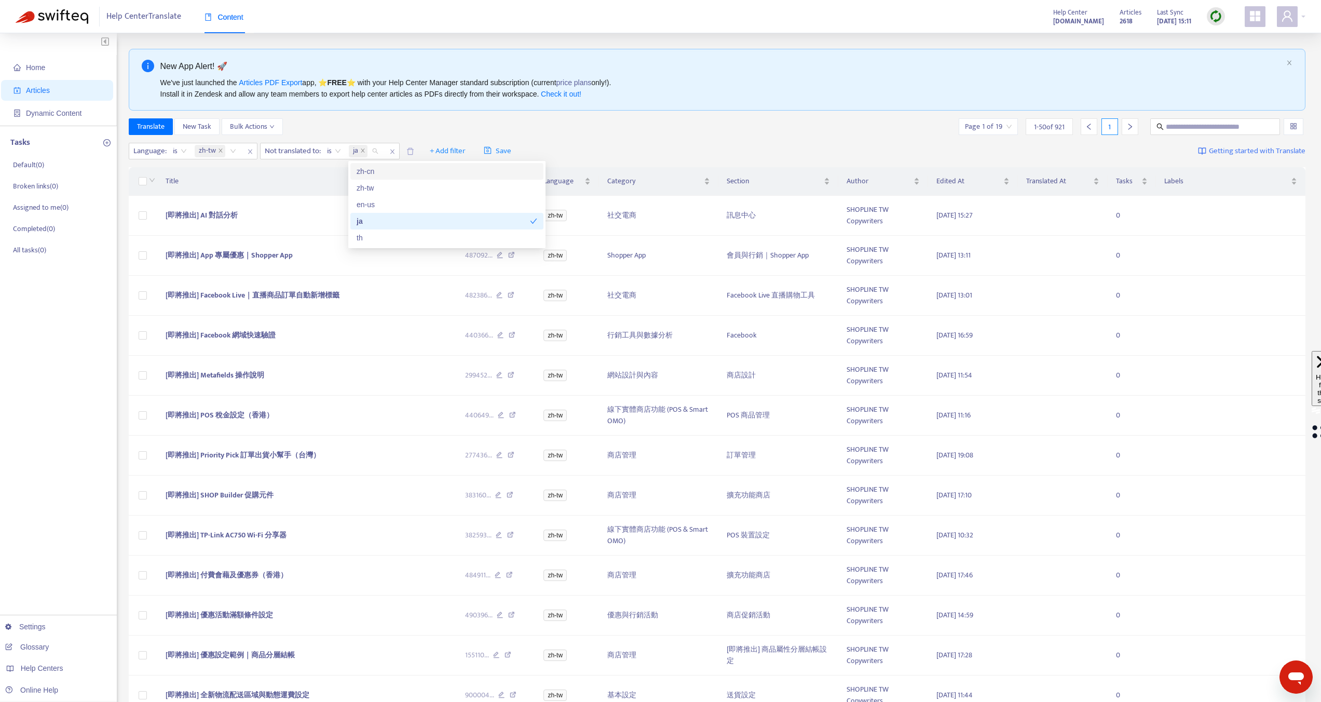
click at [560, 144] on div "Language : is zh-tw Not translated to : is ja + Add filter Save Getting started…" at bounding box center [717, 151] width 1177 height 24
click at [391, 152] on icon "close" at bounding box center [392, 151] width 6 height 6
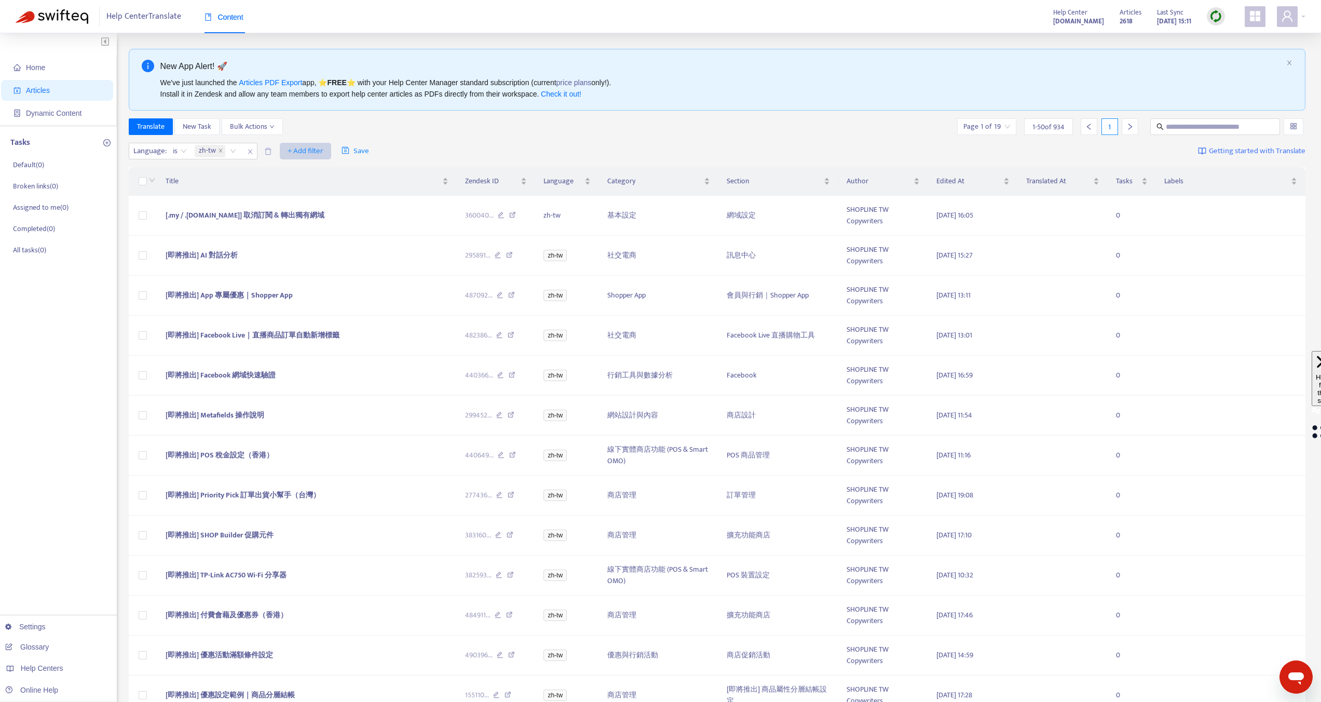
click at [322, 150] on span "+ Add filter" at bounding box center [306, 151] width 36 height 12
click at [309, 205] on span "Category" at bounding box center [320, 204] width 65 height 11
click at [316, 158] on div "Click to sort ascending" at bounding box center [306, 161] width 82 height 18
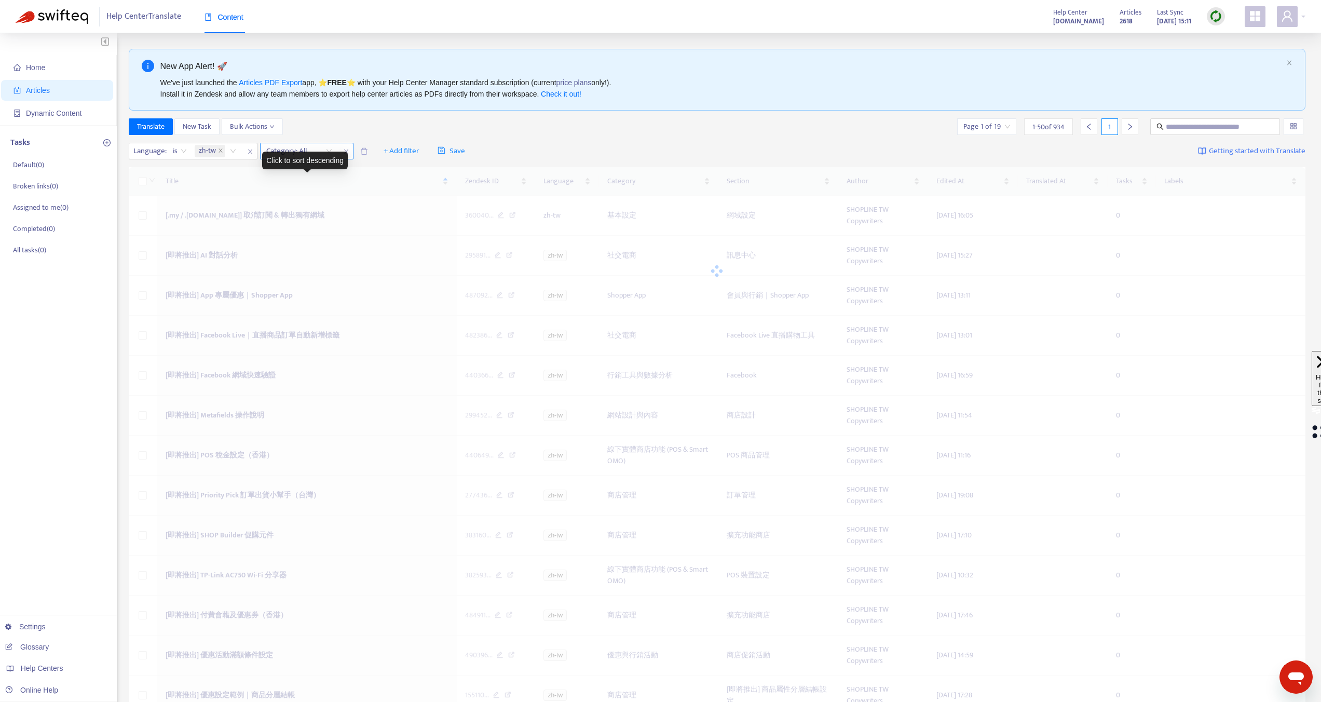
click at [320, 147] on div at bounding box center [294, 151] width 63 height 12
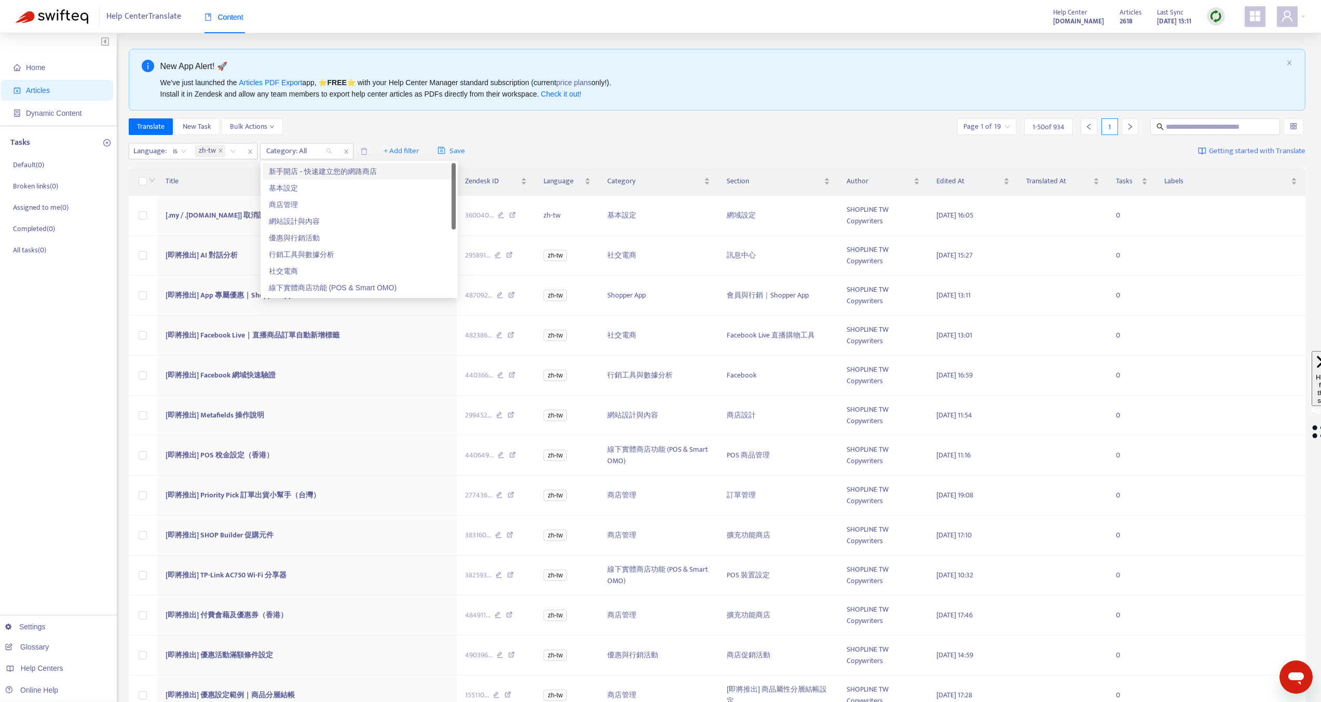
click at [315, 173] on div "新手開店 - 快速建立您的網路商店" at bounding box center [359, 171] width 181 height 11
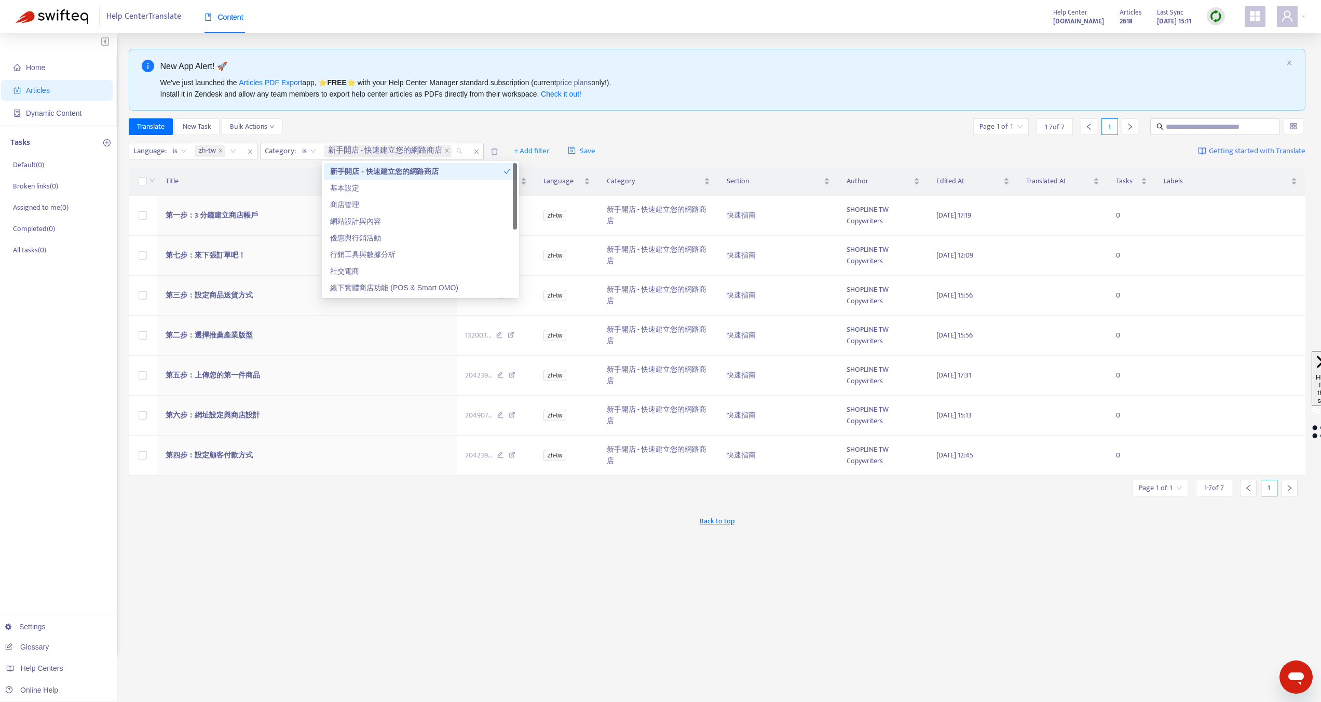
click at [315, 175] on div "Title" at bounding box center [307, 180] width 283 height 11
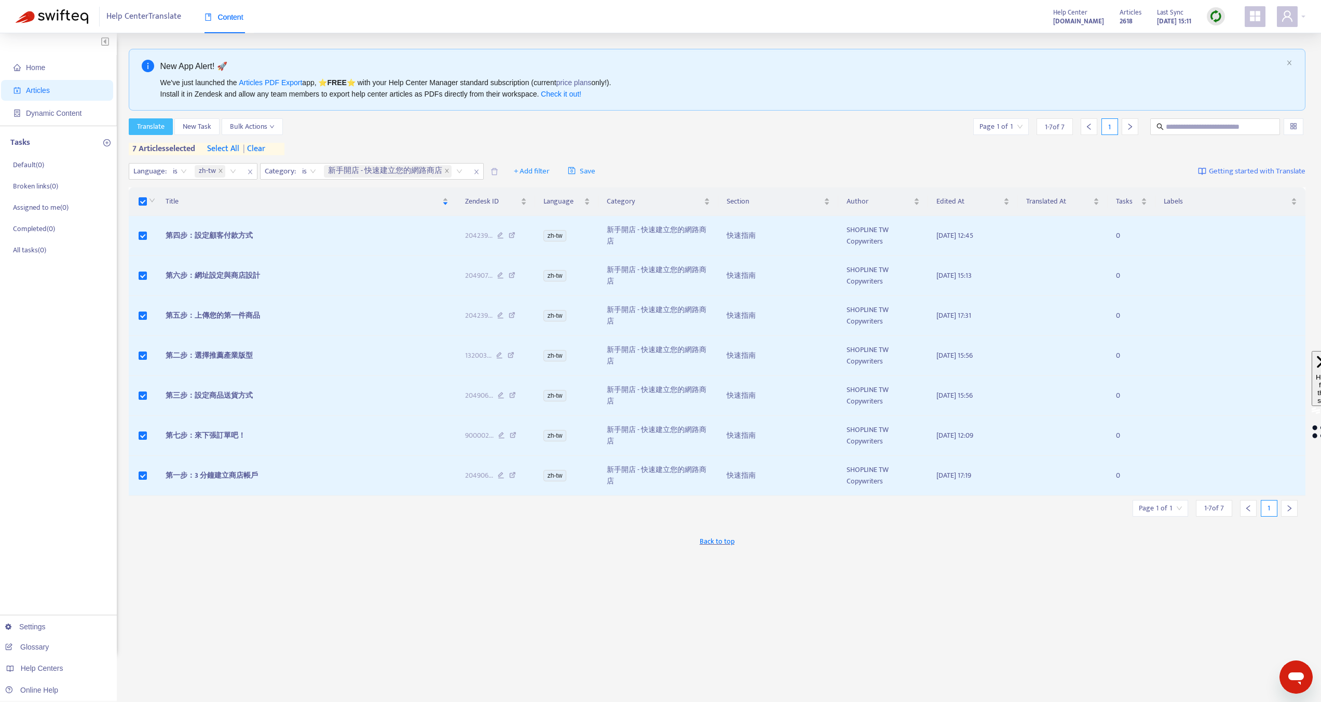
click at [159, 127] on span "Translate" at bounding box center [151, 126] width 28 height 11
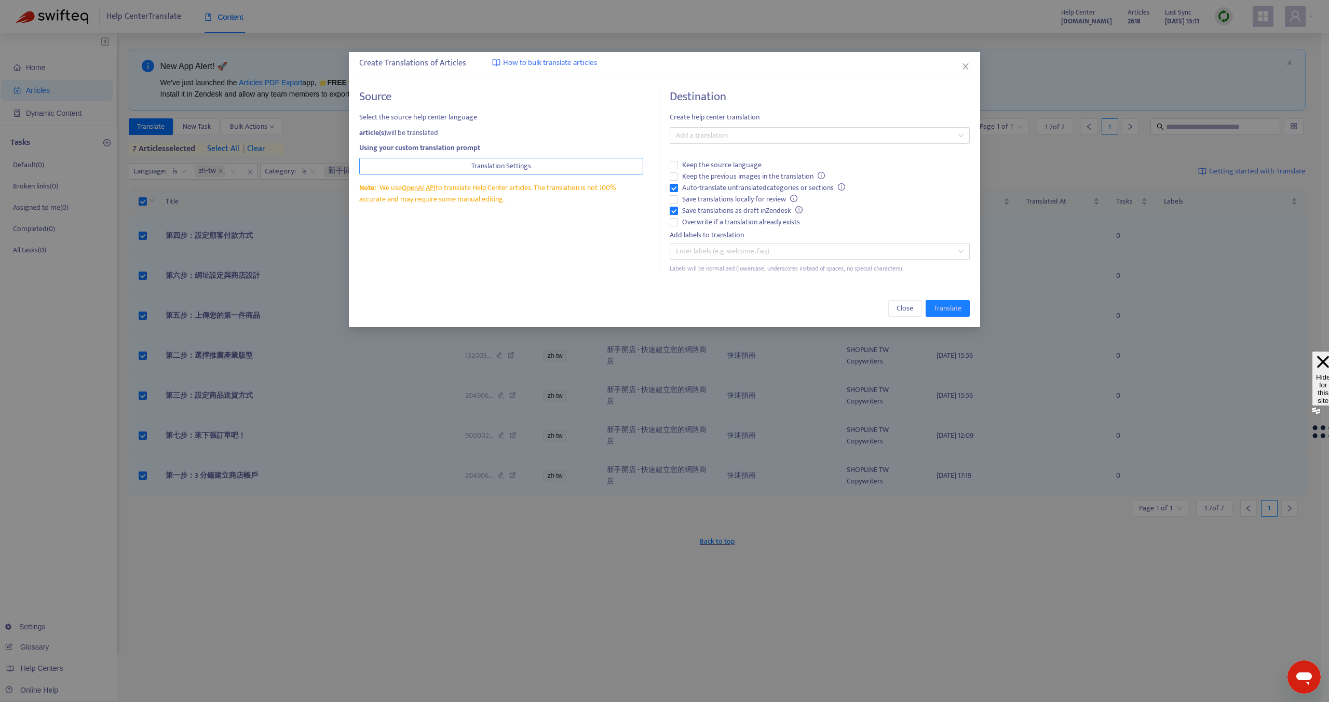
click at [464, 173] on div "Source Select the source help center language article(s) will be translated Usi…" at bounding box center [509, 181] width 301 height 183
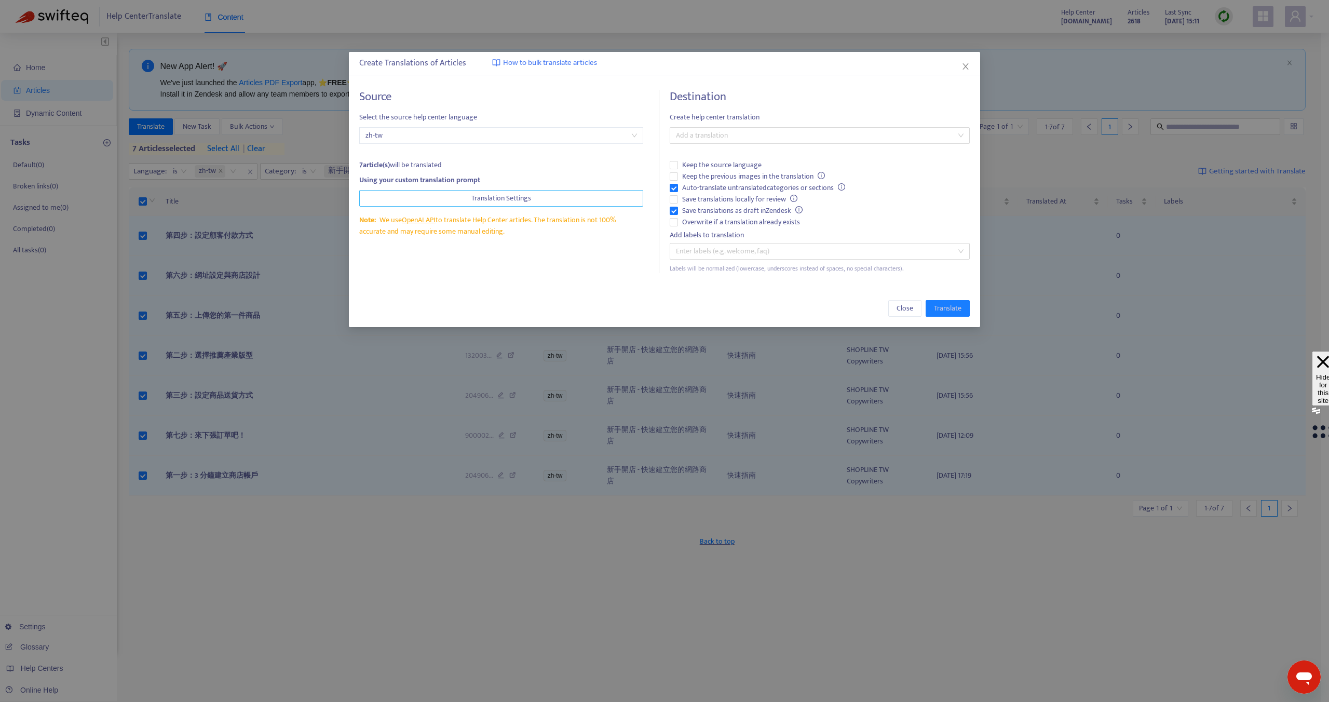
click at [453, 140] on span "zh-tw" at bounding box center [501, 136] width 272 height 16
click at [700, 139] on div at bounding box center [814, 135] width 284 height 12
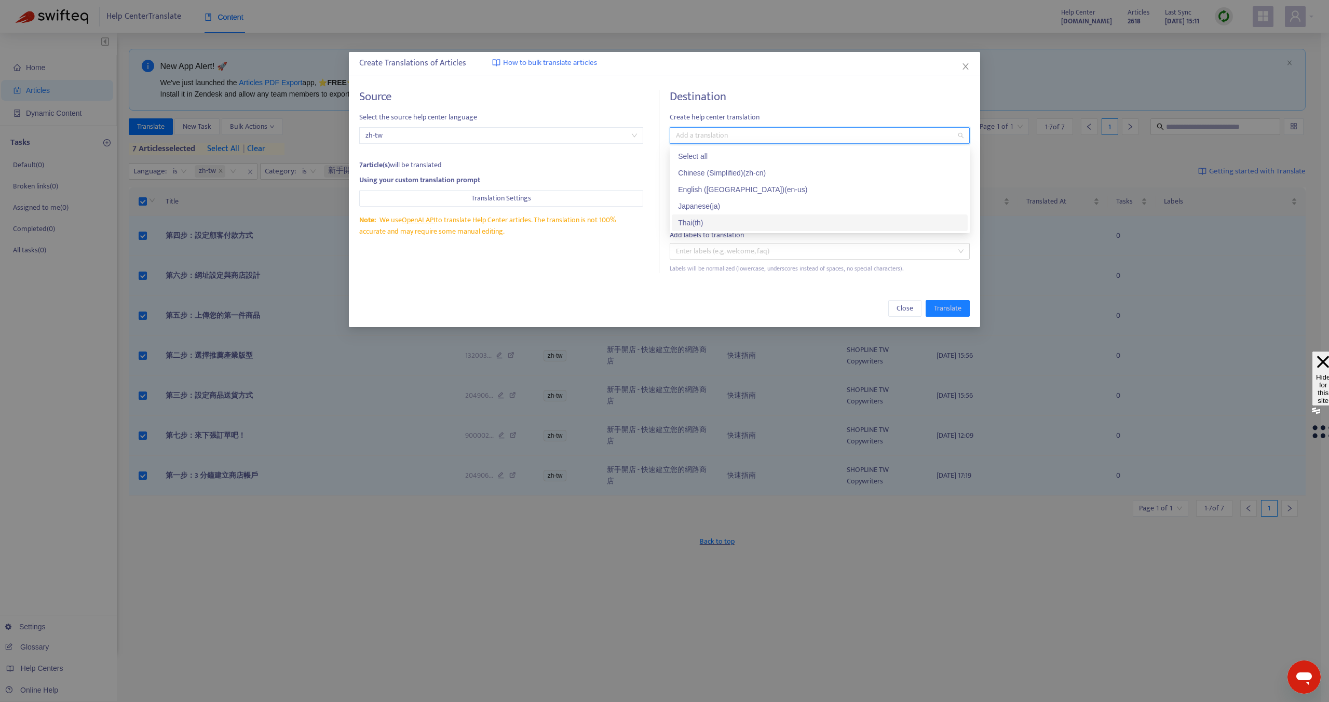
click at [702, 211] on div "Japanese ( ja )" at bounding box center [820, 206] width 296 height 17
click at [779, 110] on div "Destination Create help center translation Japanese ( ja ) Keep the source lang…" at bounding box center [820, 181] width 300 height 183
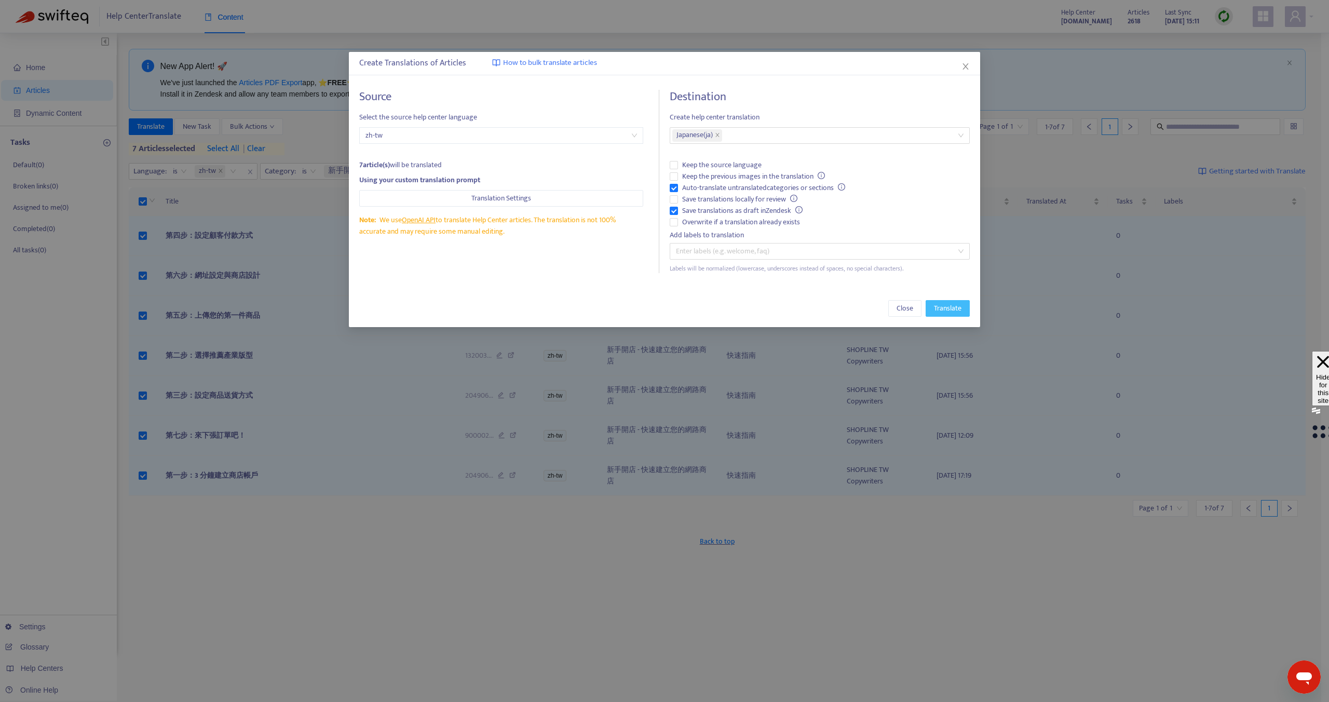
click at [947, 314] on span "Translate" at bounding box center [948, 308] width 28 height 11
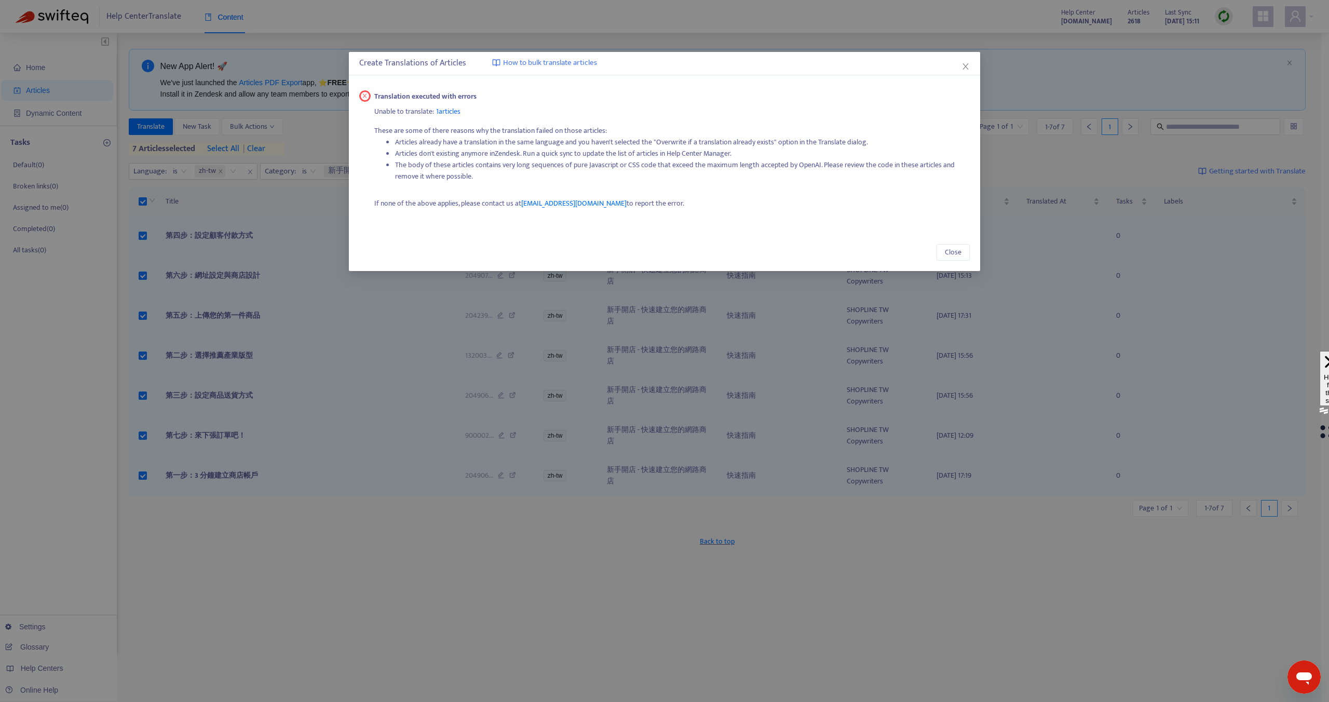
click at [447, 114] on span "1 articles" at bounding box center [448, 111] width 24 height 12
click at [445, 150] on link "第一步：3 分鐘建立商店帳戶" at bounding box center [445, 150] width 93 height 11
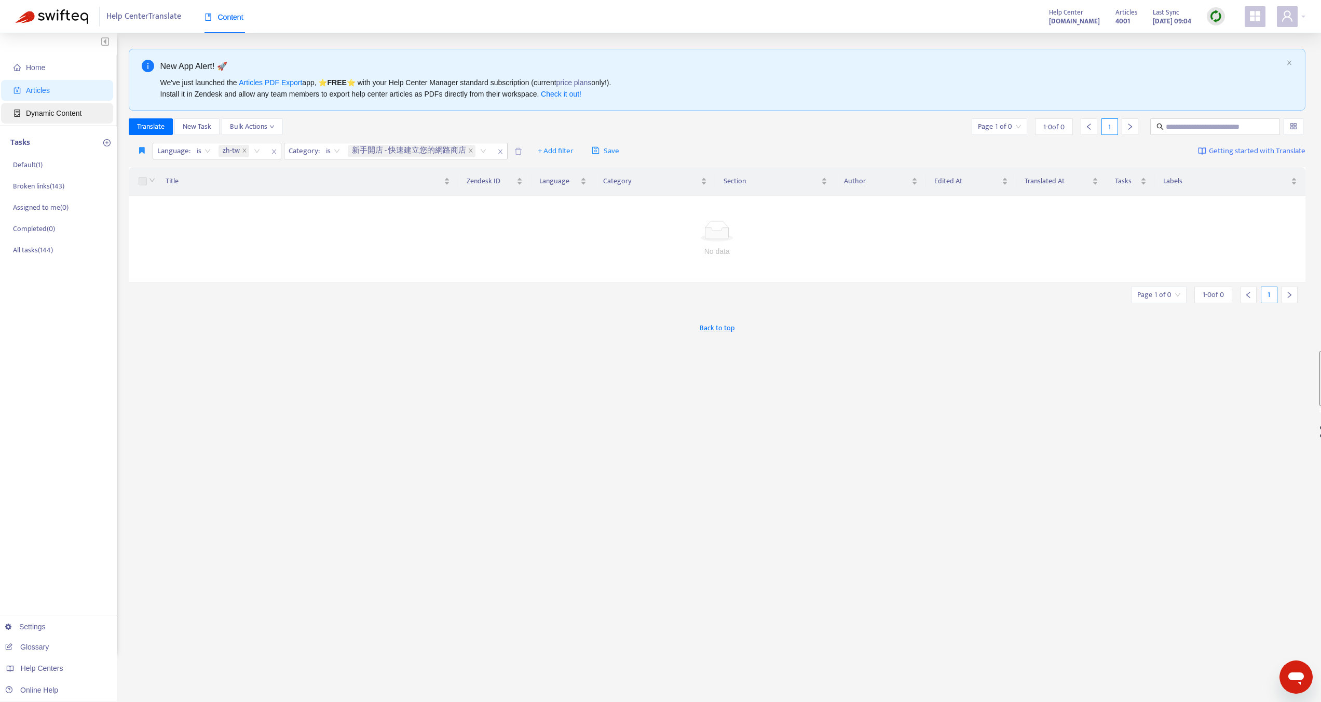
click at [67, 117] on span "Dynamic Content" at bounding box center [54, 113] width 56 height 8
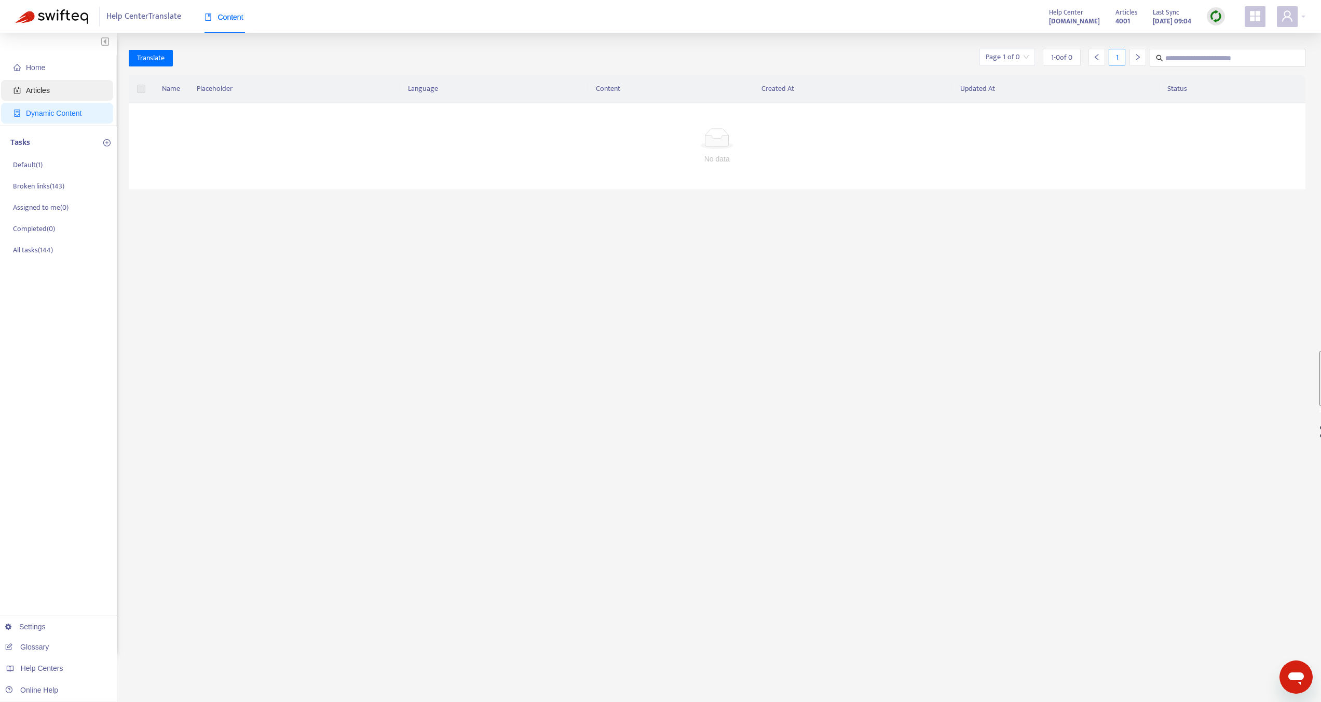
click at [43, 92] on span "Articles" at bounding box center [38, 90] width 24 height 8
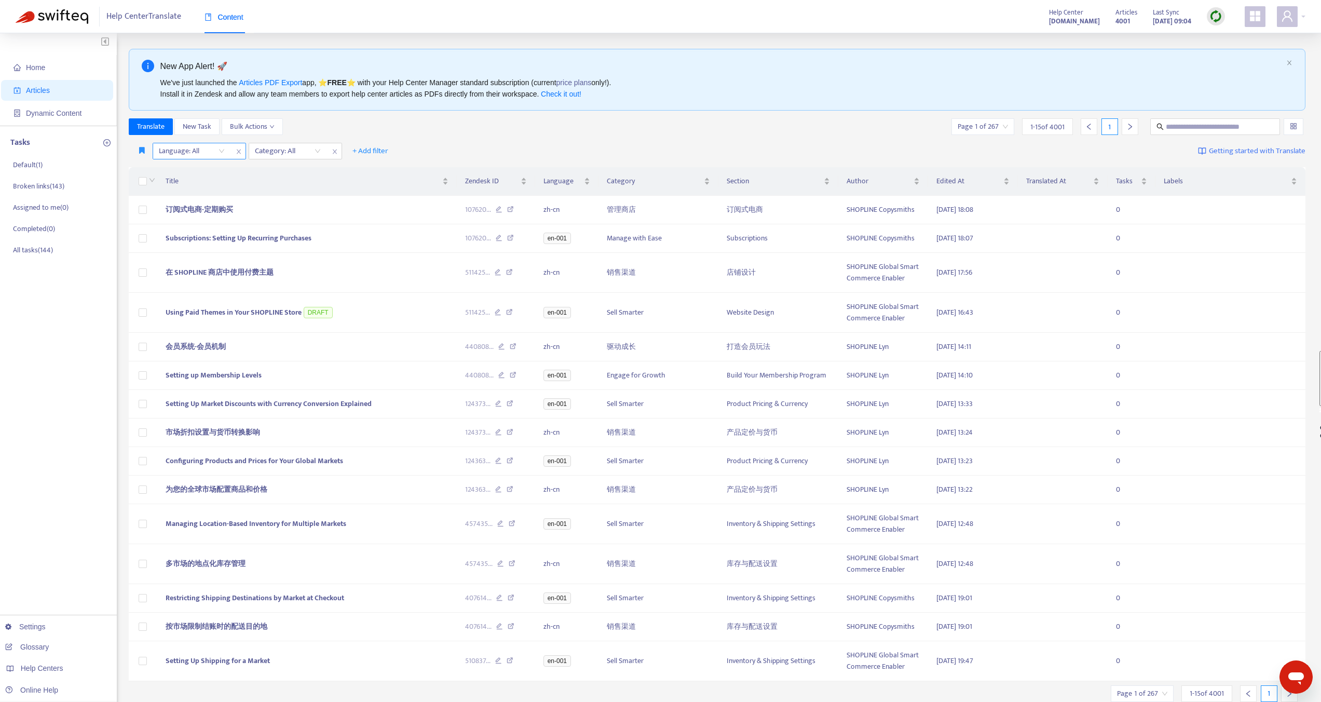
click at [207, 152] on div at bounding box center [186, 151] width 63 height 12
click at [168, 219] on div "ja" at bounding box center [251, 220] width 181 height 11
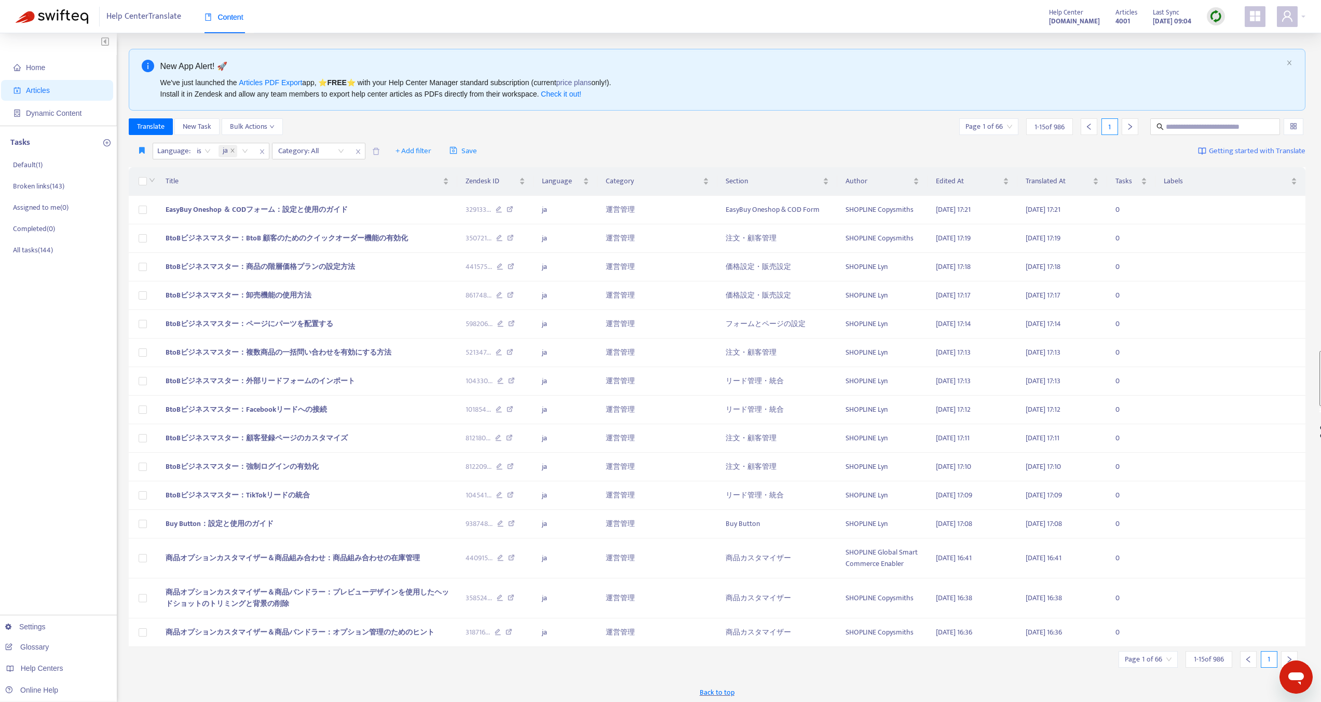
click at [582, 151] on div "Language : is ja Category: All + Add filter Save Getting started with Translate" at bounding box center [717, 151] width 1177 height 24
click at [1067, 24] on strong "[DOMAIN_NAME]" at bounding box center [1074, 21] width 51 height 11
click at [1290, 13] on icon "user" at bounding box center [1287, 15] width 10 height 11
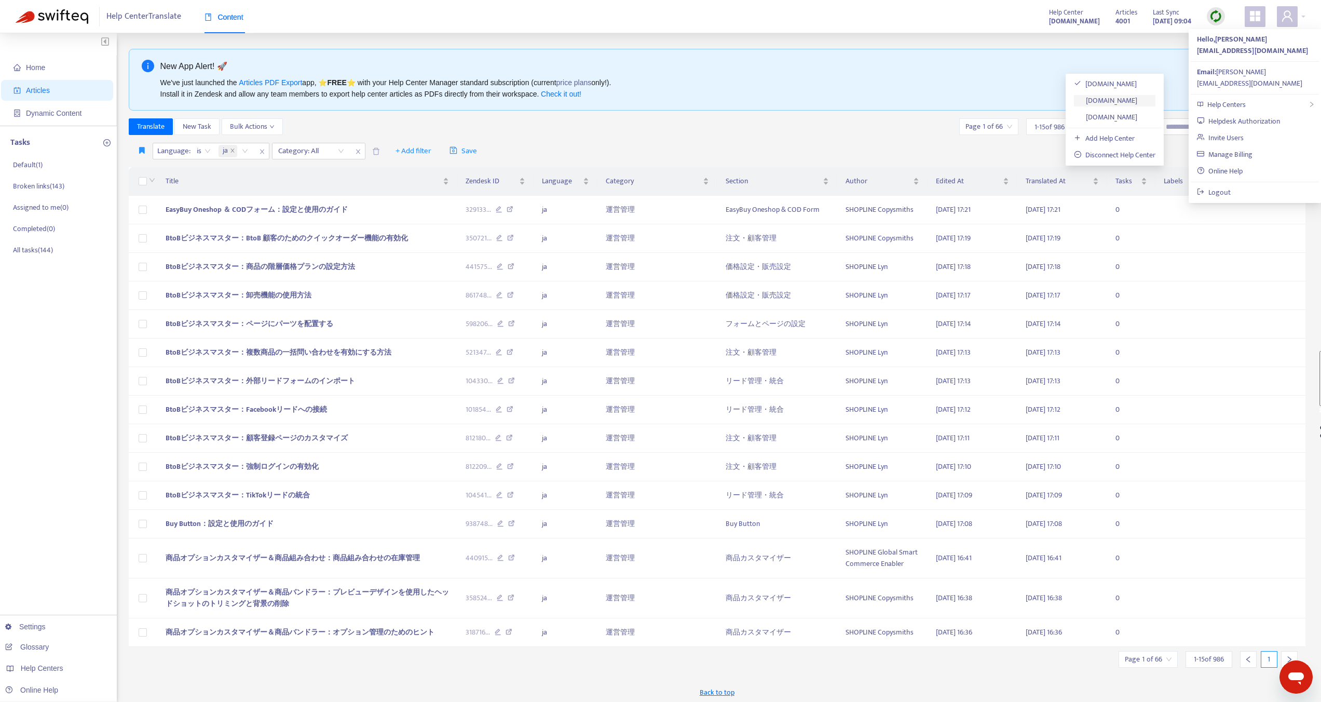
click at [1137, 102] on link "[DOMAIN_NAME]" at bounding box center [1105, 100] width 63 height 12
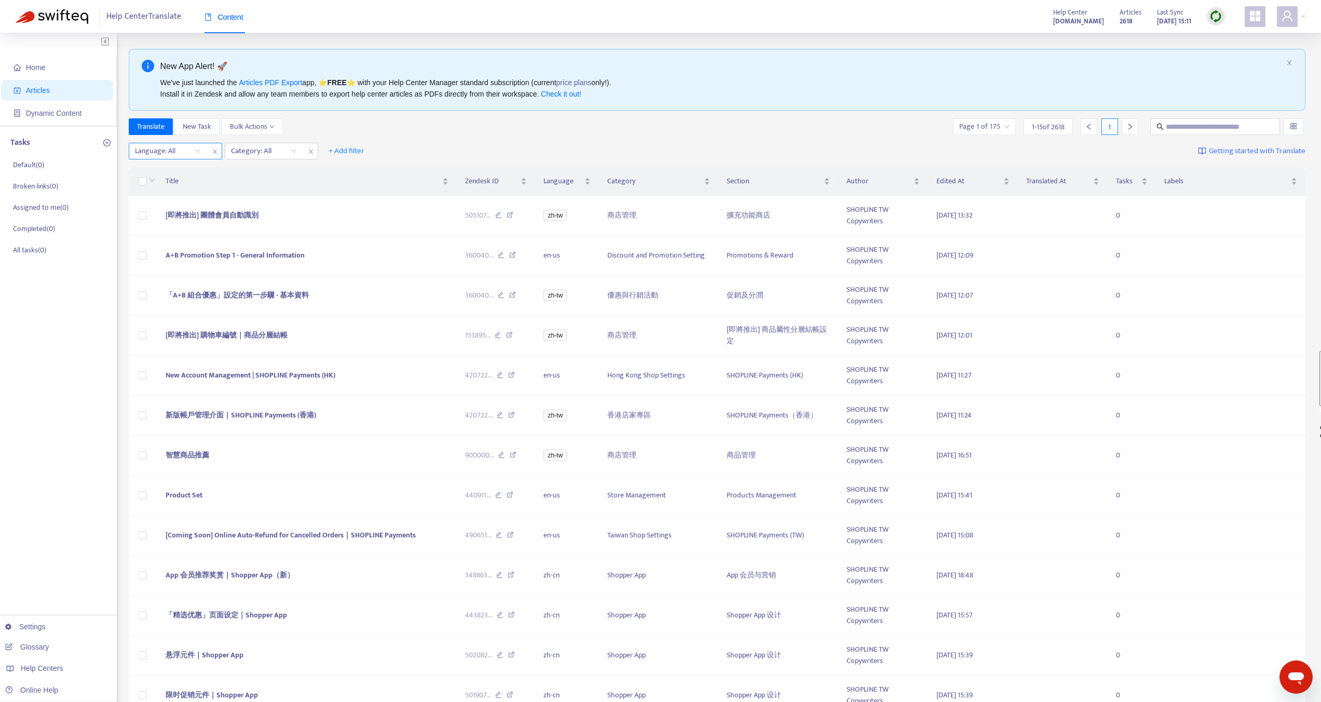
click at [195, 152] on div "Language: All" at bounding box center [167, 151] width 77 height 16
click at [144, 224] on div "ja" at bounding box center [228, 220] width 181 height 11
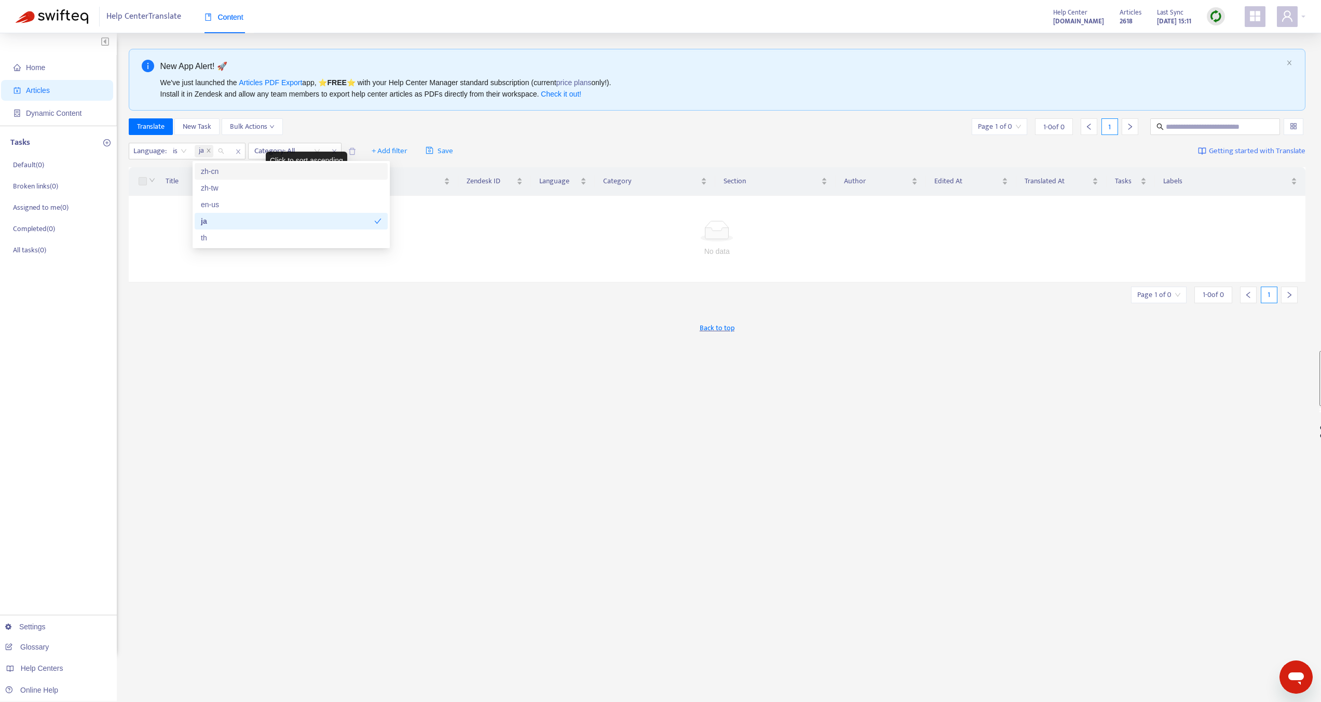
click at [177, 166] on div "Title Zendesk ID Language Category Section Author Edited At Translated At Tasks…" at bounding box center [717, 225] width 1177 height 123
click at [209, 153] on span "close" at bounding box center [208, 151] width 5 height 6
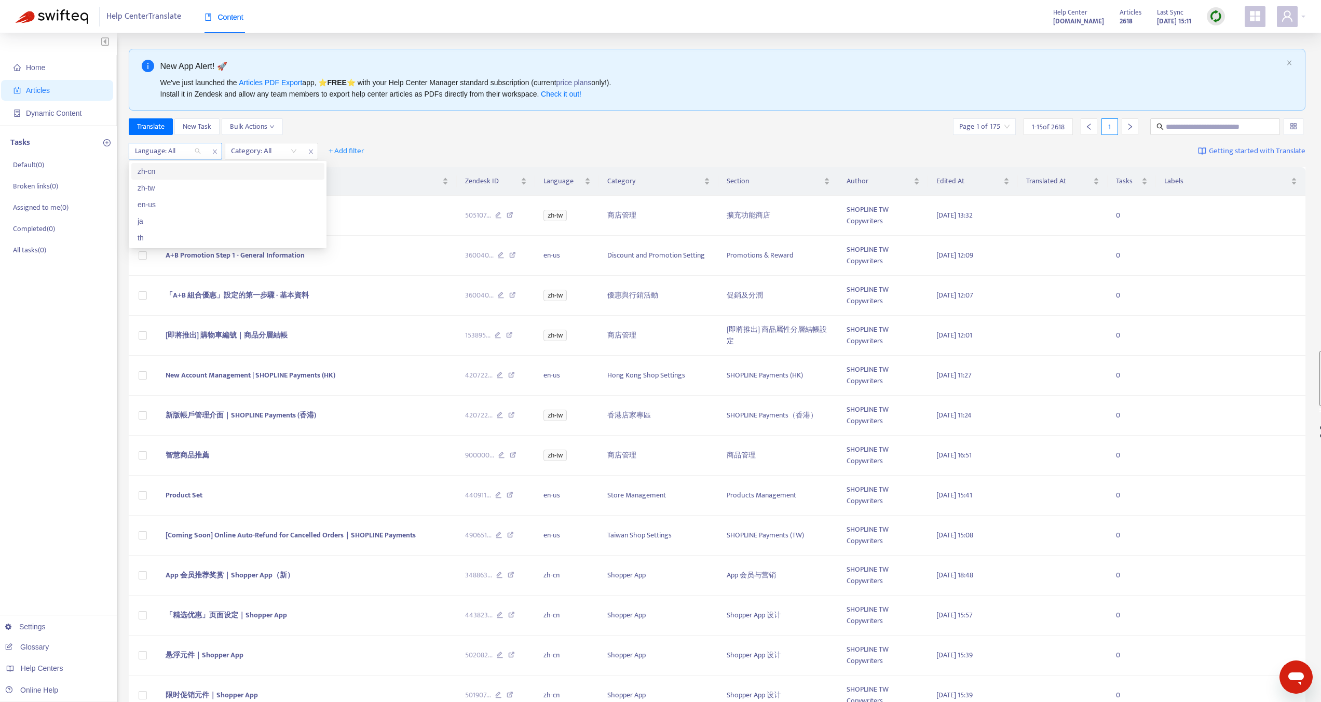
click at [191, 152] on div at bounding box center [162, 151] width 63 height 12
click at [162, 189] on div "zh-tw" at bounding box center [228, 187] width 181 height 11
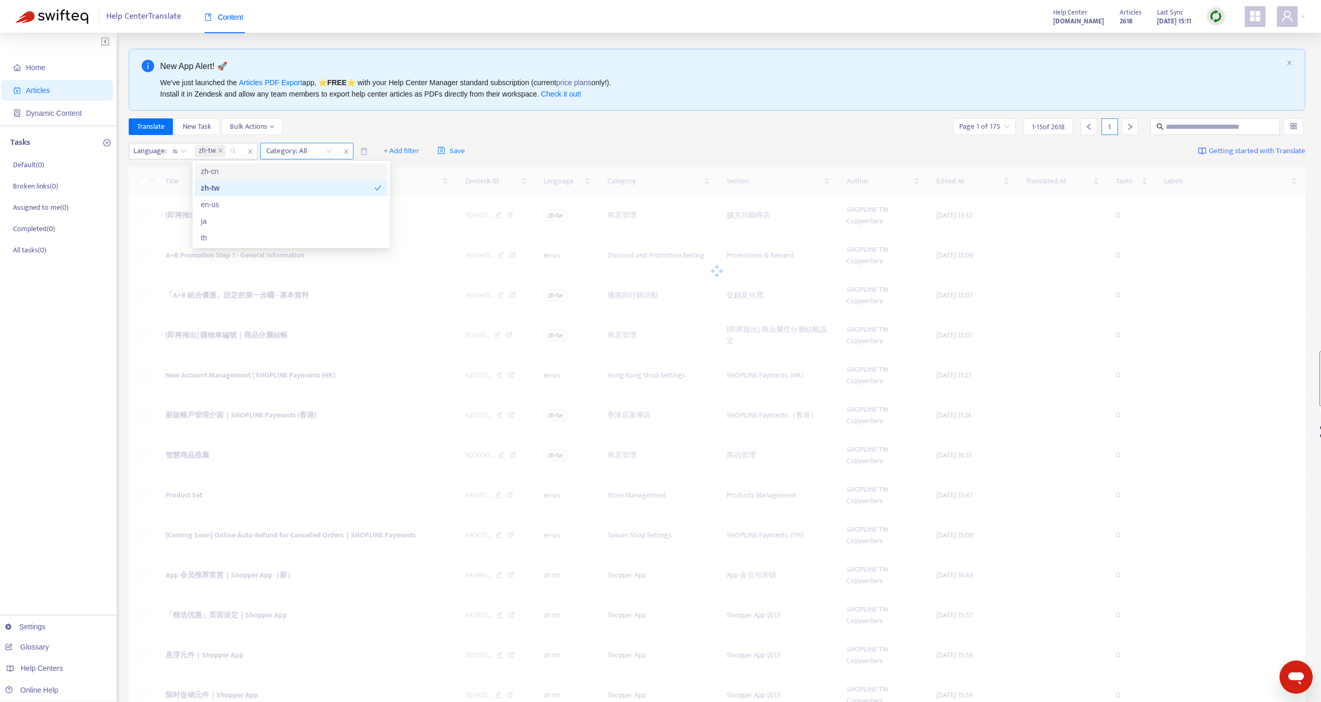
click at [299, 154] on div at bounding box center [294, 151] width 63 height 12
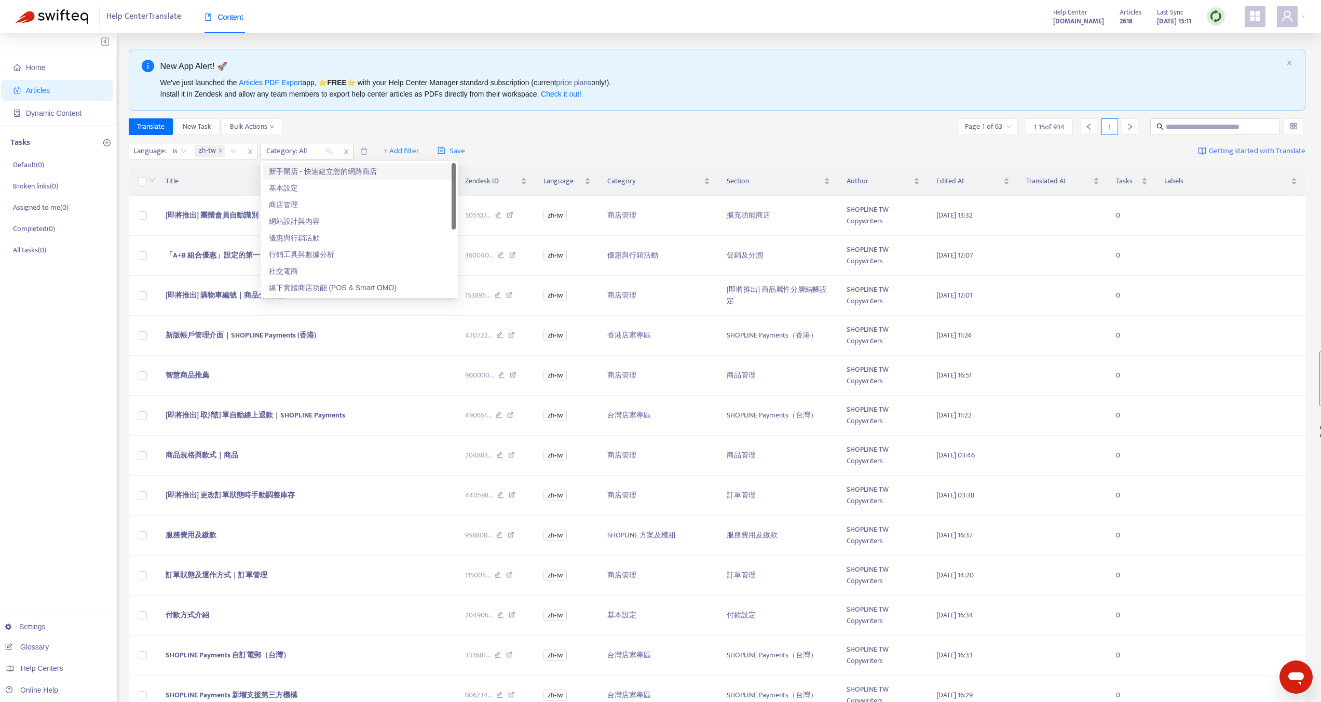
click at [303, 166] on div "新手開店 - 快速建立您的網路商店" at bounding box center [359, 171] width 181 height 11
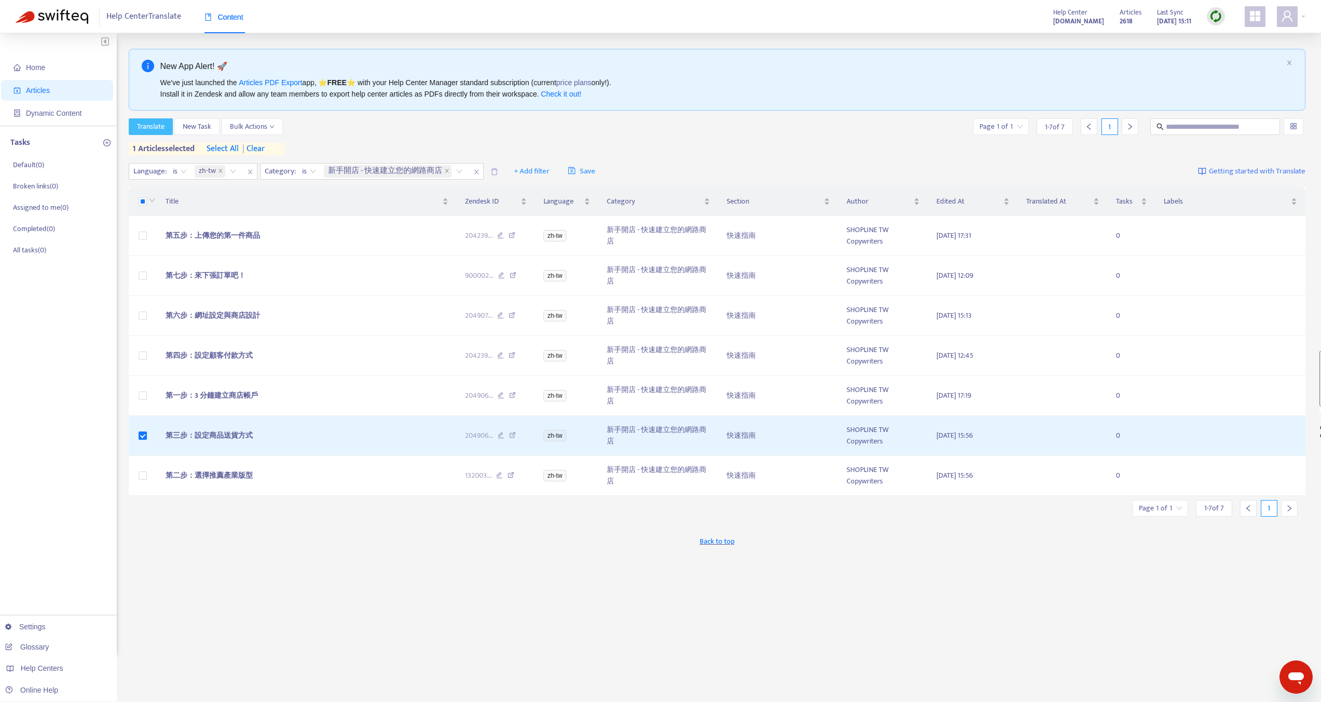
click at [151, 132] on span "Translate" at bounding box center [151, 126] width 28 height 11
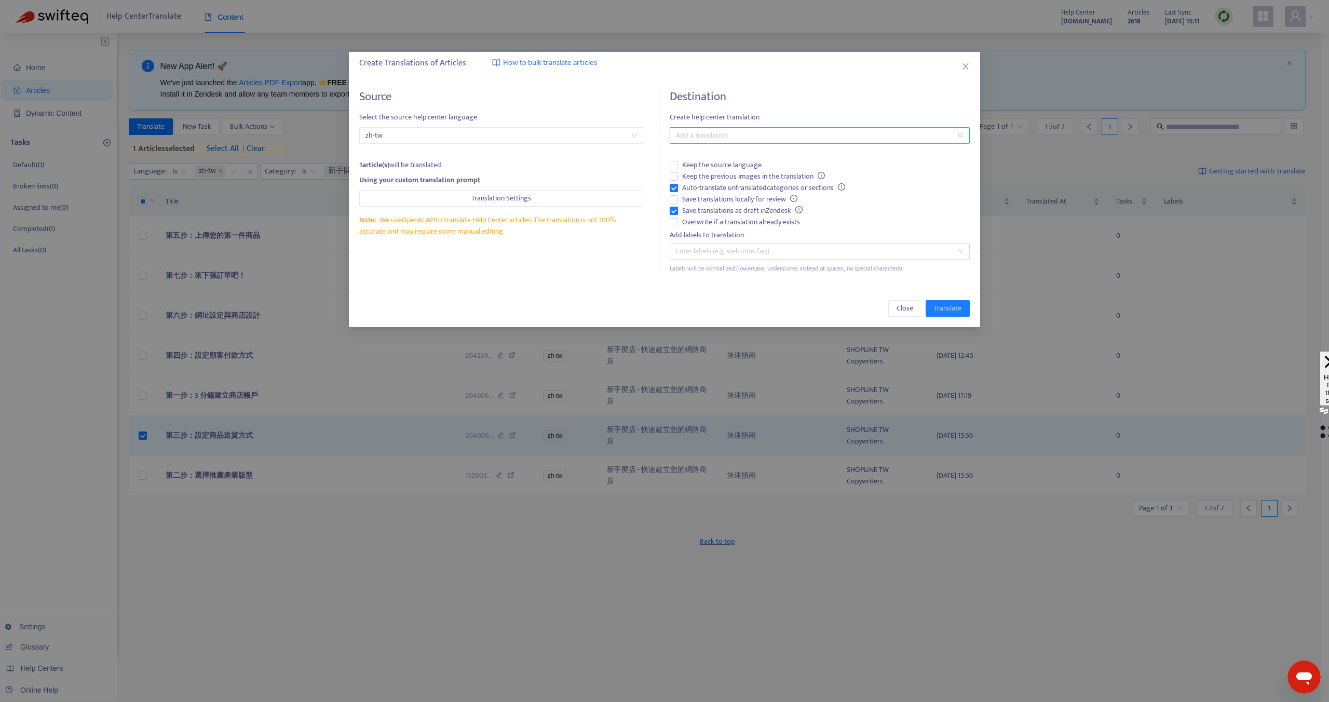
click at [724, 135] on div at bounding box center [814, 135] width 284 height 12
click at [704, 203] on div "Japanese ( ja )" at bounding box center [819, 205] width 283 height 11
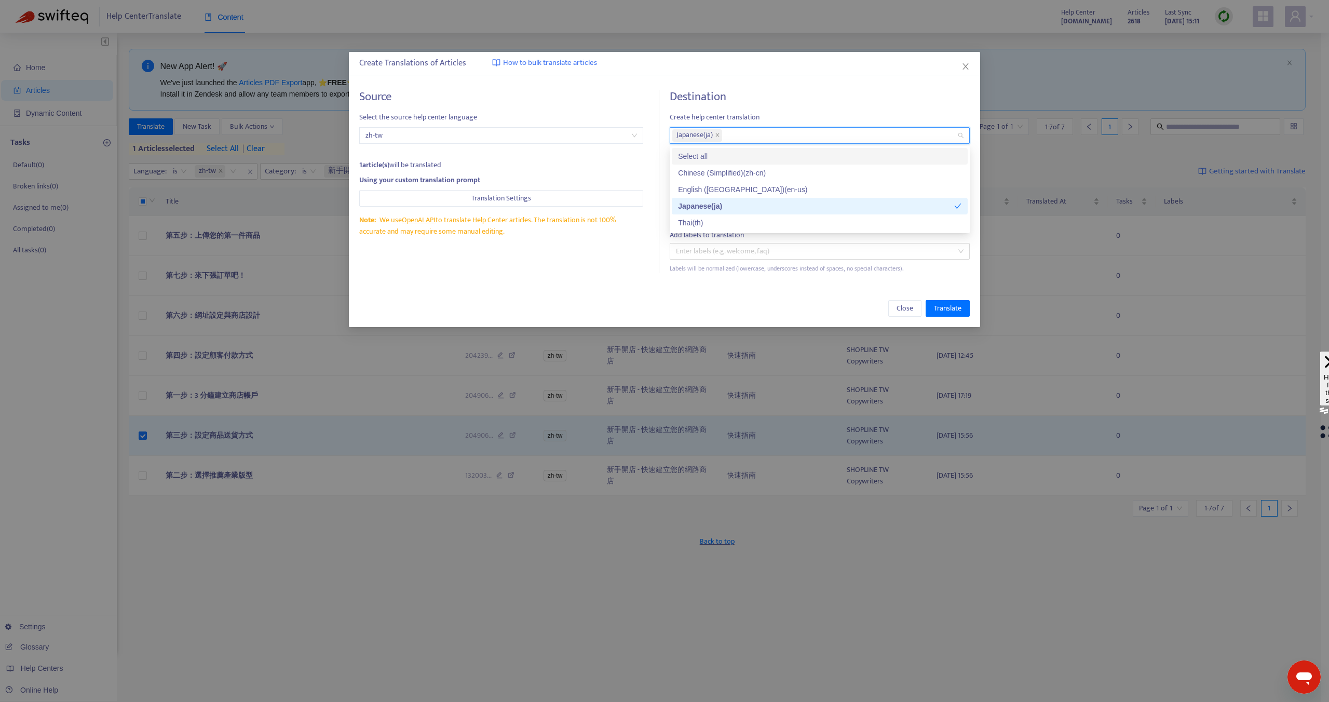
click at [826, 100] on h4 "Destination" at bounding box center [820, 97] width 300 height 14
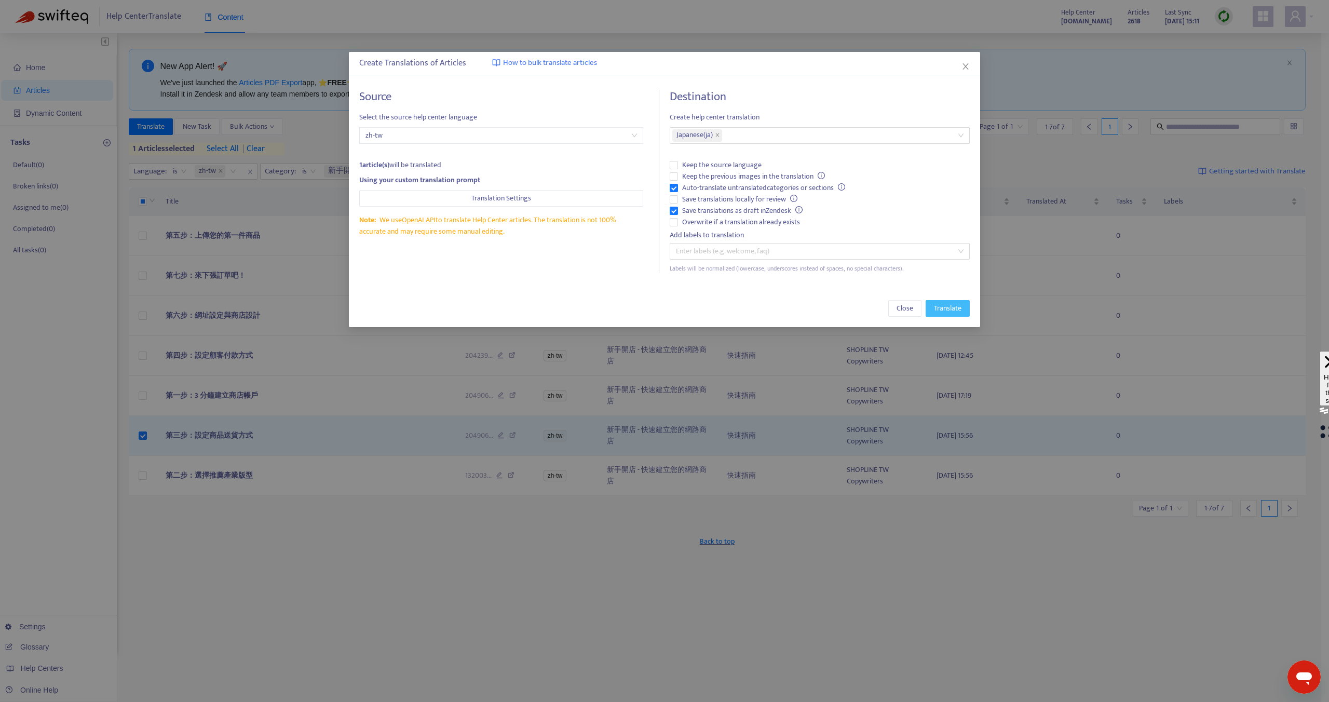
click at [942, 306] on span "Translate" at bounding box center [948, 308] width 28 height 11
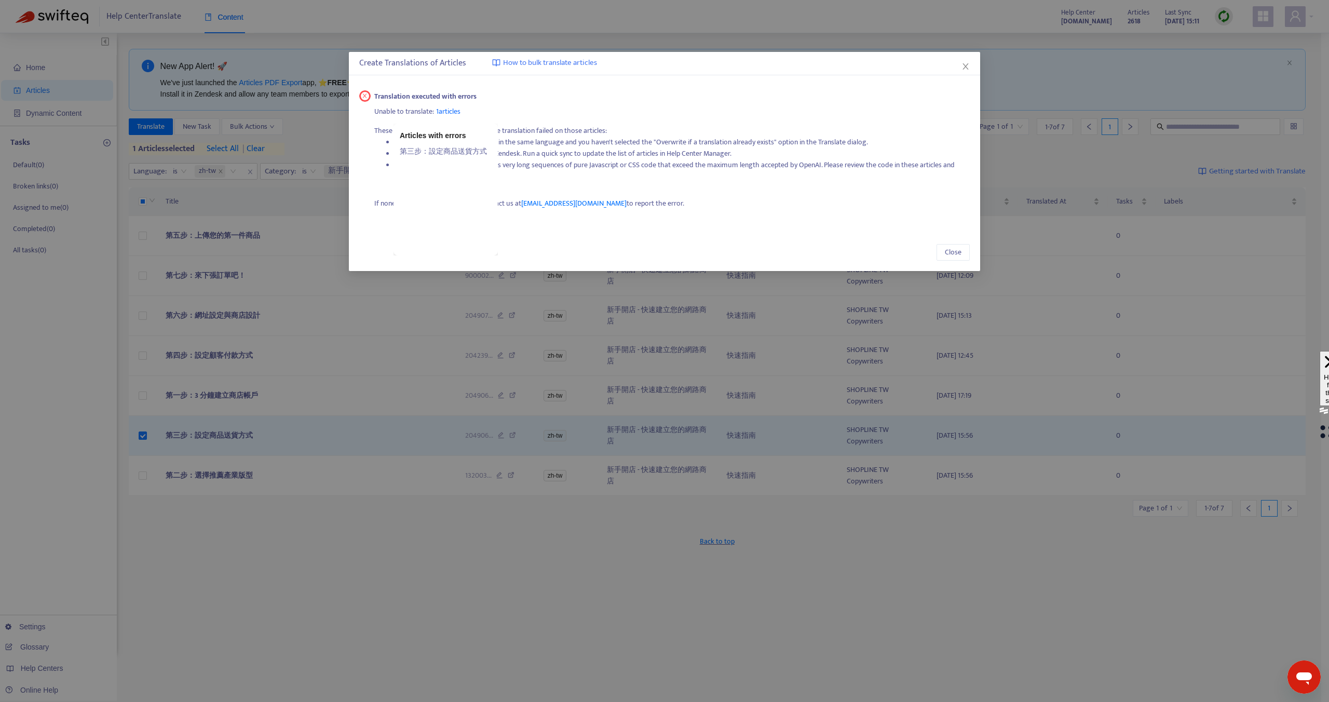
click at [449, 111] on span "1 articles" at bounding box center [448, 111] width 24 height 12
click at [966, 64] on icon "close" at bounding box center [965, 66] width 8 height 8
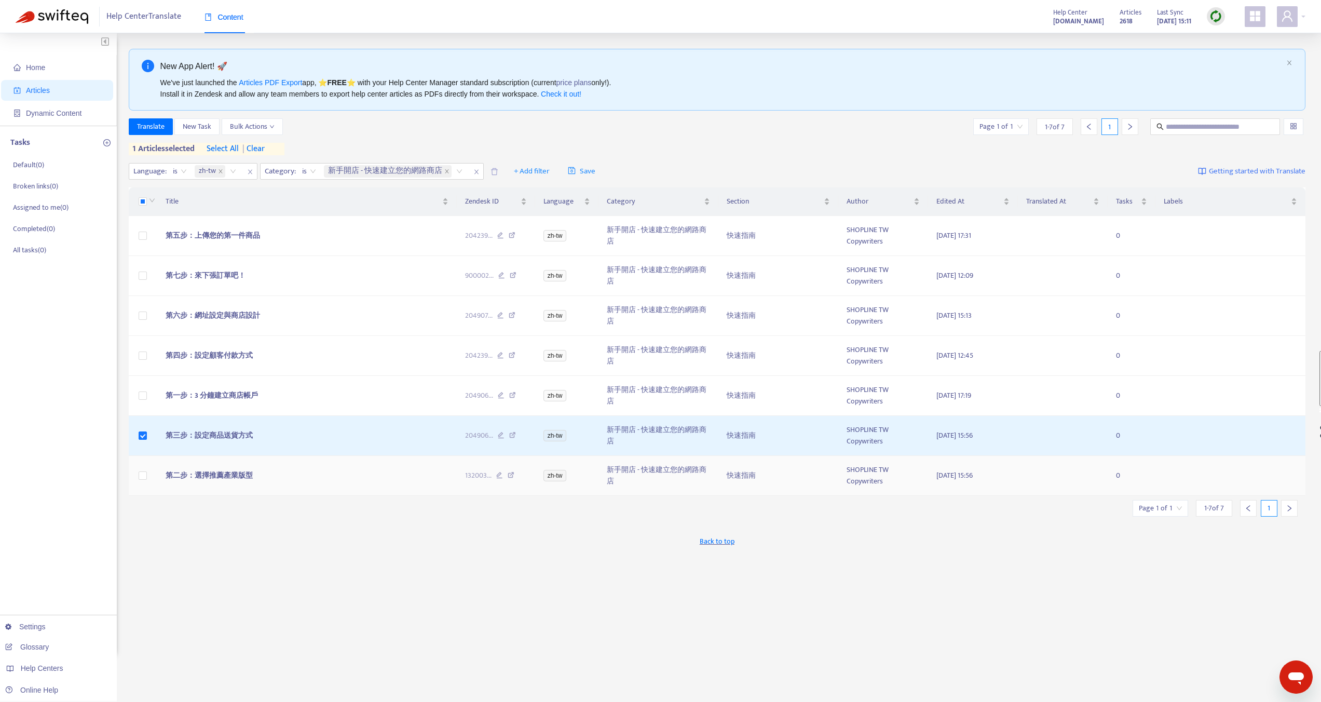
click at [306, 552] on div "Back to top" at bounding box center [717, 541] width 1177 height 26
click at [28, 93] on span "Articles" at bounding box center [38, 90] width 24 height 8
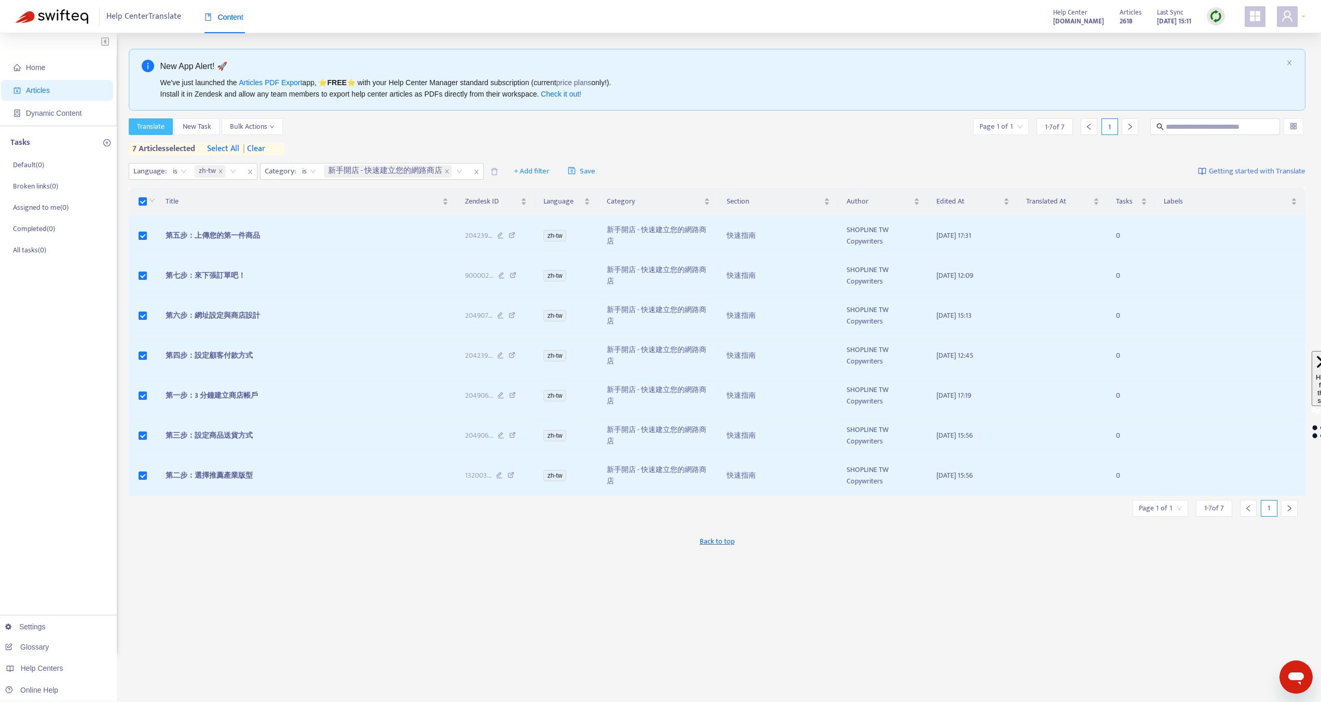
click at [162, 129] on span "Translate" at bounding box center [151, 126] width 28 height 11
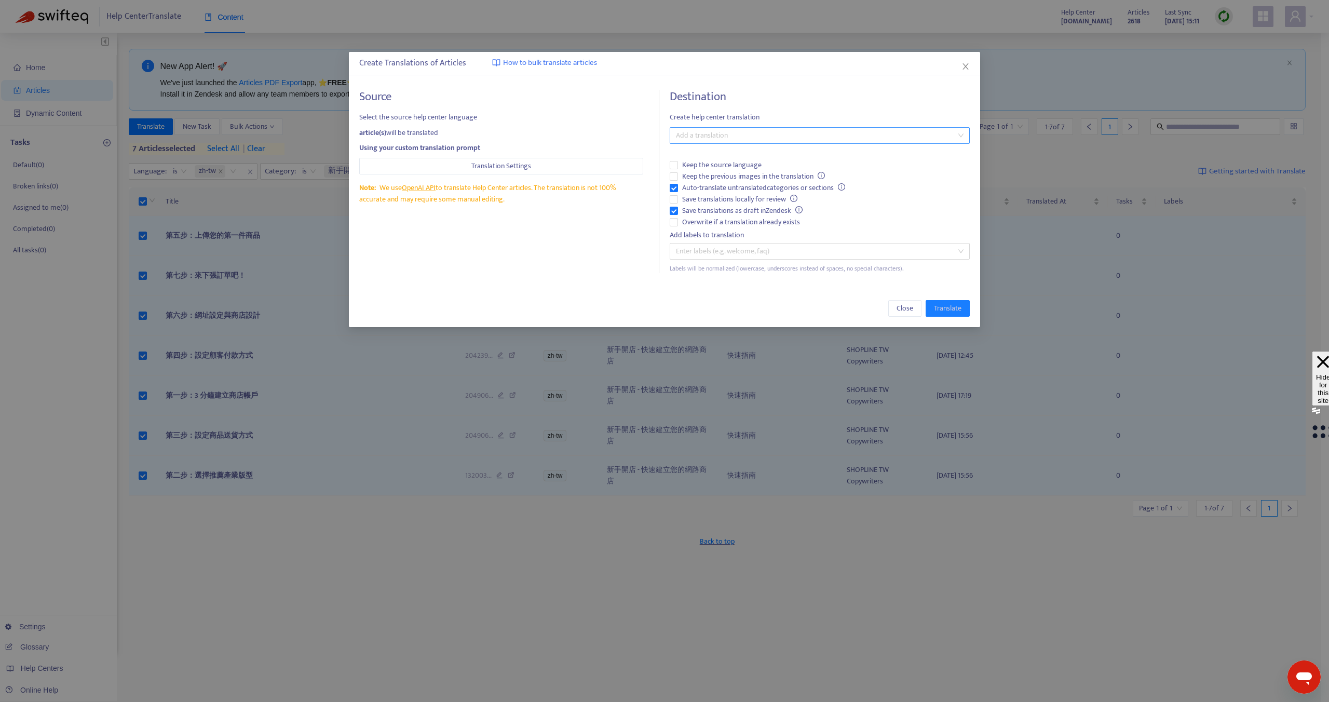
click at [694, 135] on div at bounding box center [814, 135] width 284 height 12
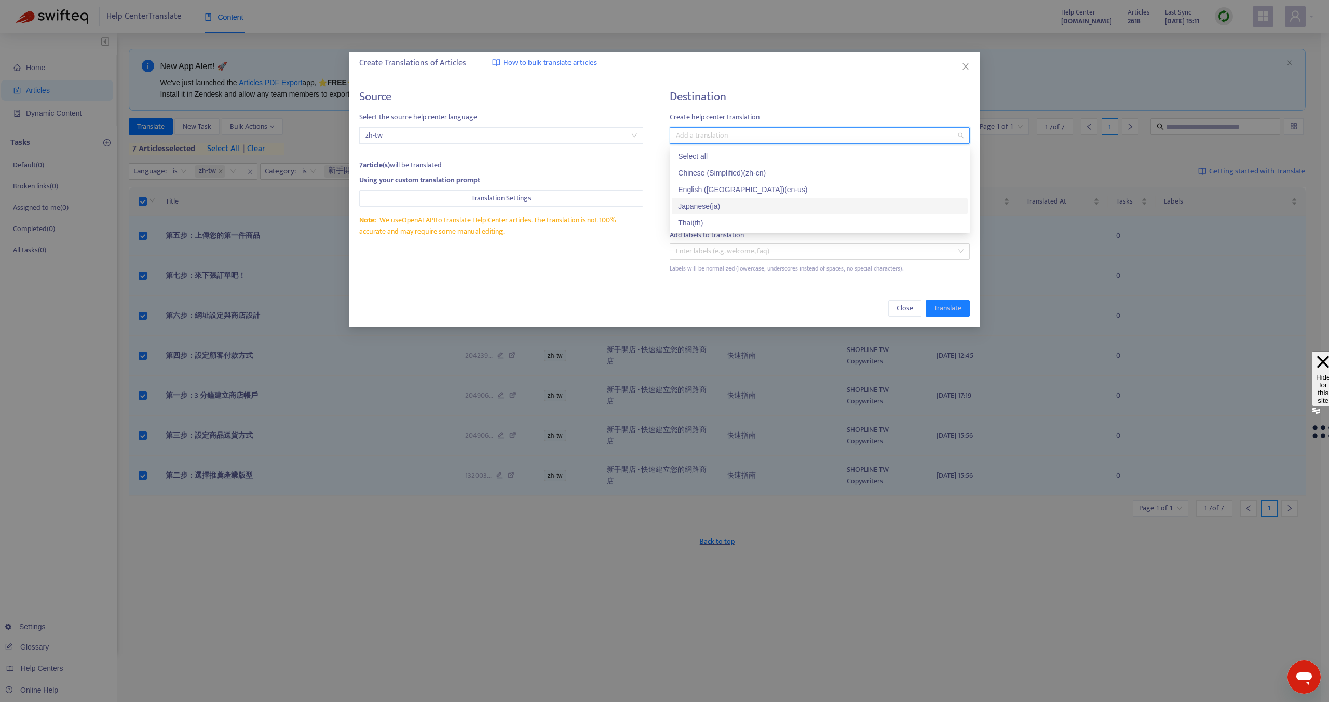
click at [695, 202] on div "Japanese ( ja )" at bounding box center [819, 205] width 283 height 11
click at [819, 124] on div "Destination Create help center translation Japanese ( ja ) Keep the source lang…" at bounding box center [820, 181] width 300 height 183
click at [736, 222] on span "Overwrite if a translation already exists" at bounding box center [741, 221] width 126 height 11
click at [939, 309] on span "Translate" at bounding box center [948, 308] width 28 height 11
